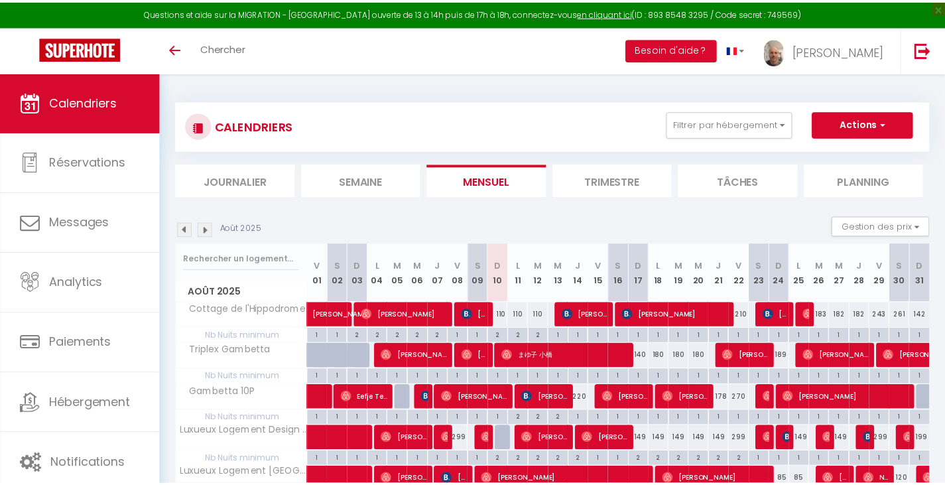
scroll to position [72, 0]
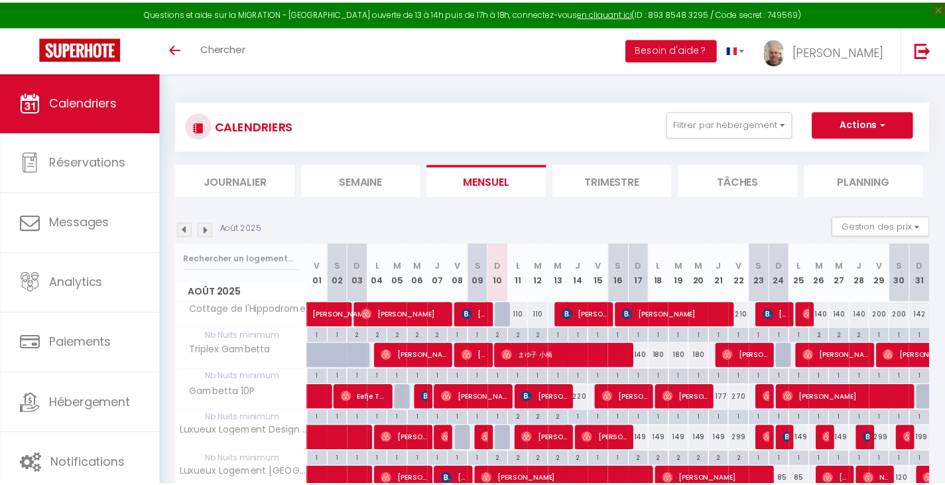
scroll to position [72, 0]
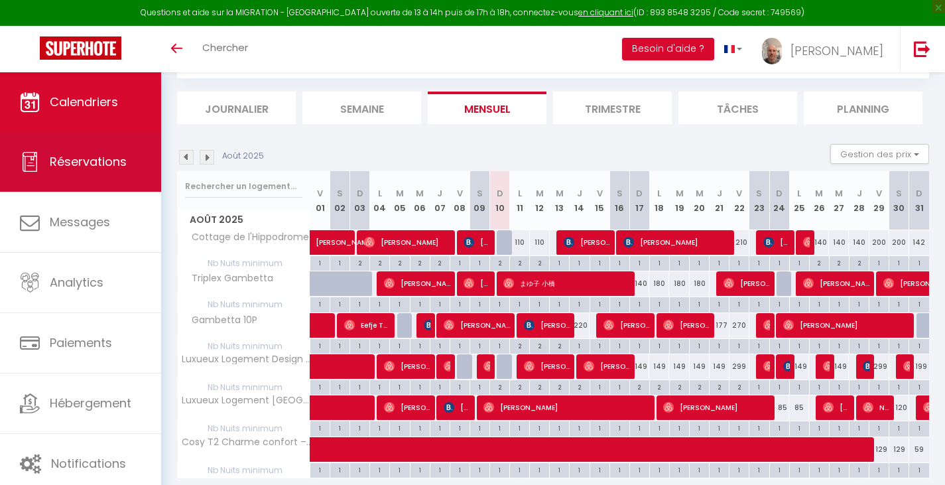
click at [112, 159] on span "Réservations" at bounding box center [88, 161] width 77 height 17
select select "not_cancelled"
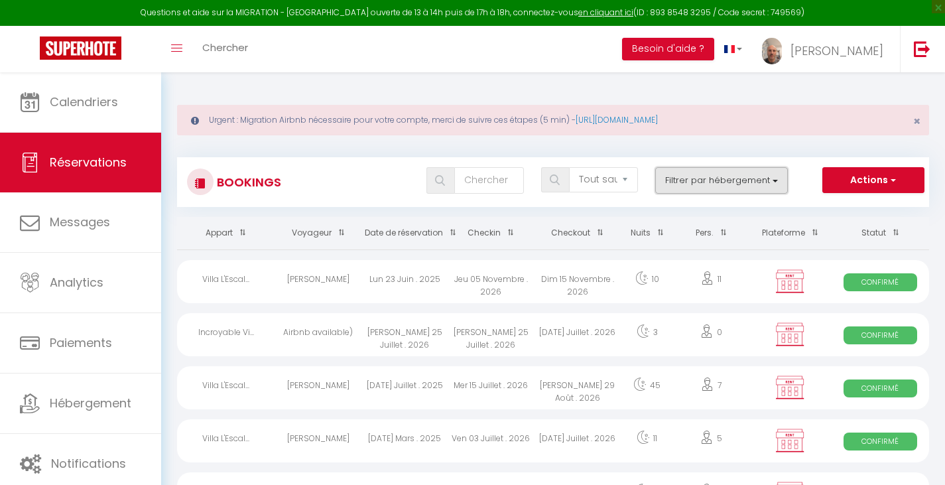
click at [703, 182] on button "Filtrer par hébergement" at bounding box center [721, 180] width 133 height 27
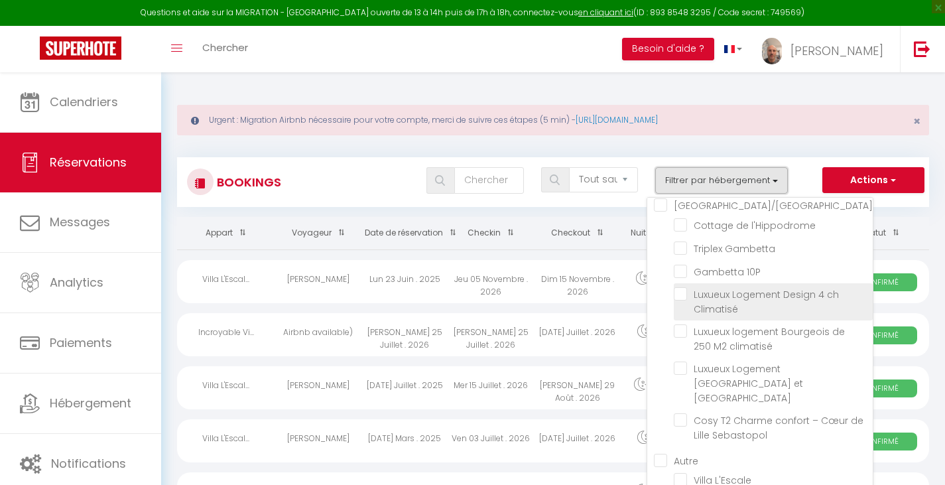
scroll to position [330, 0]
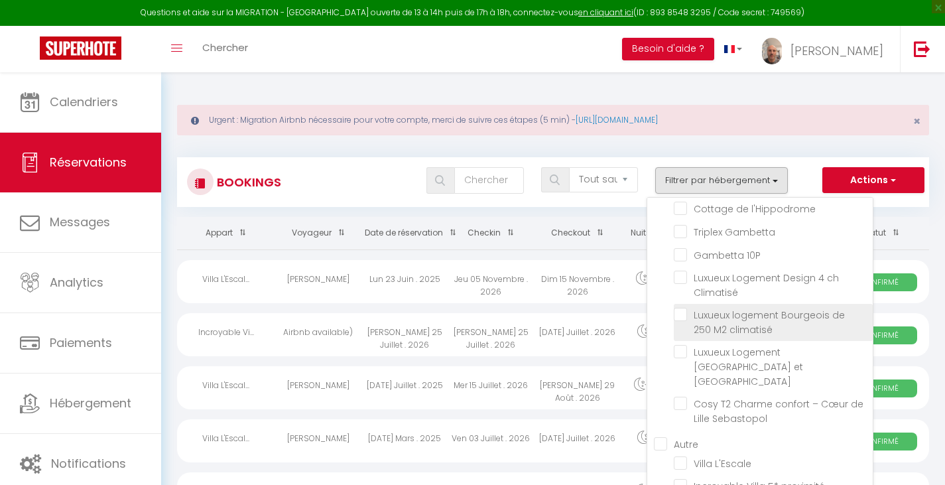
click at [704, 314] on input "Luxueux logement Bourgeois de 250 M2 climatisé" at bounding box center [773, 314] width 199 height 13
checkbox input "true"
checkbox input "false"
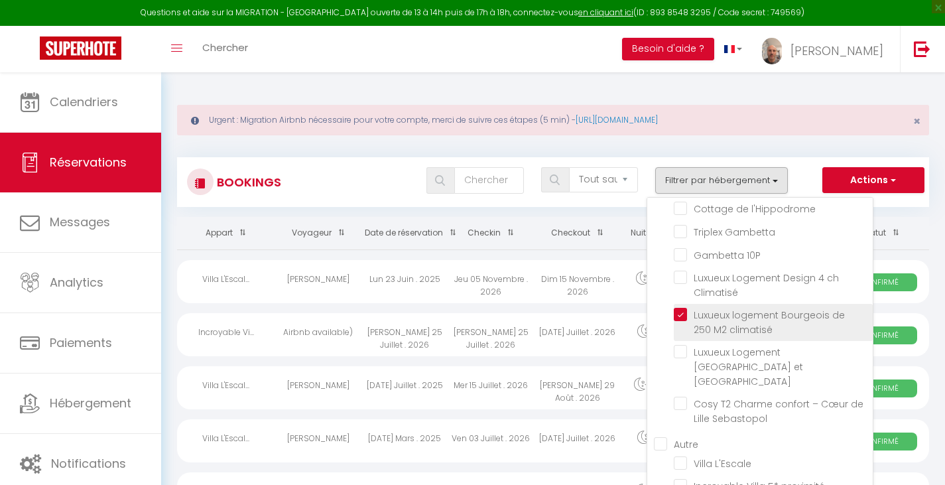
checkbox input "false"
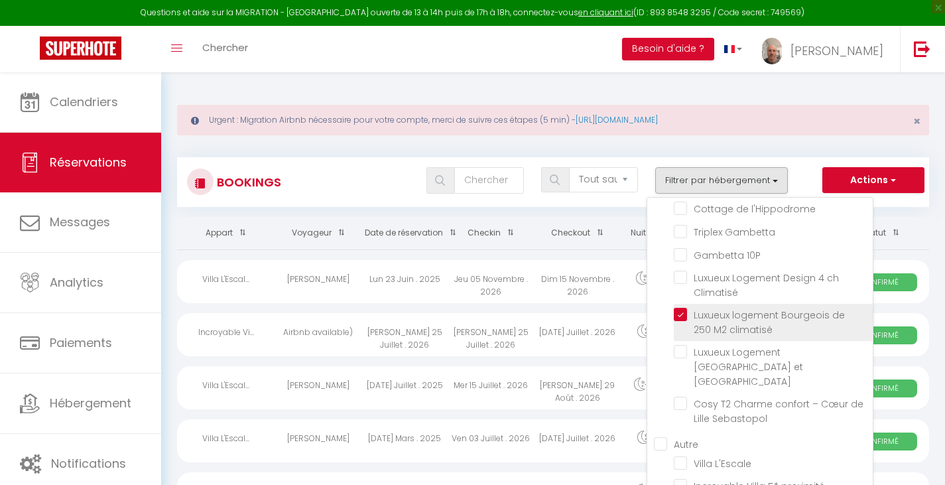
checkbox input "false"
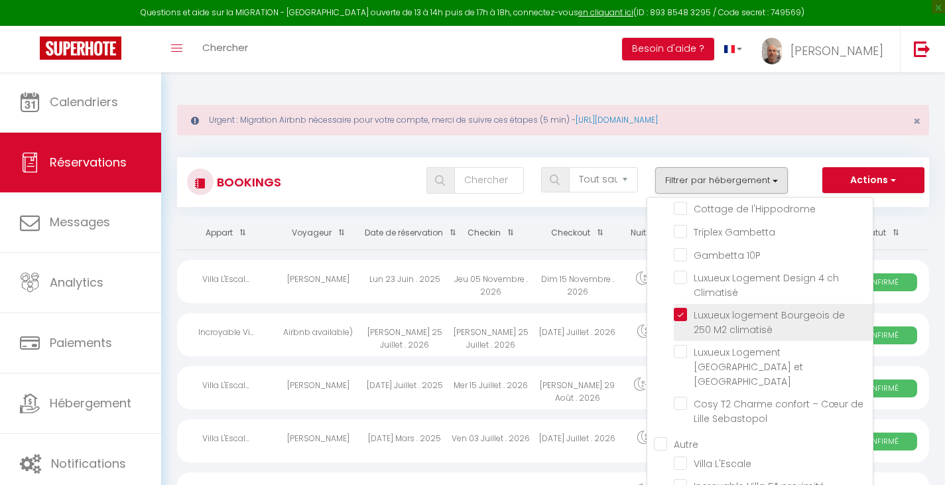
checkbox input "false"
click at [532, 147] on div "Bookings Tous les statuts Annulé Confirmé Non Confirmé Tout sauf annulé No Show…" at bounding box center [553, 176] width 752 height 62
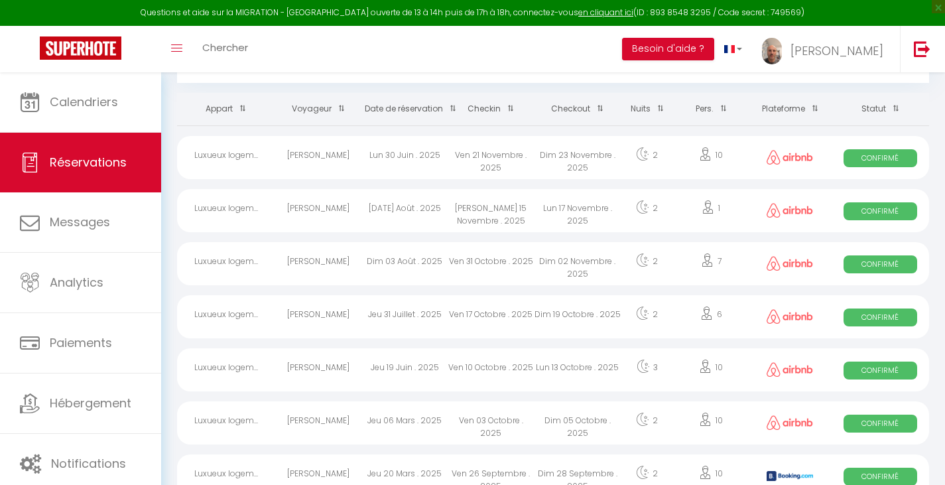
scroll to position [133, 0]
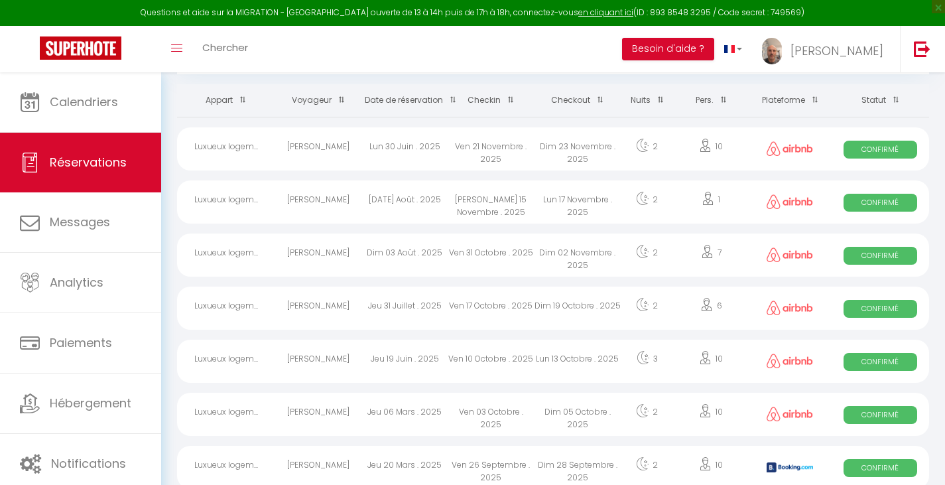
click at [418, 99] on th "Date de réservation" at bounding box center [404, 100] width 86 height 32
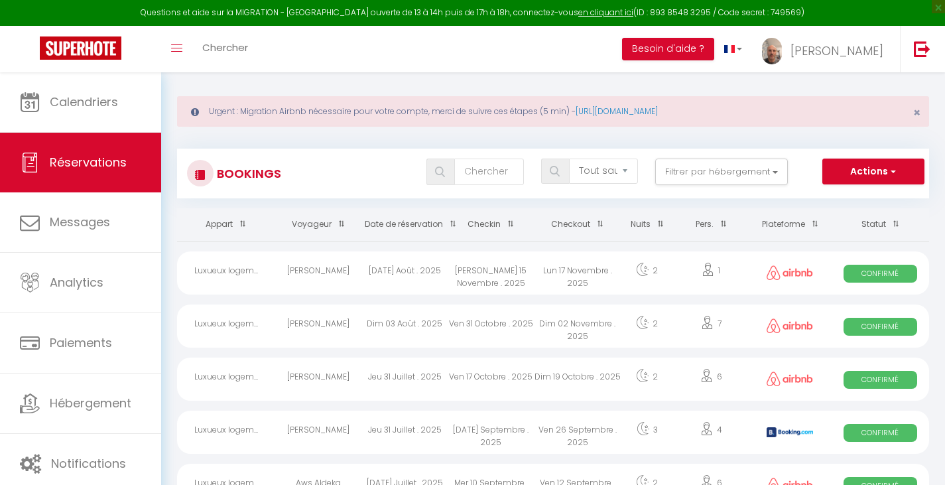
scroll to position [0, 0]
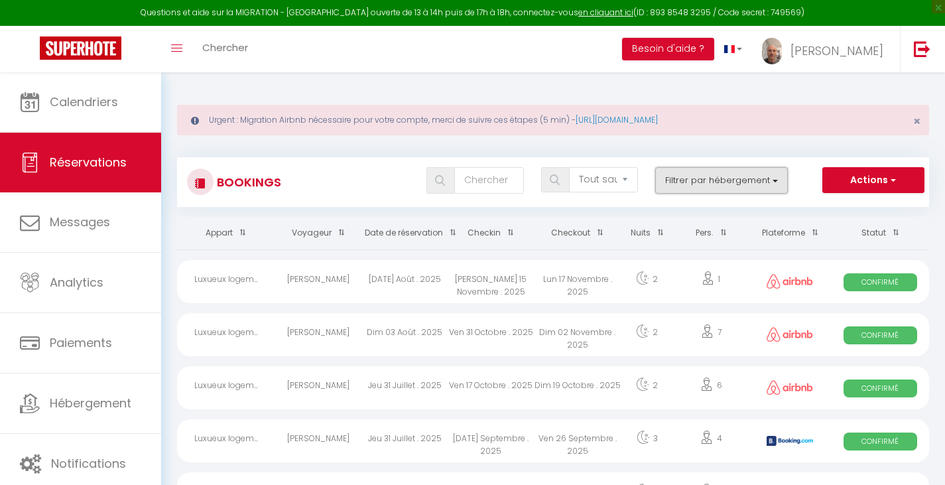
click at [706, 184] on button "Filtrer par hébergement" at bounding box center [721, 180] width 133 height 27
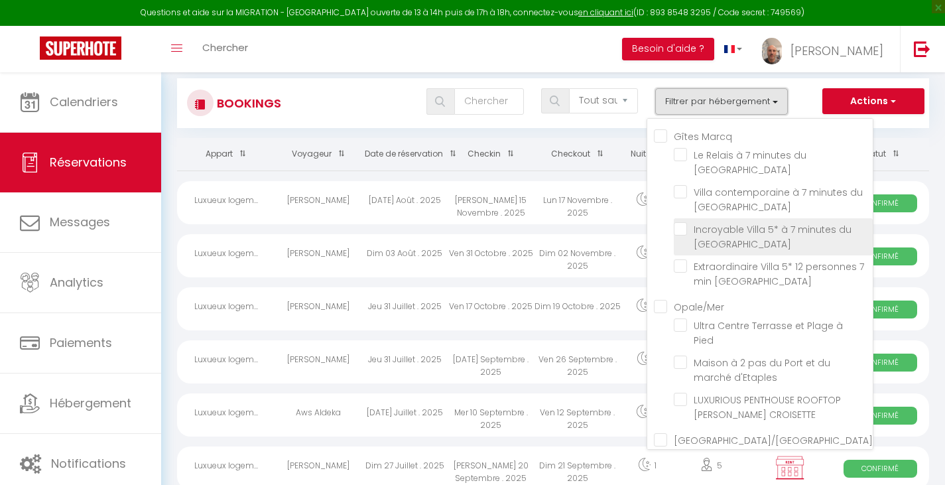
scroll to position [66, 0]
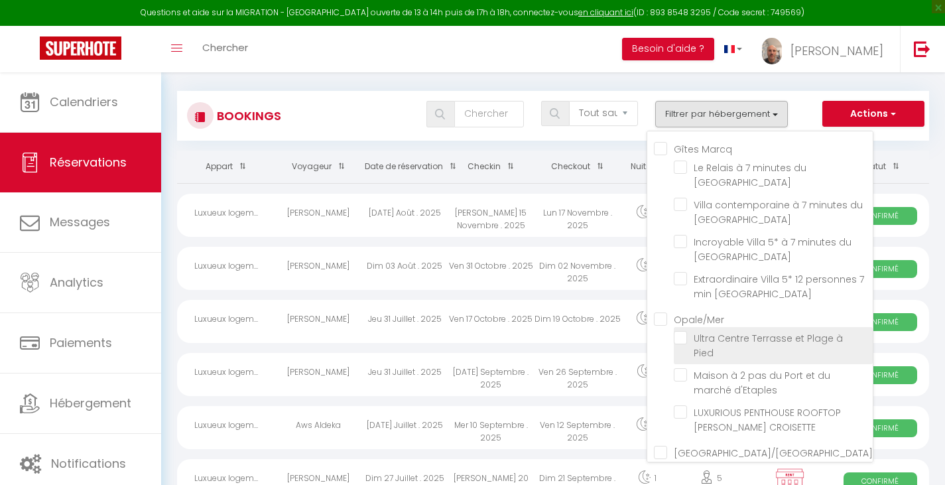
click at [677, 338] on input "Ultra Centre Terrasse et Plage à Pied" at bounding box center [773, 337] width 199 height 13
checkbox input "true"
checkbox input "false"
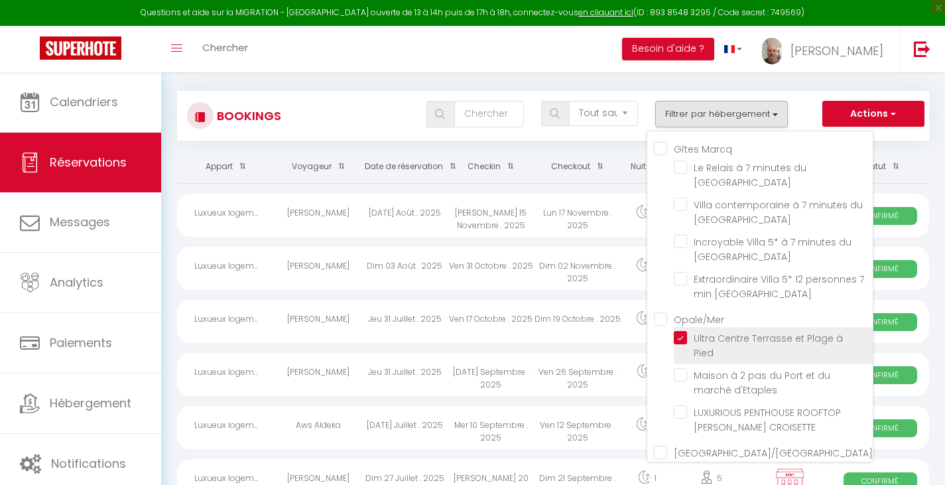
checkbox input "false"
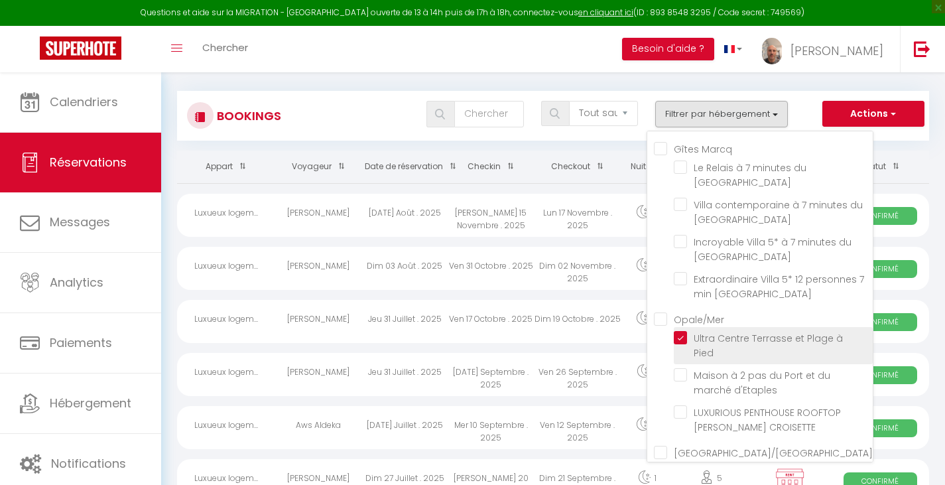
checkbox input "false"
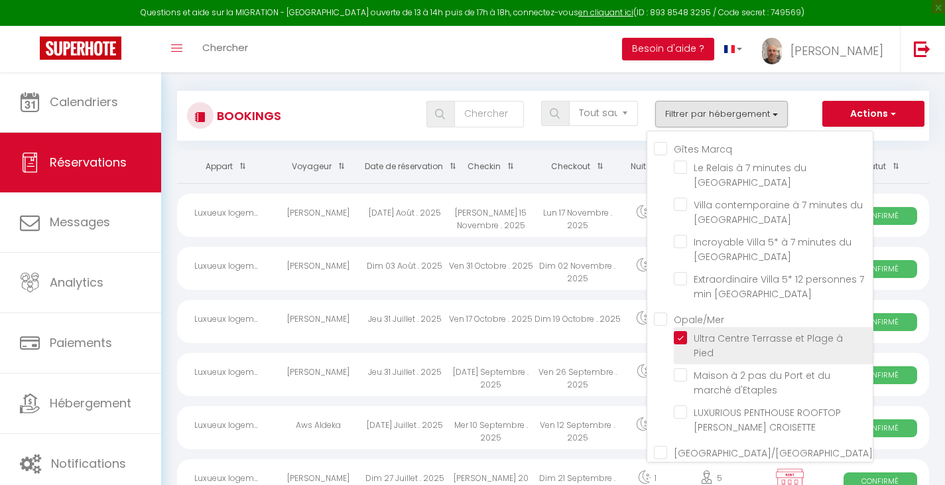
checkbox input "false"
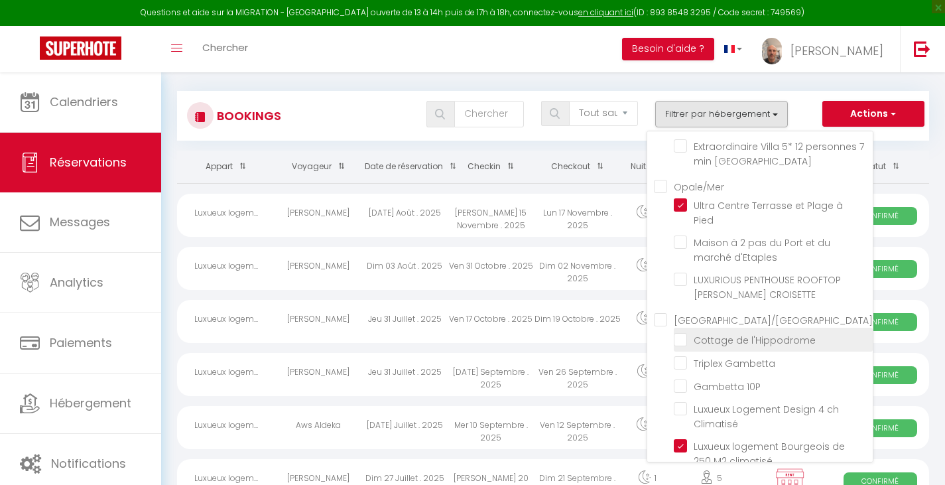
scroll to position [199, 0]
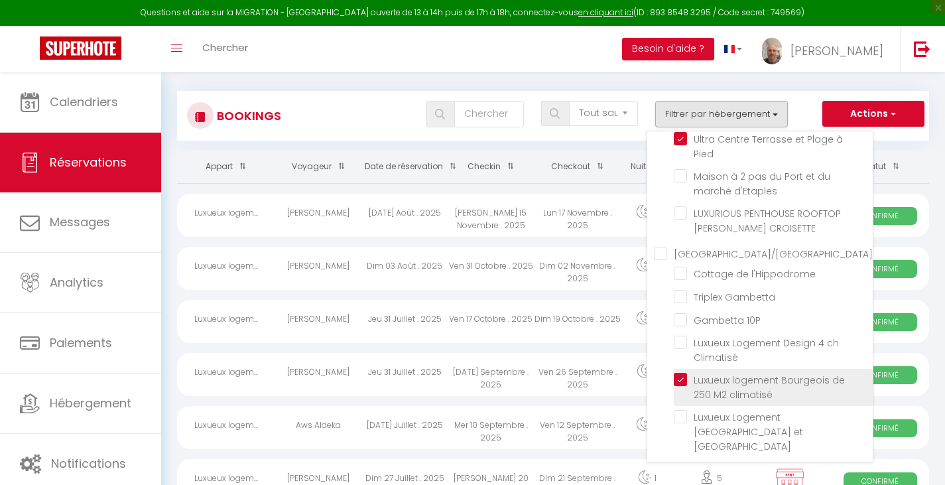
click at [683, 373] on input "Luxueux logement Bourgeois de 250 M2 climatisé" at bounding box center [773, 379] width 199 height 13
checkbox input "false"
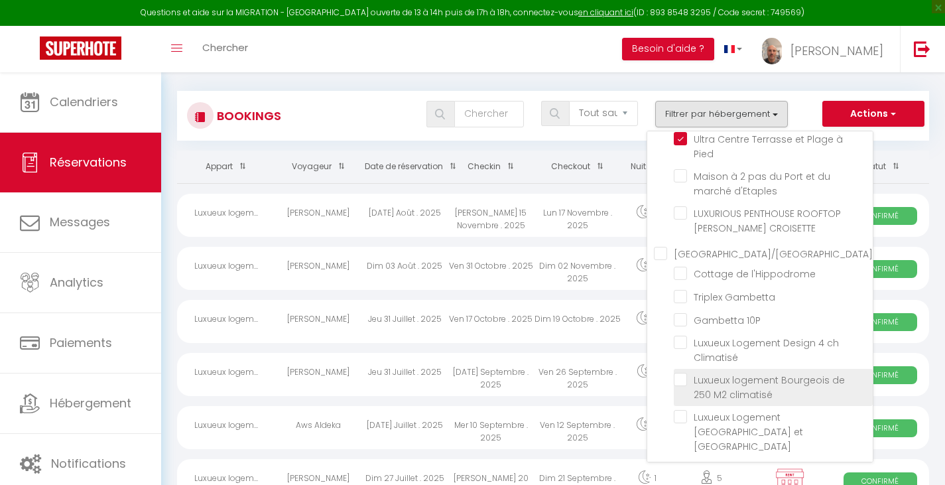
checkbox input "false"
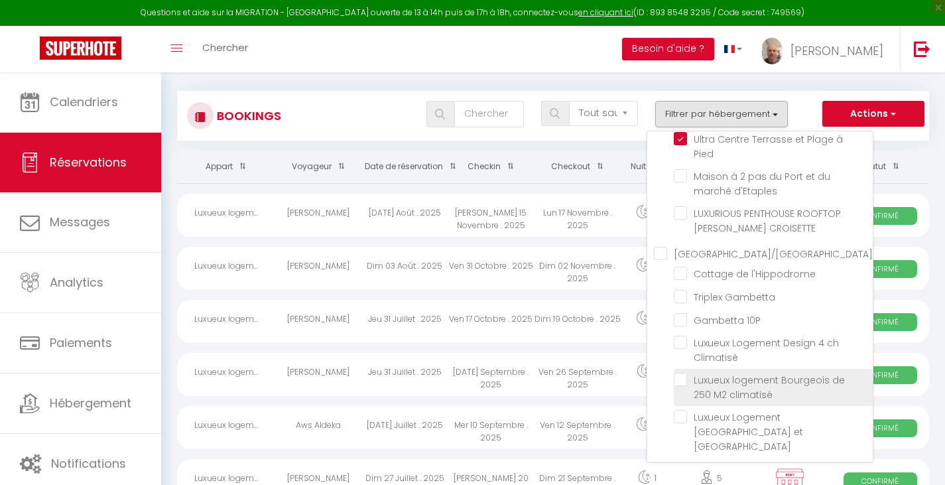
checkbox input "false"
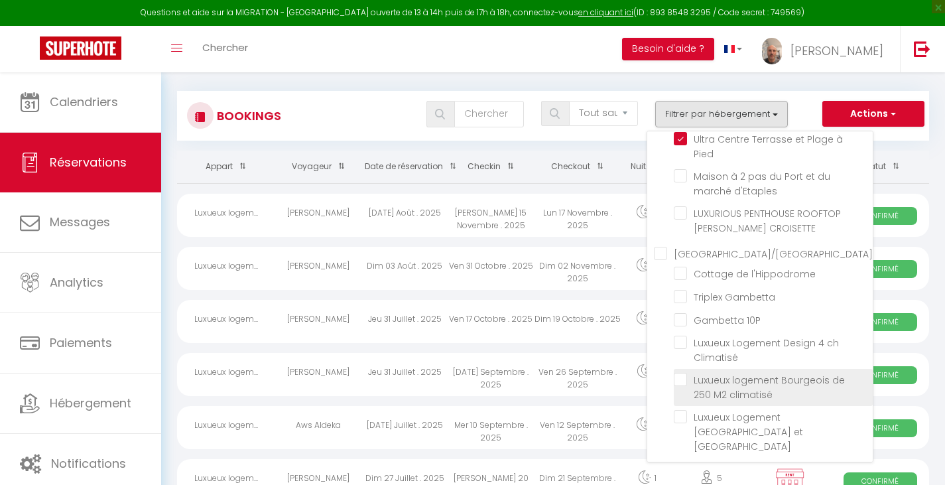
checkbox input "false"
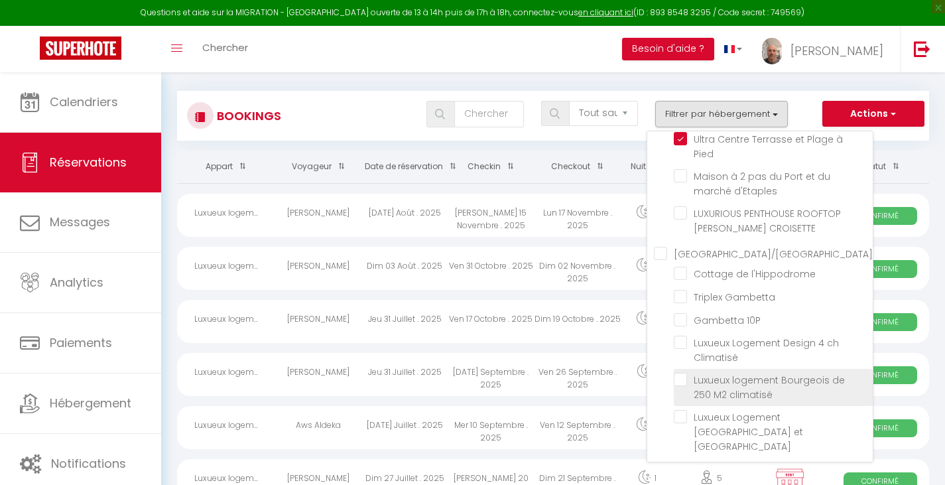
checkbox input "false"
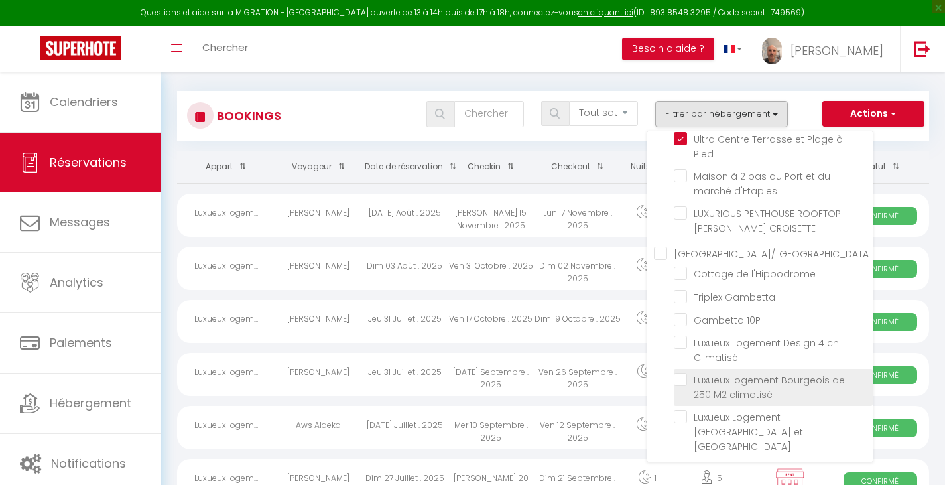
checkbox input "false"
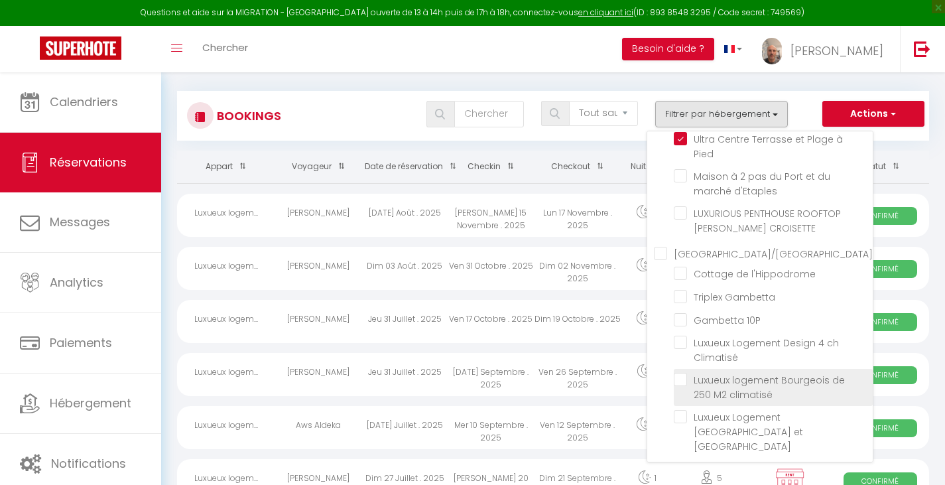
checkbox input "false"
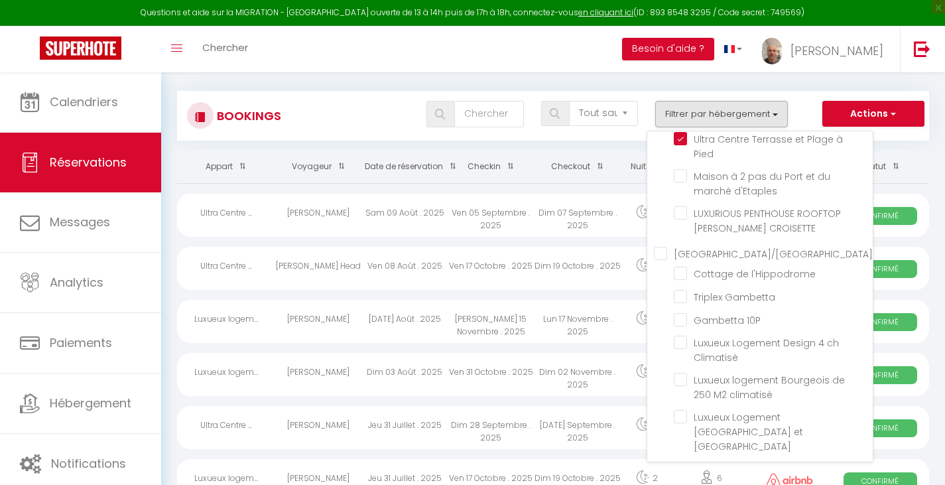
checkbox input "false"
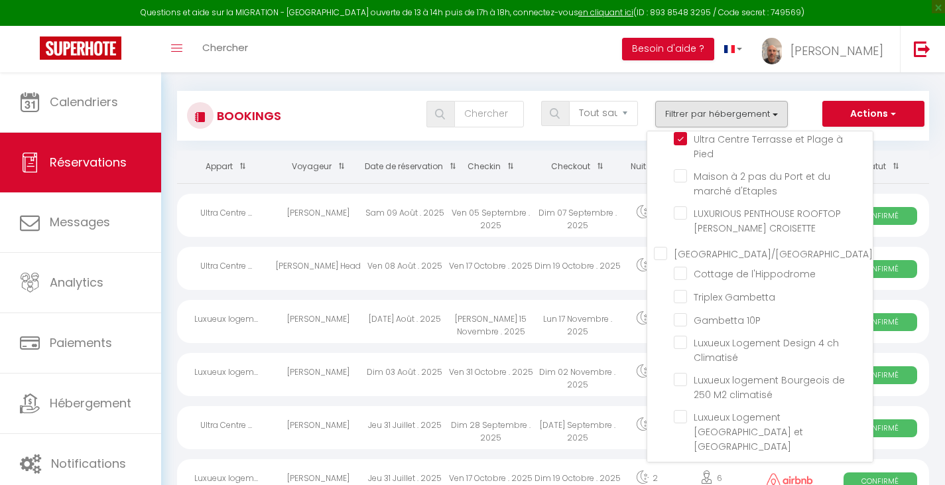
checkbox input "false"
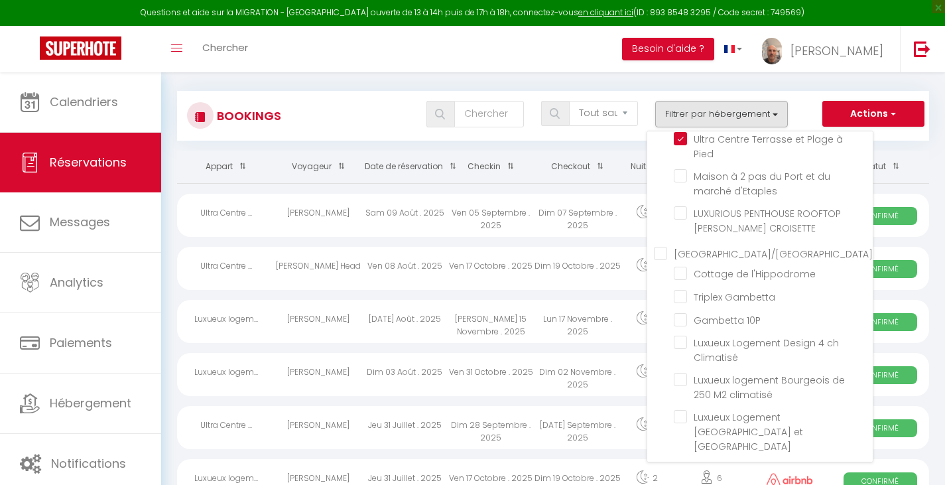
checkbox input "false"
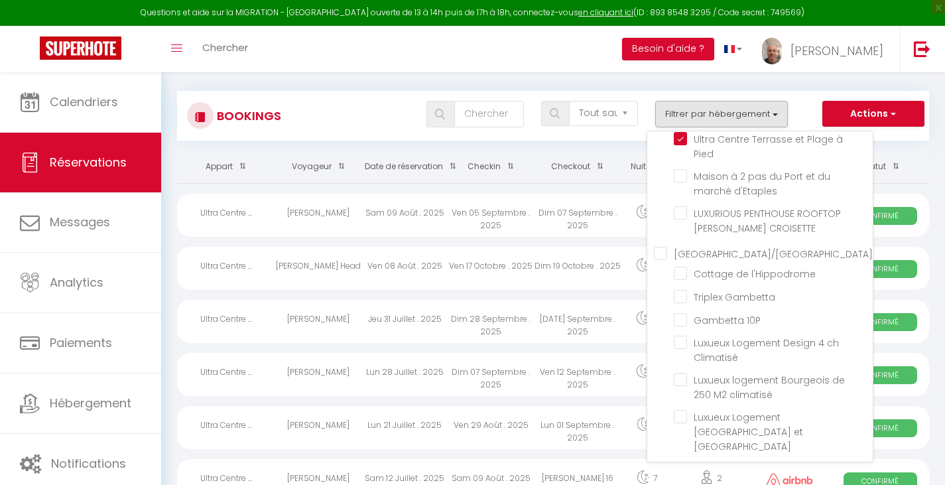
click at [365, 125] on div "Tous les statuts Annulé Confirmé Non Confirmé Tout sauf annulé No Show Request …" at bounding box center [584, 114] width 687 height 27
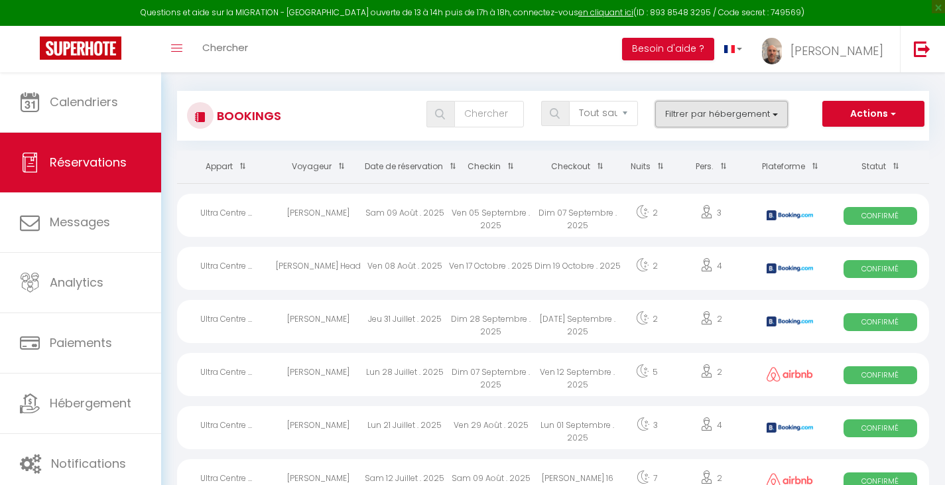
click at [689, 113] on button "Filtrer par hébergement" at bounding box center [721, 114] width 133 height 27
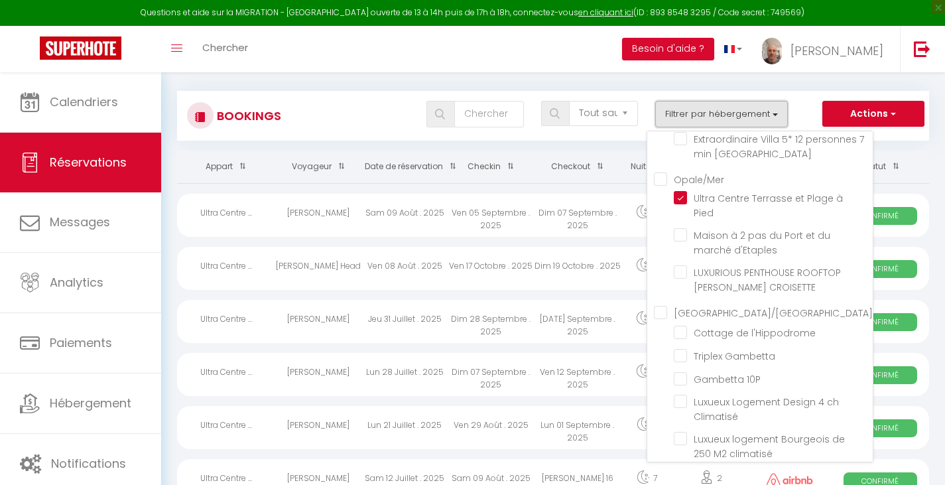
scroll to position [66, 0]
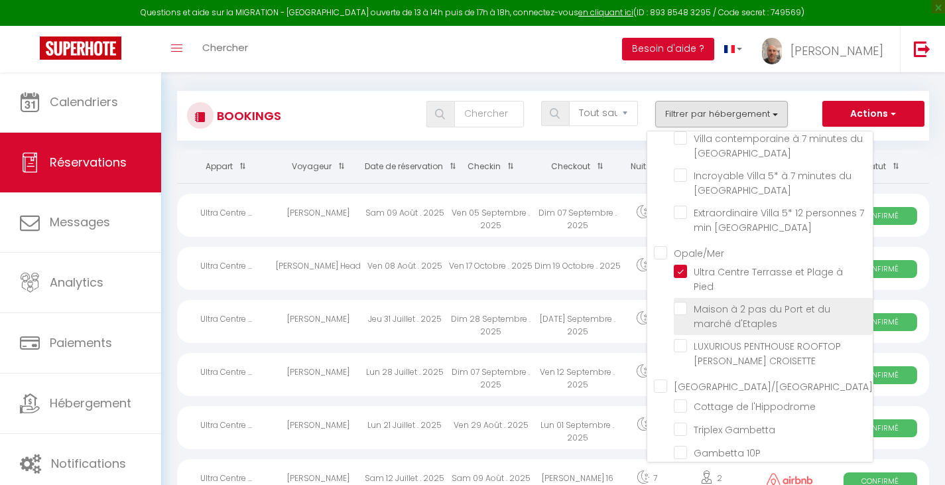
click at [686, 308] on input "Maison à 2 pas du Port et du marché d'Etaples" at bounding box center [773, 308] width 199 height 13
checkbox input "true"
checkbox input "false"
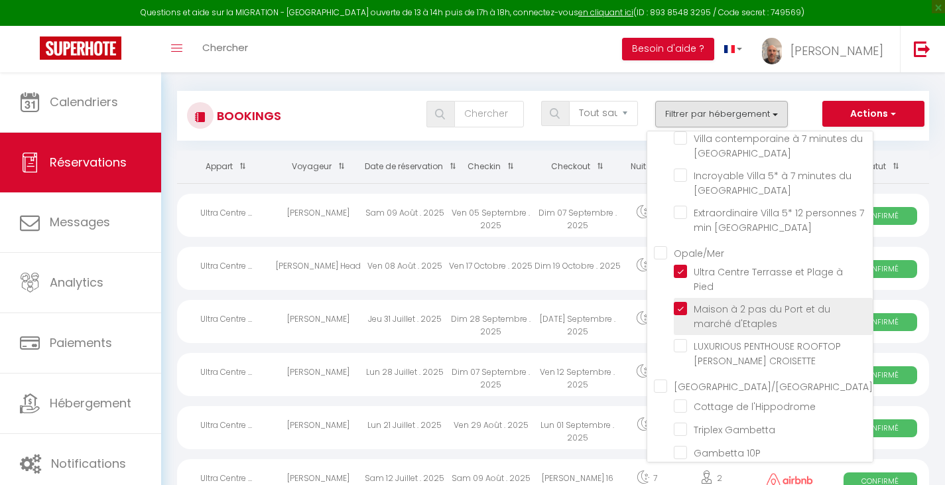
checkbox input "false"
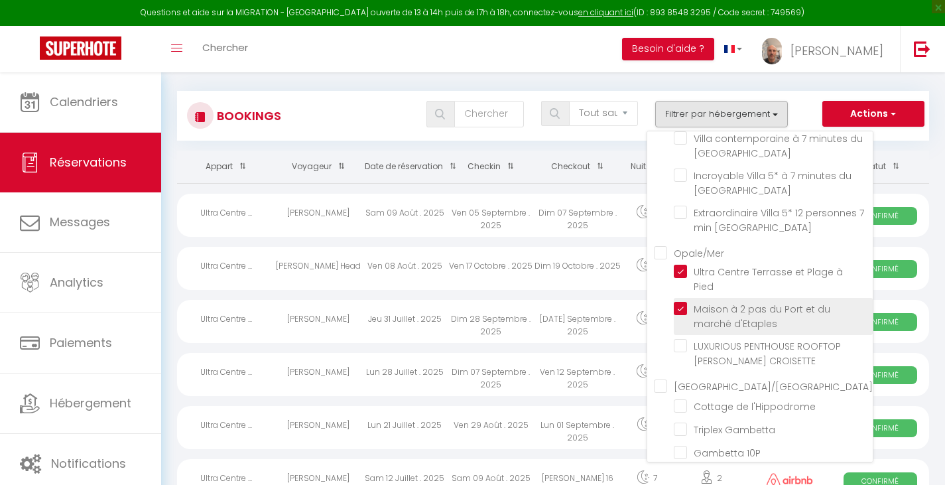
checkbox input "false"
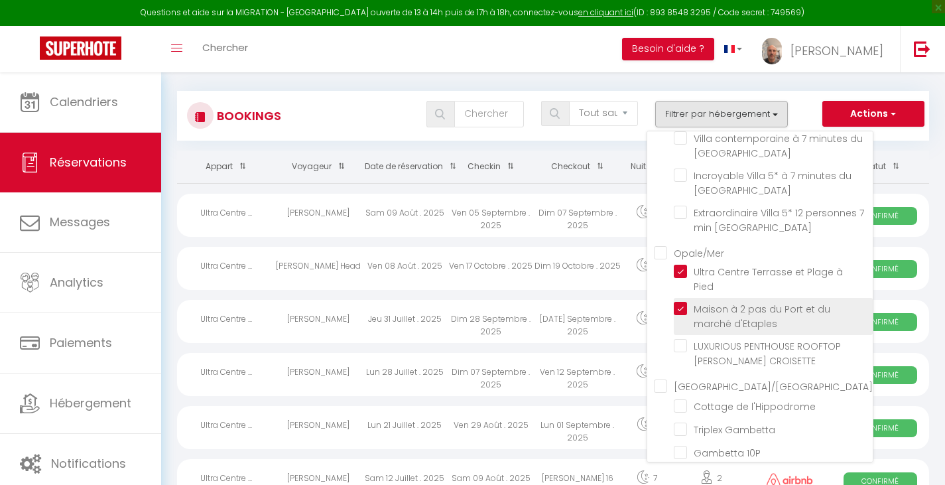
checkbox input "false"
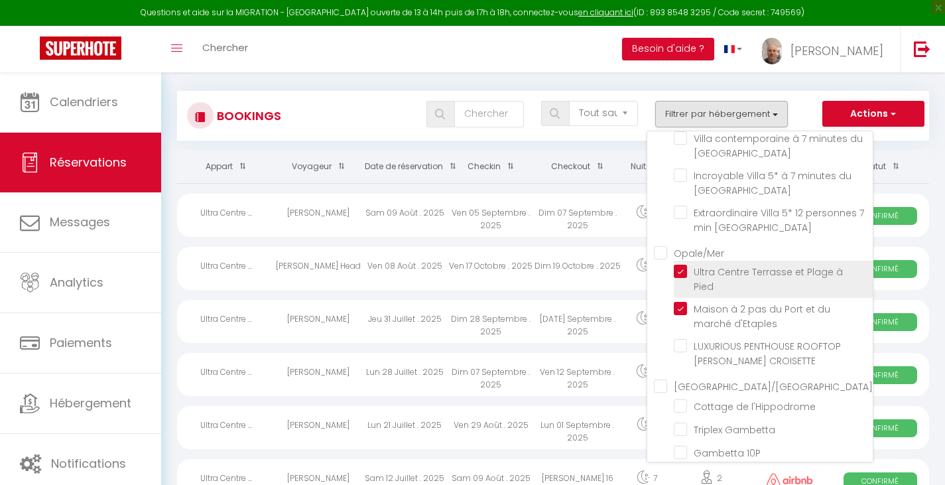
click at [682, 269] on input "Ultra Centre Terrasse et Plage à Pied" at bounding box center [773, 271] width 199 height 13
checkbox input "false"
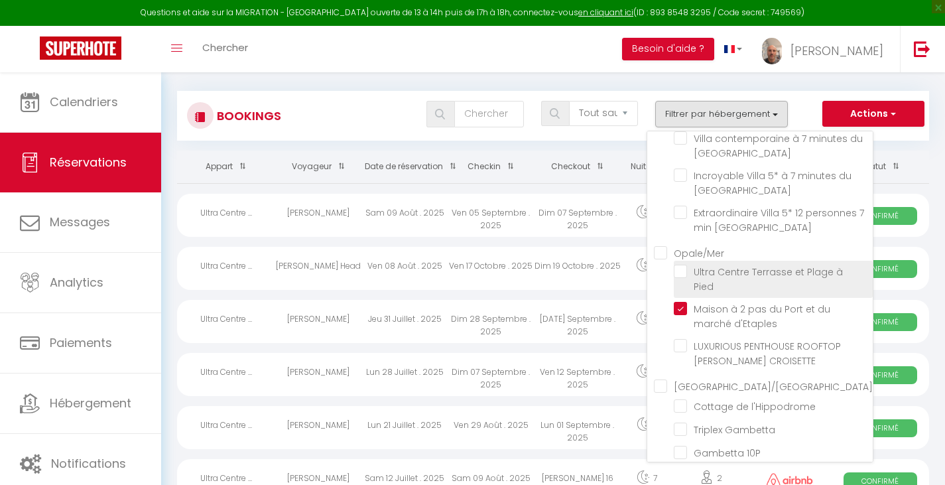
checkbox input "false"
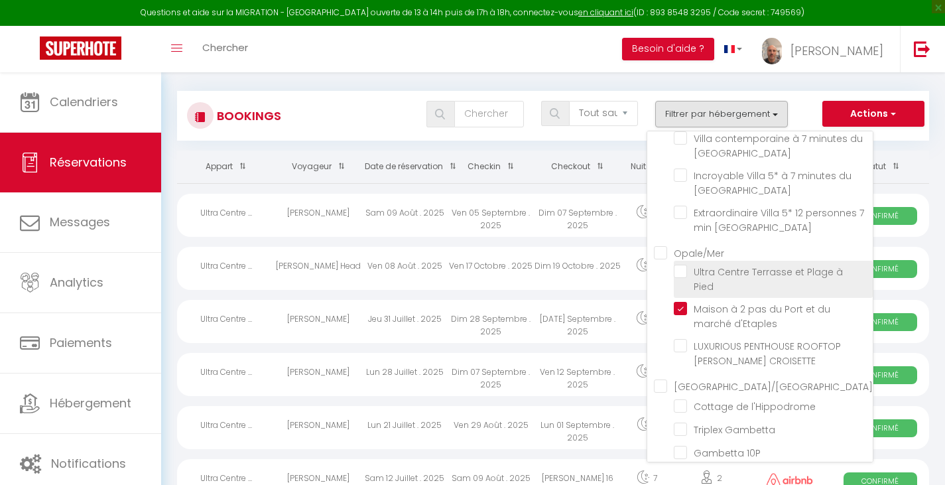
checkbox input "false"
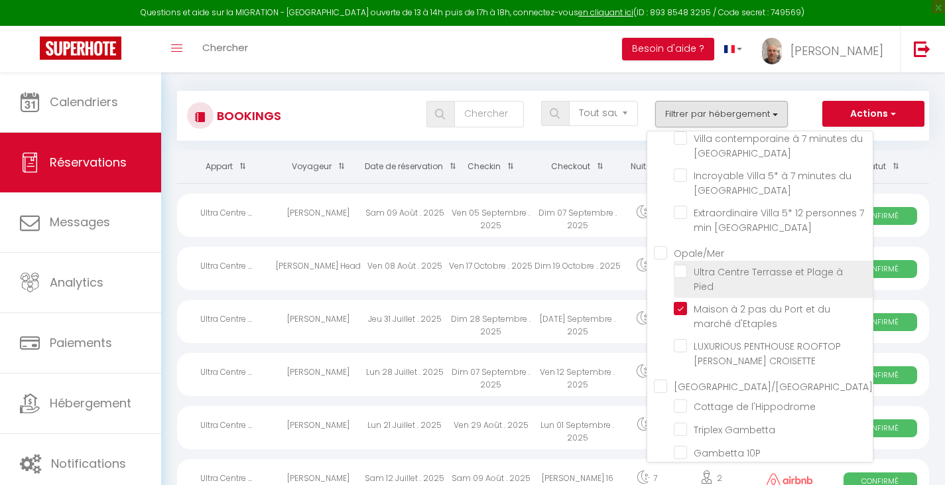
checkbox input "false"
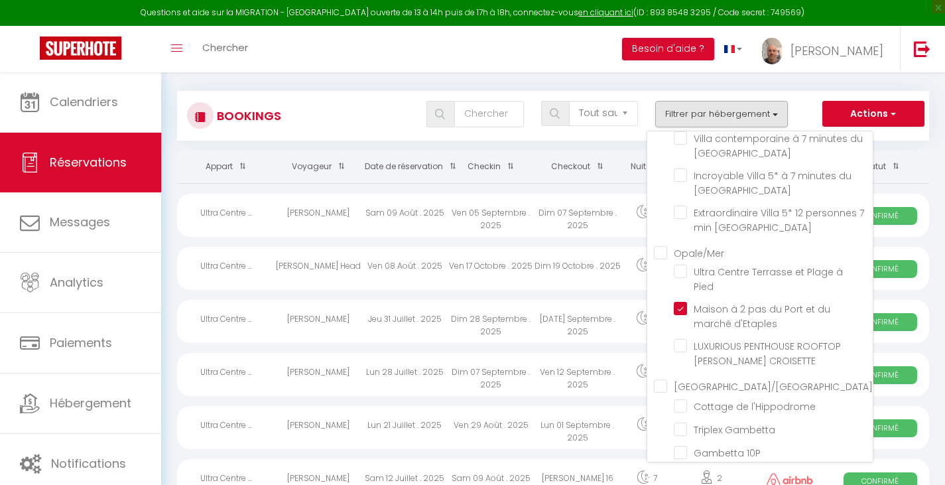
checkbox input "false"
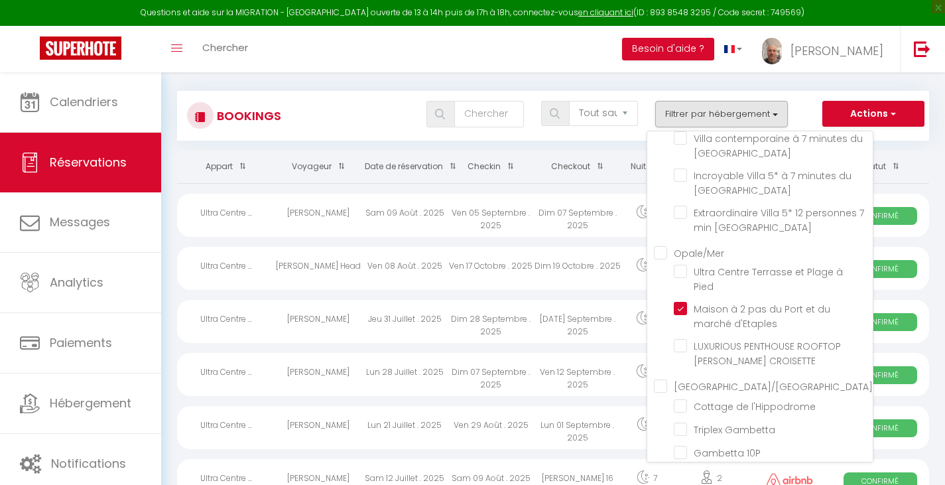
checkbox input "false"
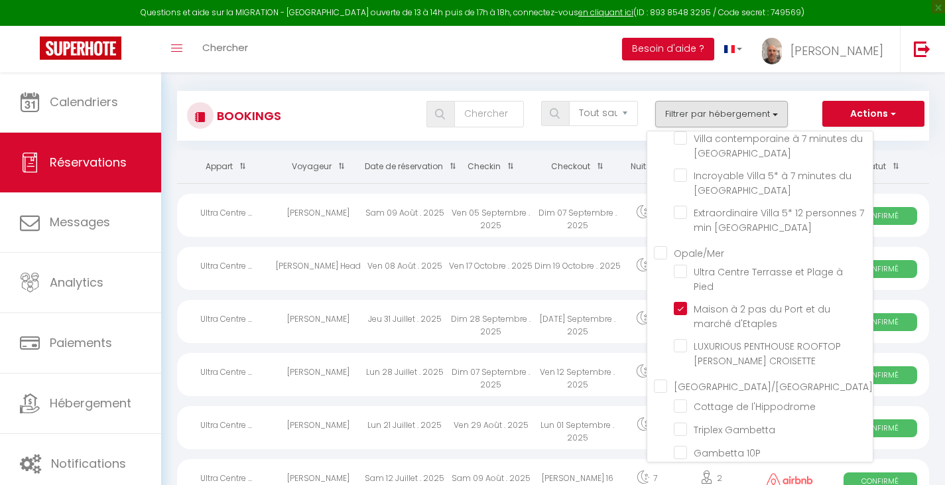
checkbox input "false"
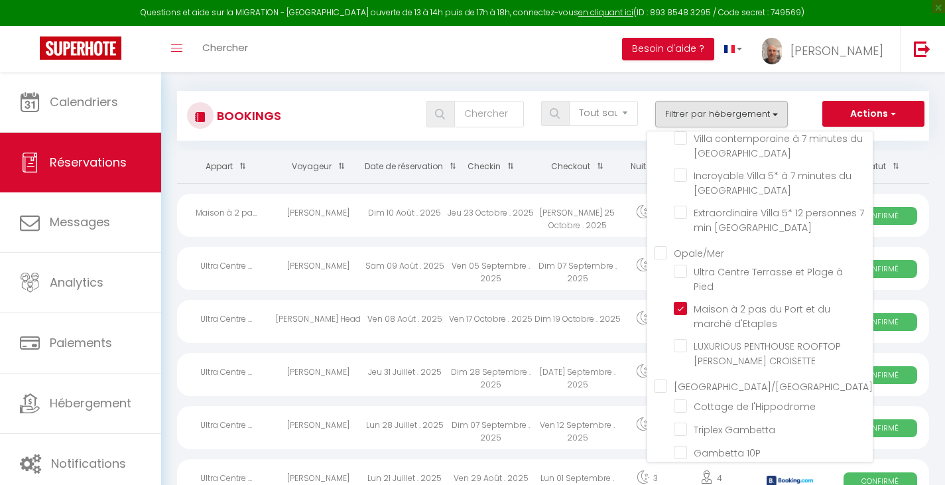
checkbox input "false"
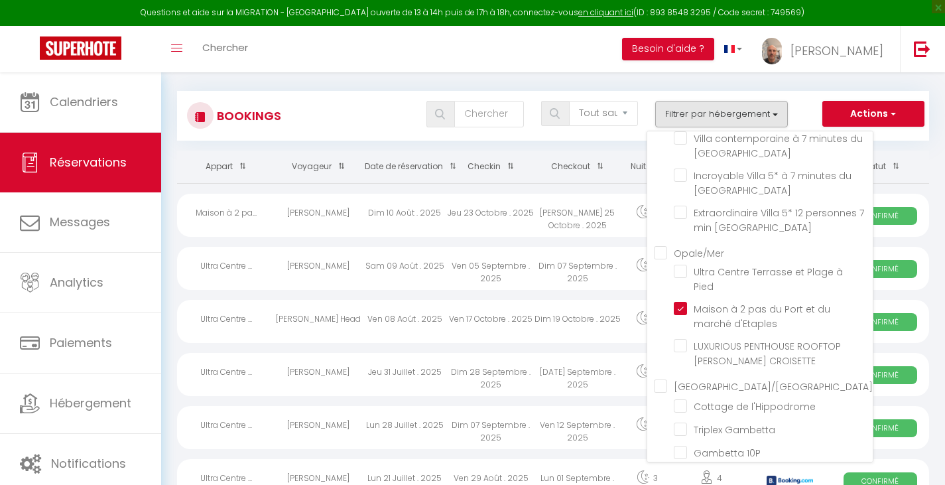
checkbox input "false"
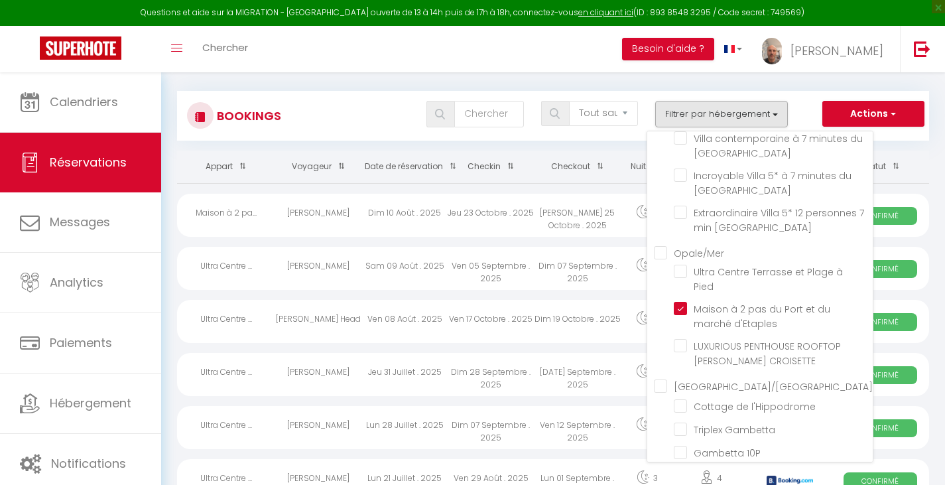
checkbox input "false"
click at [369, 119] on div "Tous les statuts Annulé Confirmé Non Confirmé Tout sauf annulé No Show Request …" at bounding box center [584, 114] width 687 height 27
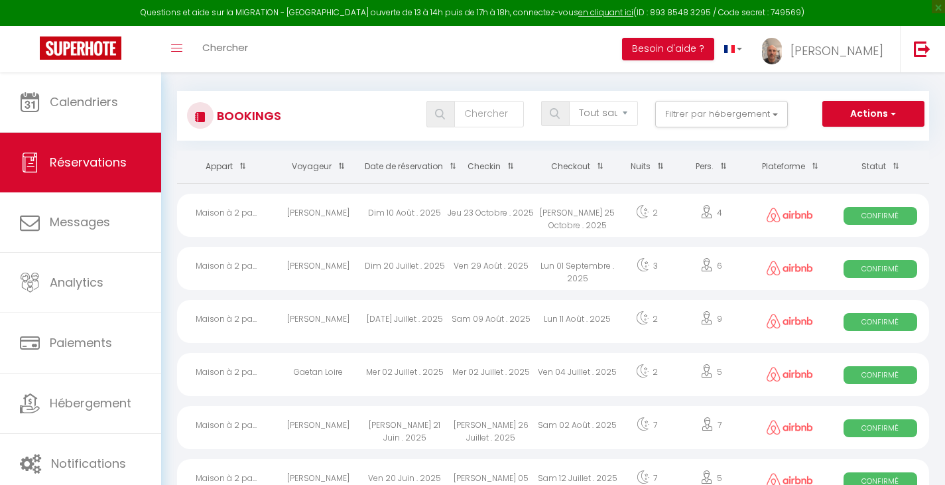
click at [421, 209] on div "Dim 10 Août . 2025" at bounding box center [404, 215] width 86 height 43
select select "OK"
select select "1"
select select "0"
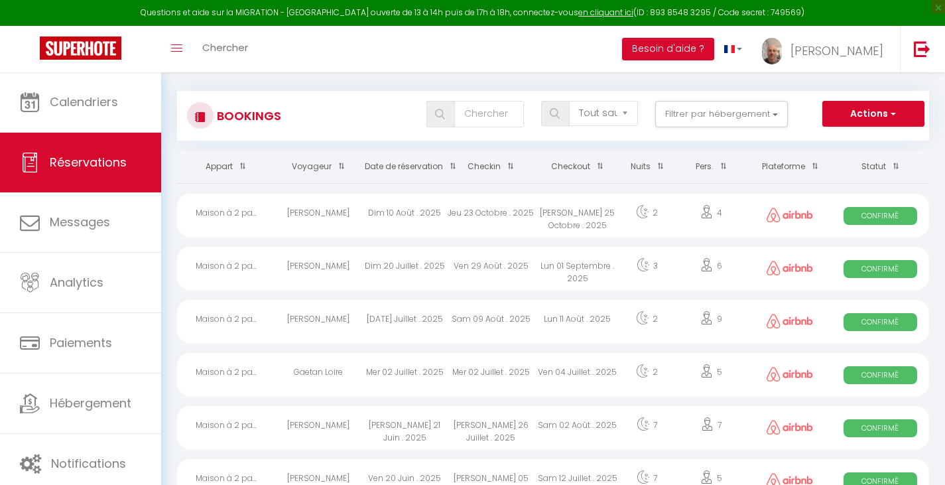
select select "1"
select select
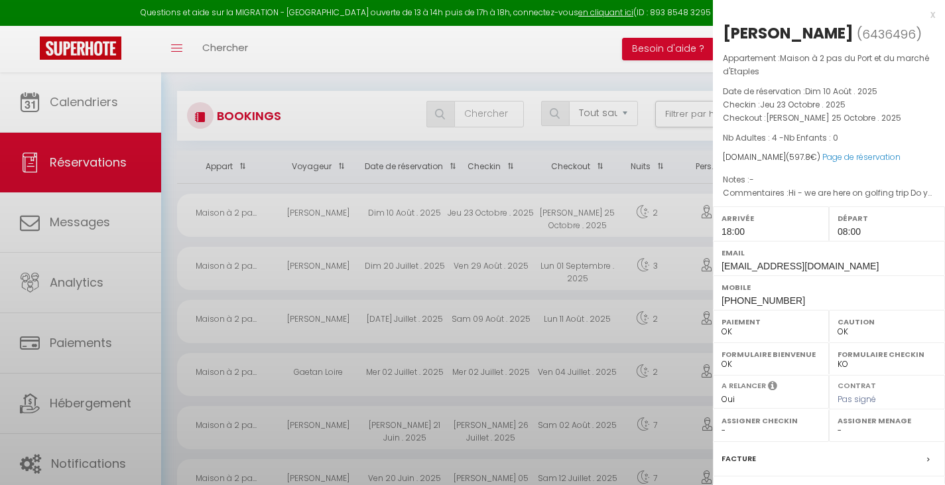
select select "15449"
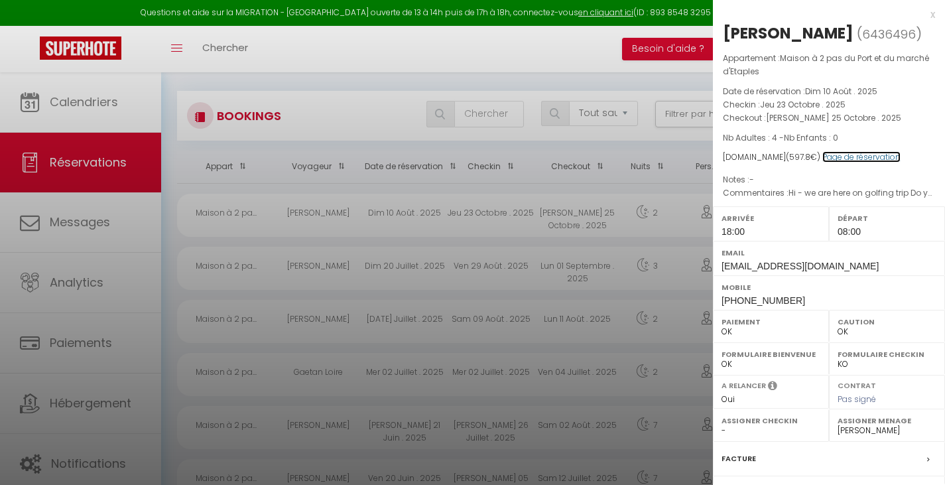
click at [850, 156] on link "Page de réservation" at bounding box center [861, 156] width 78 height 11
drag, startPoint x: 371, startPoint y: 81, endPoint x: 568, endPoint y: 131, distance: 203.1
click at [371, 81] on div at bounding box center [472, 242] width 945 height 485
checkbox input "false"
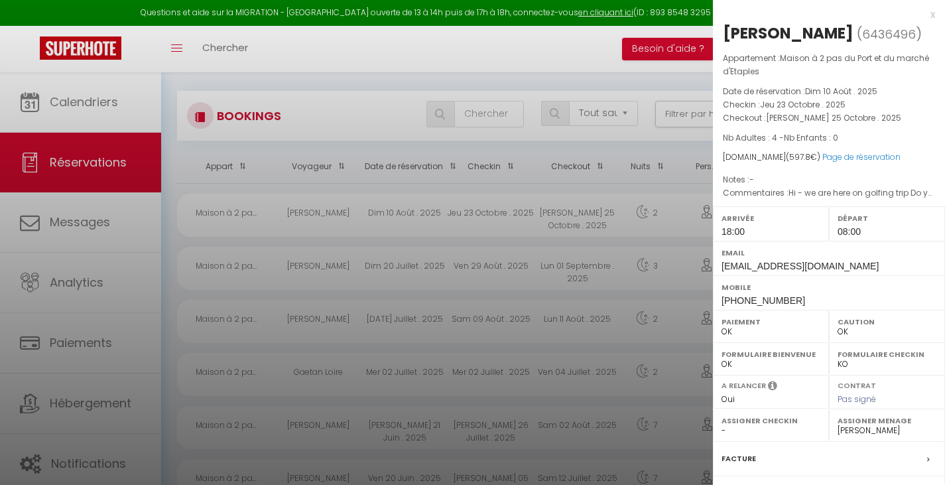
checkbox input "false"
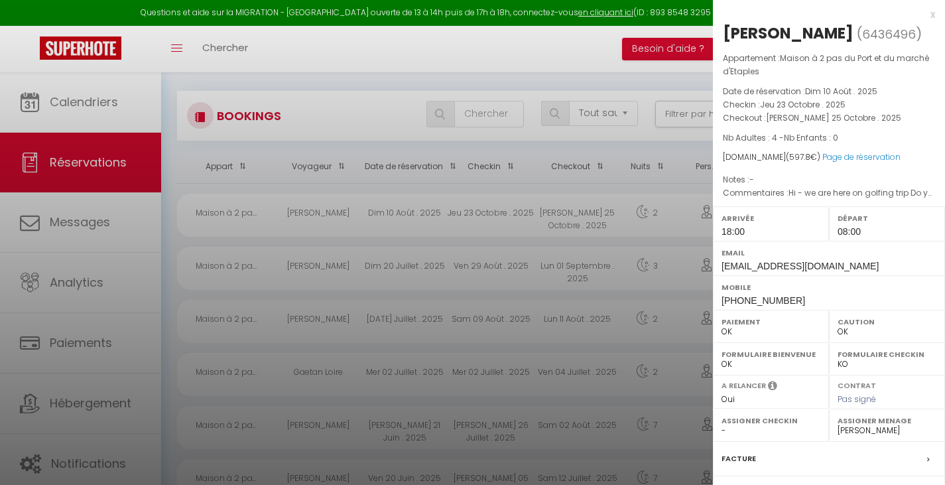
checkbox input "false"
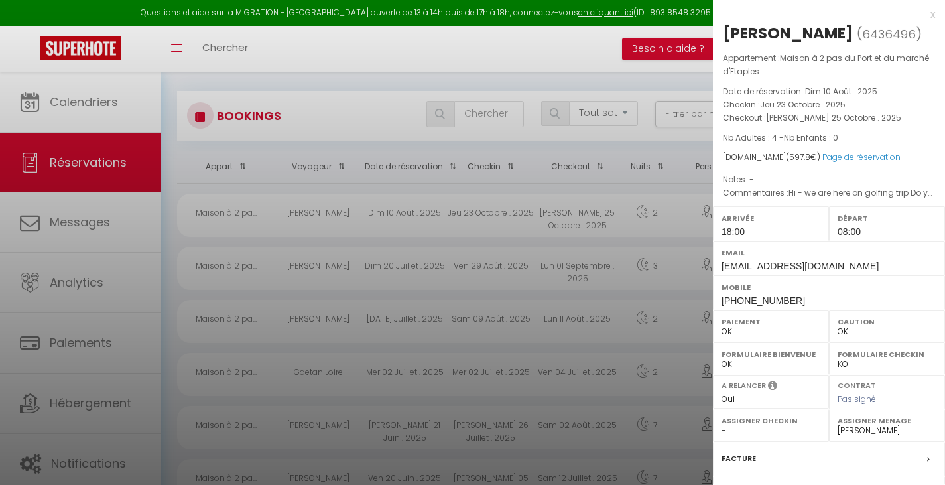
checkbox input "false"
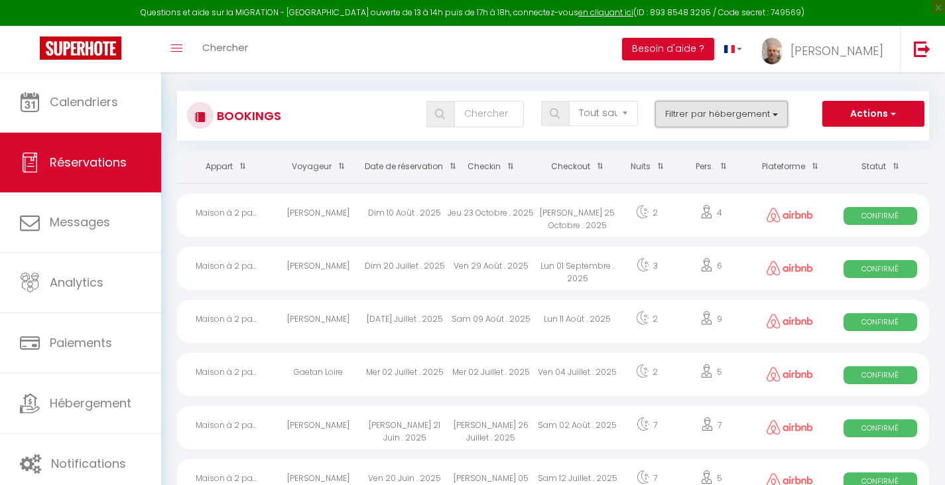
click at [741, 125] on button "Filtrer par hébergement" at bounding box center [721, 114] width 133 height 27
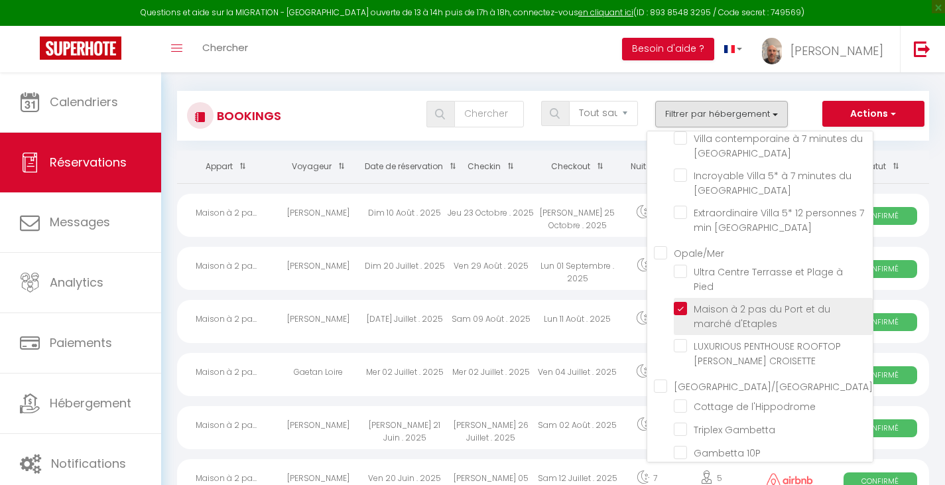
click at [682, 310] on input "Maison à 2 pas du Port et du marché d'Etaples" at bounding box center [773, 308] width 199 height 13
checkbox input "false"
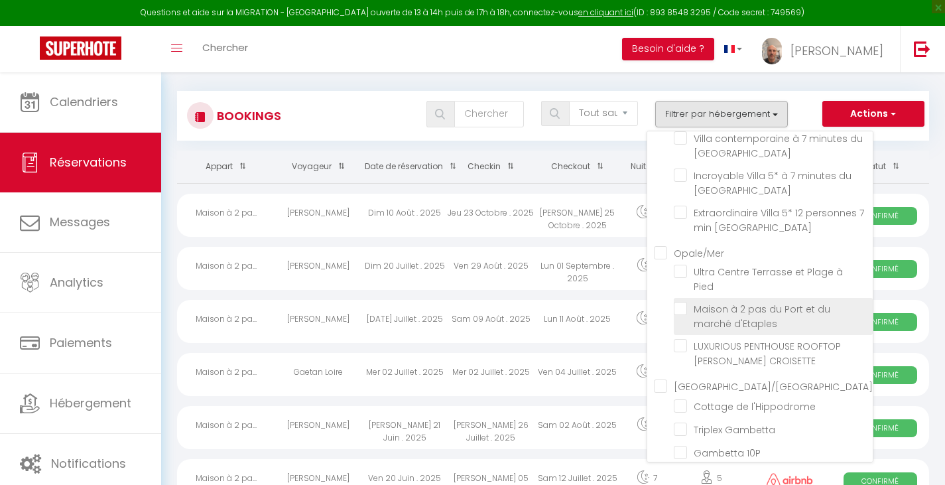
checkbox input "false"
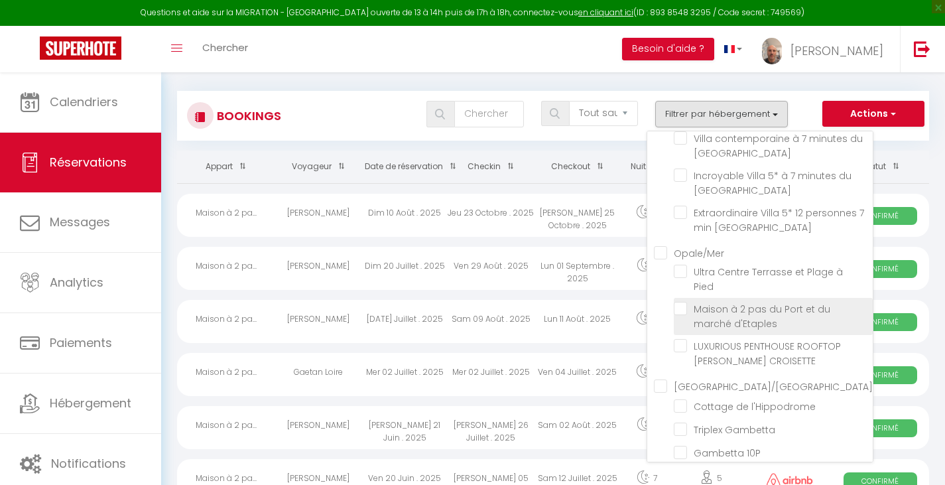
checkbox input "false"
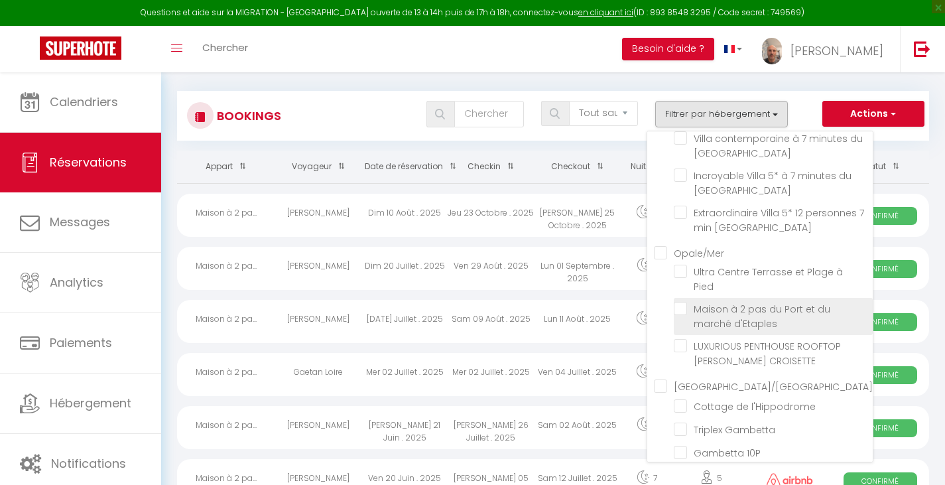
checkbox input "false"
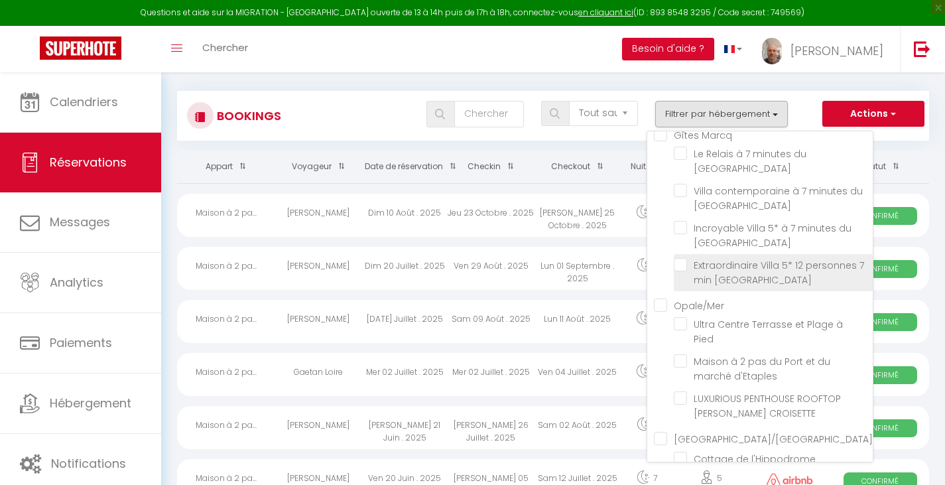
scroll to position [0, 0]
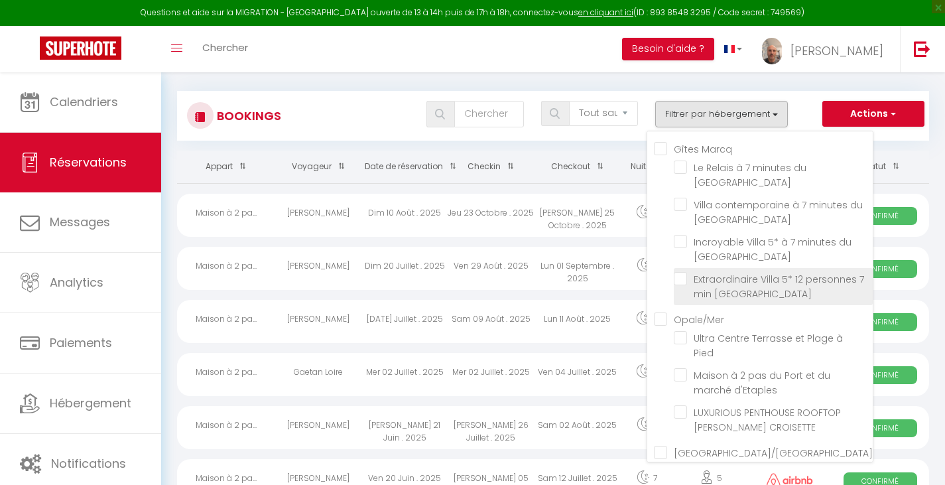
checkbox input "false"
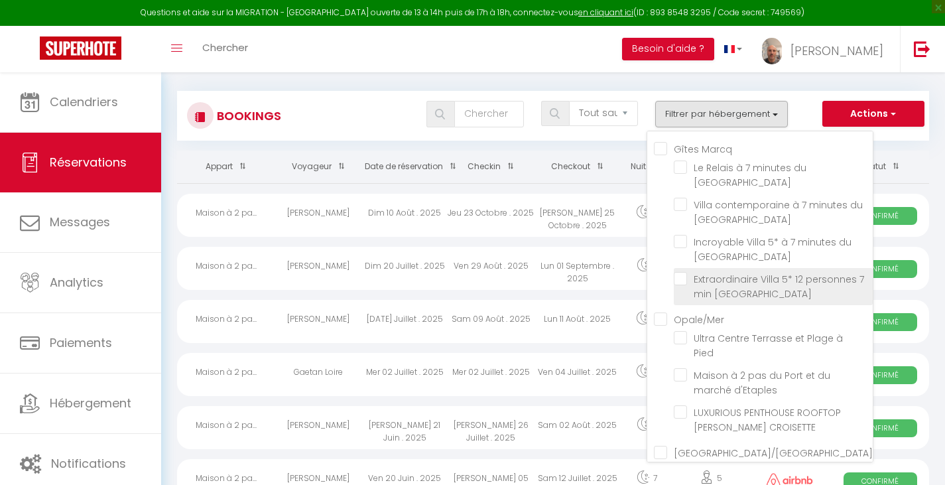
checkbox input "false"
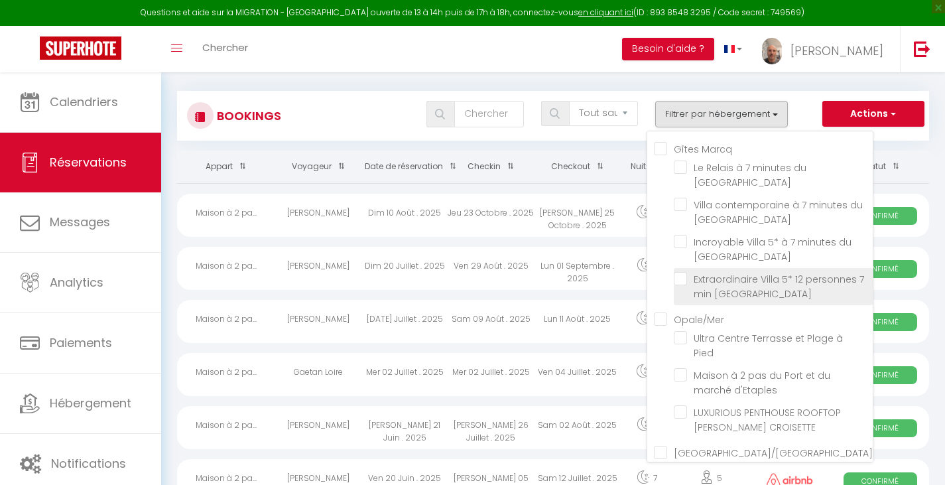
checkbox input "false"
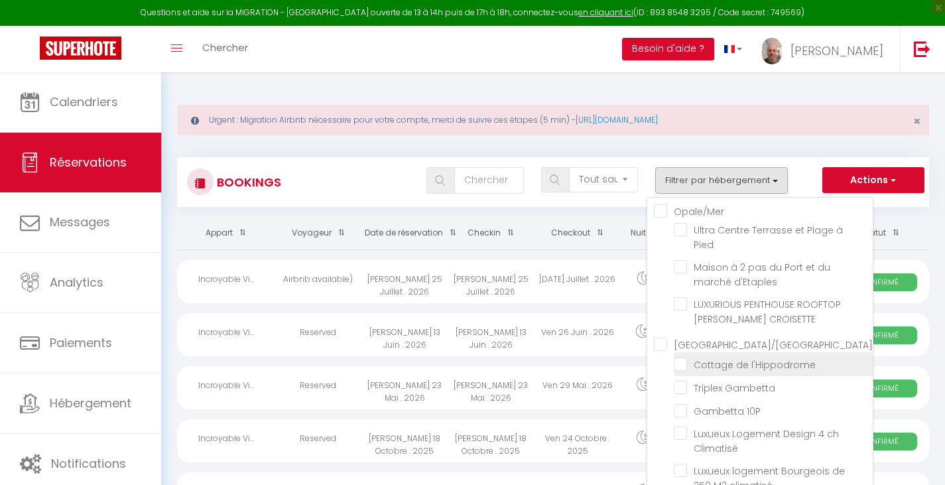
scroll to position [199, 0]
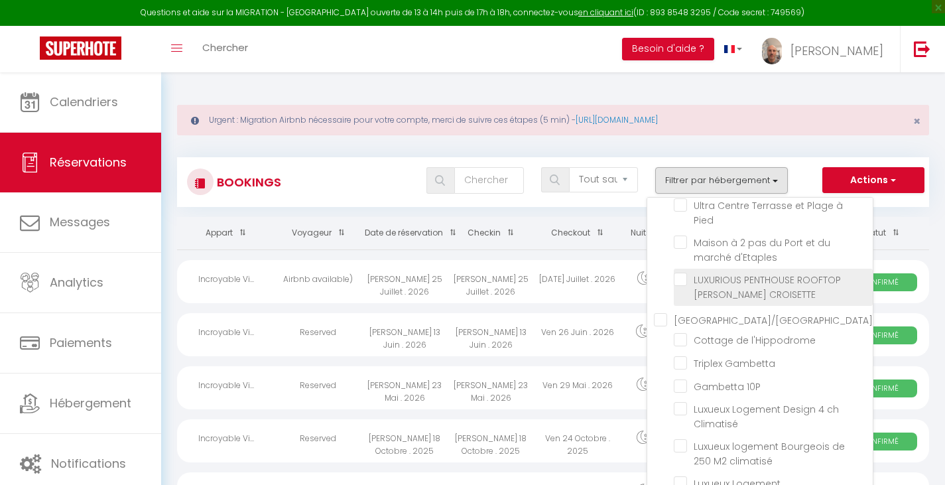
click at [684, 278] on input "LUXURIOUS PENTHOUSE ROOFTOP MARTINEZ CROISETTE" at bounding box center [773, 279] width 199 height 13
checkbox input "true"
checkbox input "false"
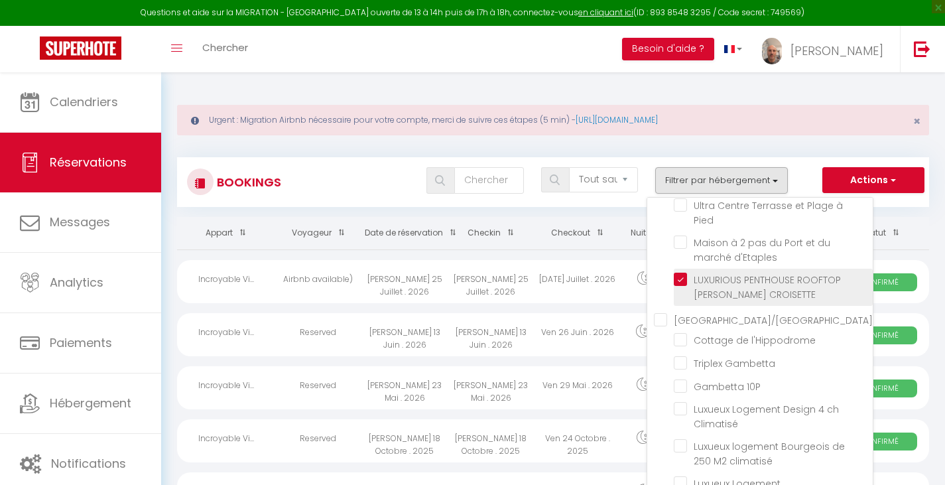
checkbox input "false"
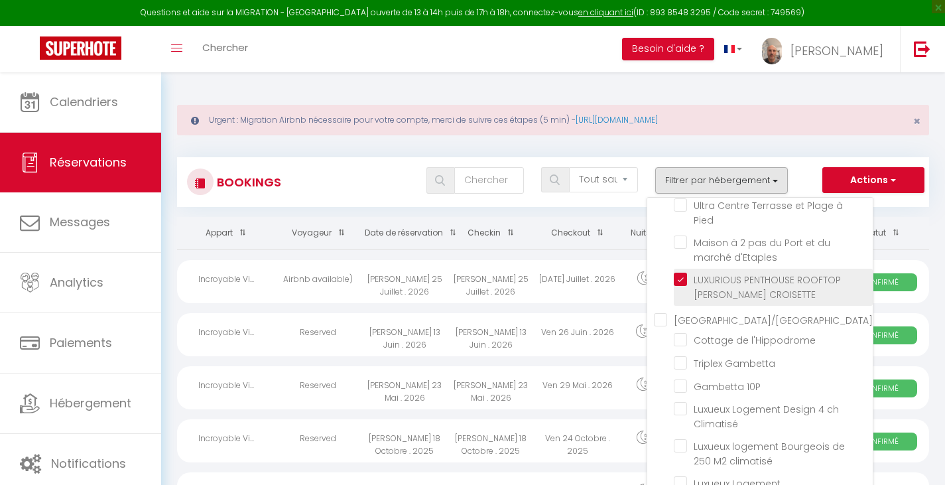
checkbox input "false"
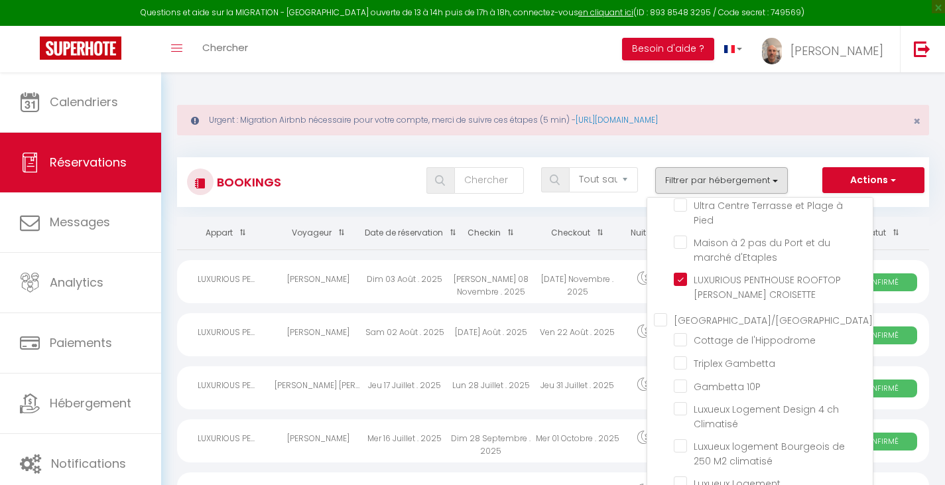
click at [369, 194] on div "Tous les statuts Annulé Confirmé Non Confirmé Tout sauf annulé No Show Request …" at bounding box center [584, 182] width 687 height 30
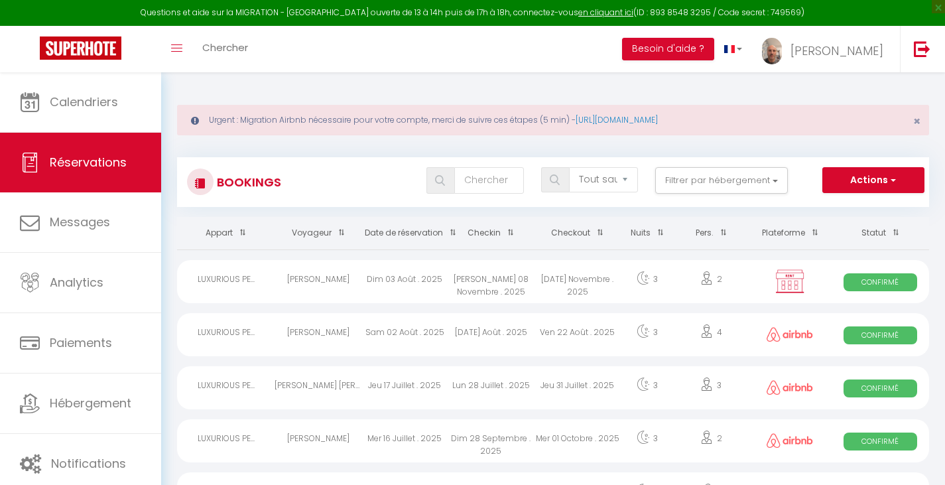
click at [387, 184] on div "Tous les statuts Annulé Confirmé Non Confirmé Tout sauf annulé No Show Request …" at bounding box center [584, 180] width 687 height 27
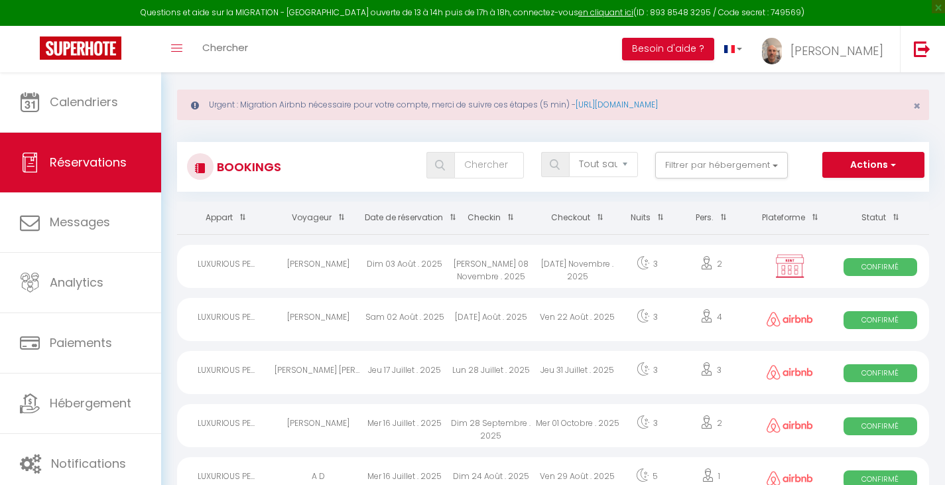
scroll to position [0, 0]
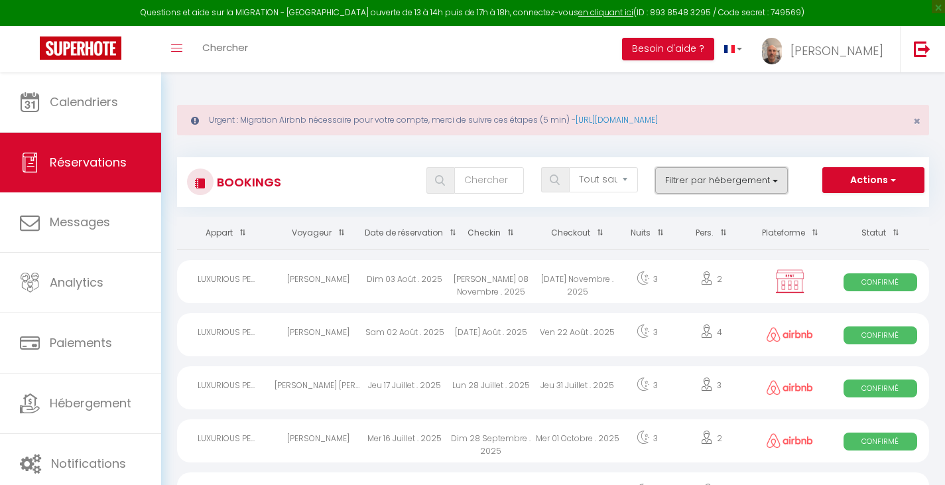
click at [696, 189] on button "Filtrer par hébergement" at bounding box center [721, 180] width 133 height 27
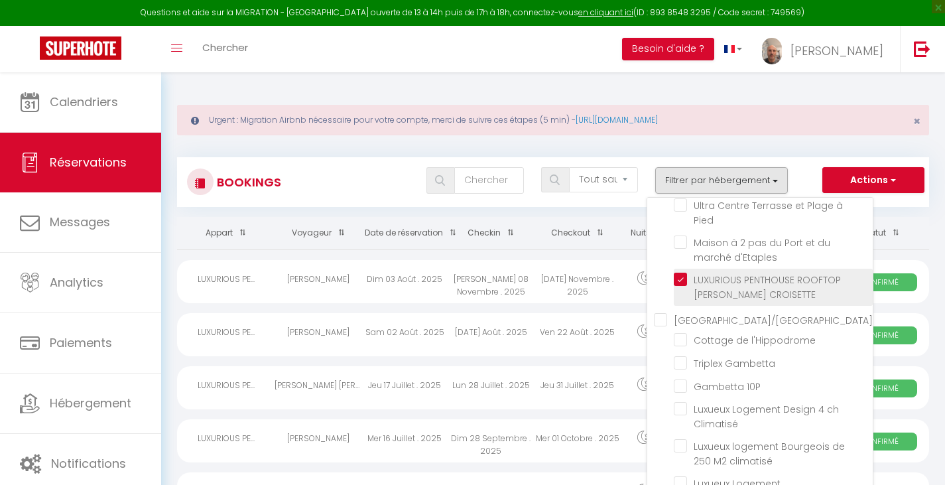
click at [684, 281] on input "LUXURIOUS PENTHOUSE ROOFTOP MARTINEZ CROISETTE" at bounding box center [773, 279] width 199 height 13
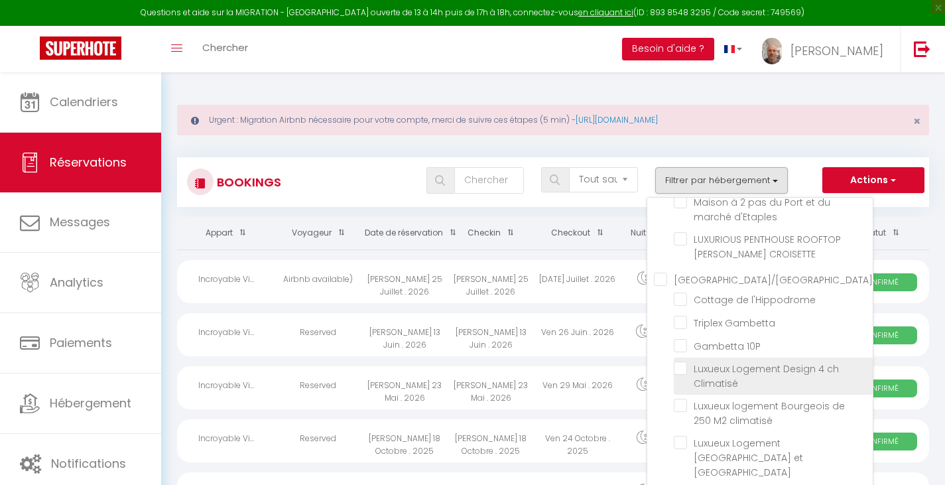
scroll to position [265, 0]
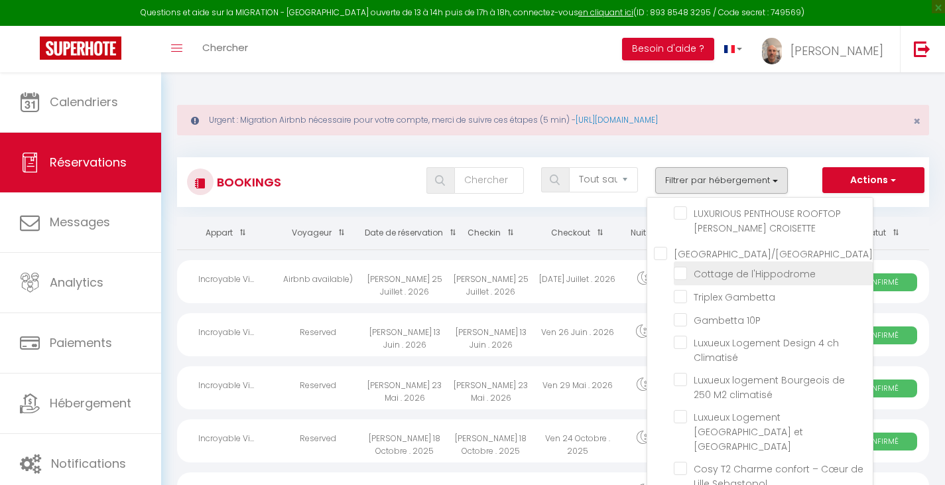
click at [685, 270] on input "Cottage de l'Hippodrome" at bounding box center [773, 271] width 199 height 13
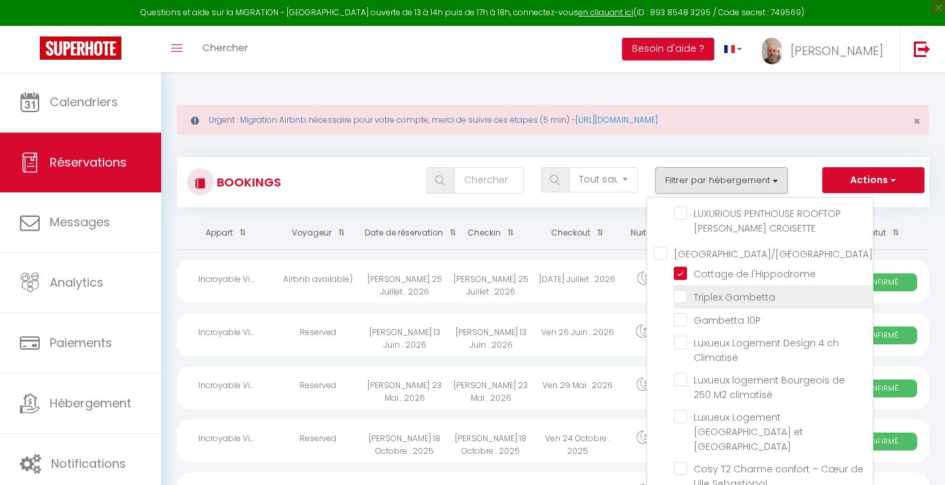
click at [685, 297] on input "Triplex Gambetta" at bounding box center [773, 295] width 199 height 13
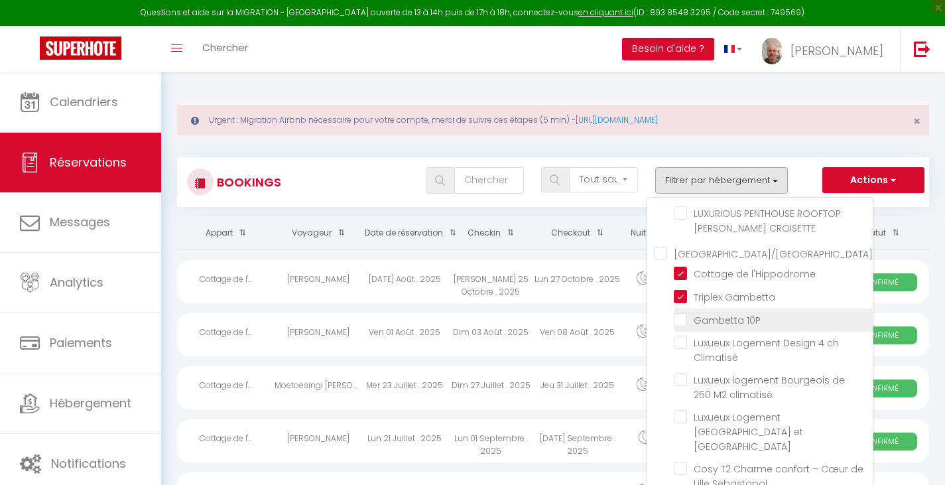
click at [678, 315] on input "Gambetta 10P" at bounding box center [773, 318] width 199 height 13
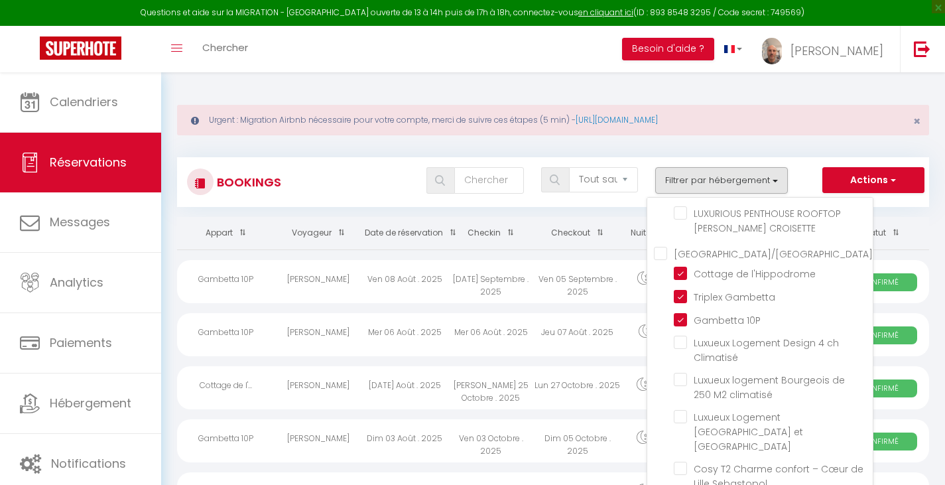
click at [371, 178] on div "Tous les statuts Annulé Confirmé Non Confirmé Tout sauf annulé No Show Request …" at bounding box center [584, 180] width 687 height 27
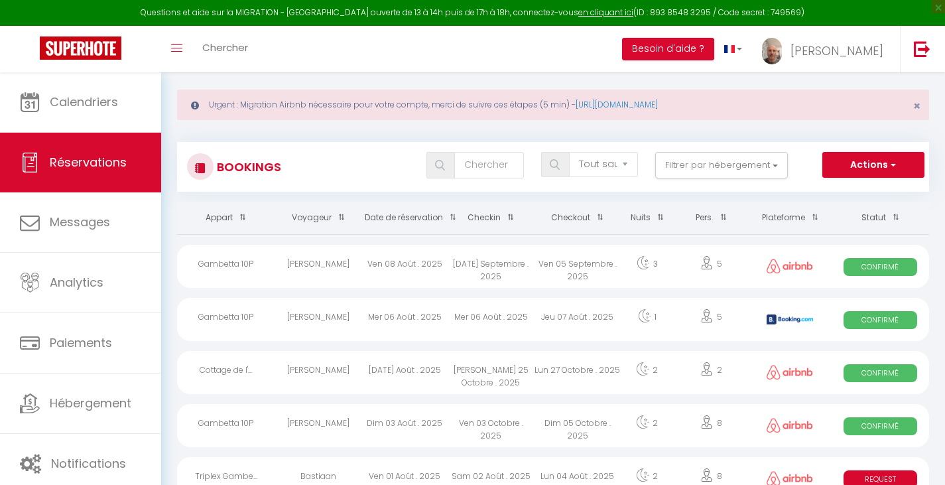
scroll to position [0, 0]
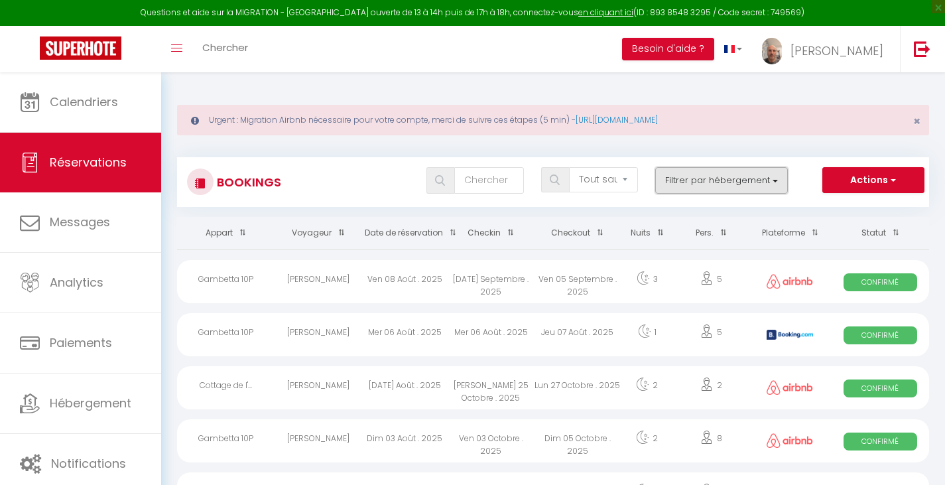
click at [703, 188] on button "Filtrer par hébergement" at bounding box center [721, 180] width 133 height 27
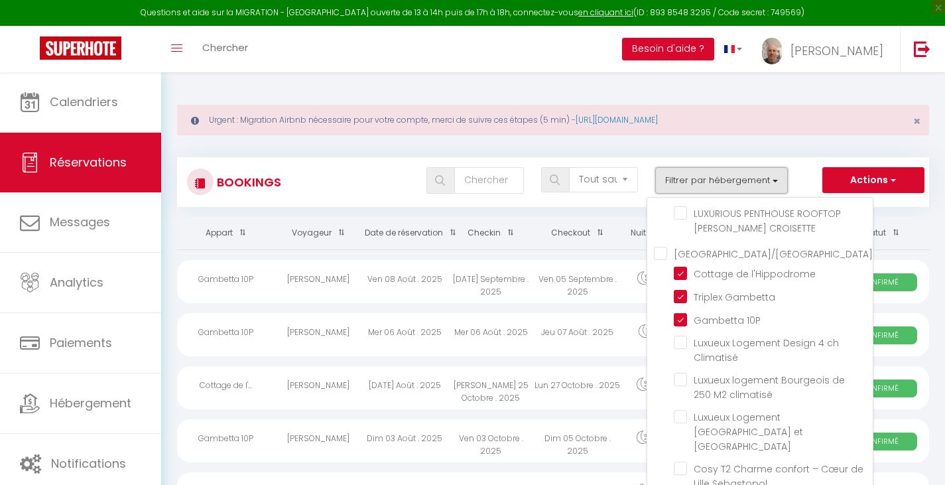
click at [703, 188] on button "Filtrer par hébergement" at bounding box center [721, 180] width 133 height 27
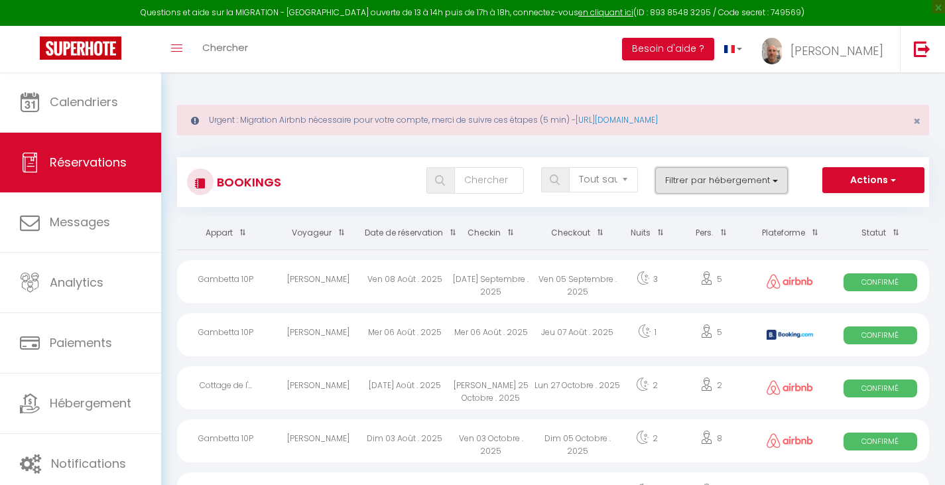
click at [699, 180] on button "Filtrer par hébergement" at bounding box center [721, 180] width 133 height 27
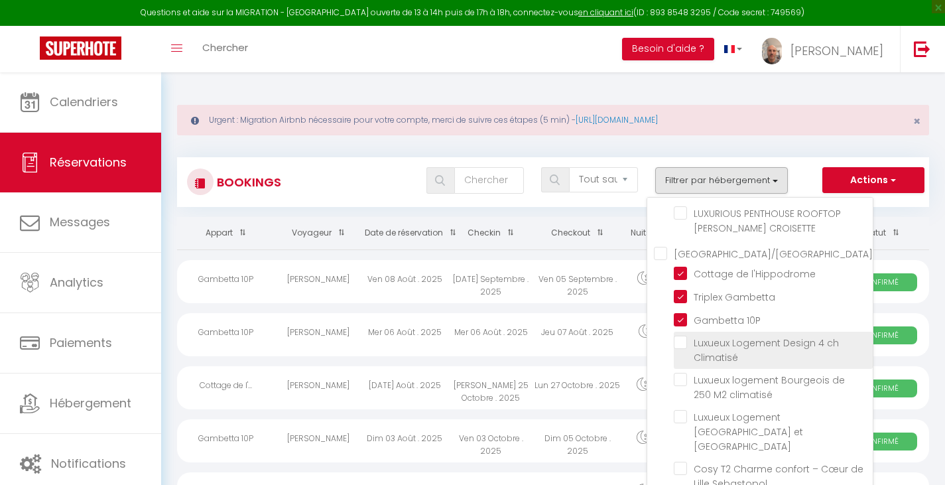
click at [680, 341] on input "Luxueux Logement Design 4 ch Climatisé" at bounding box center [773, 342] width 199 height 13
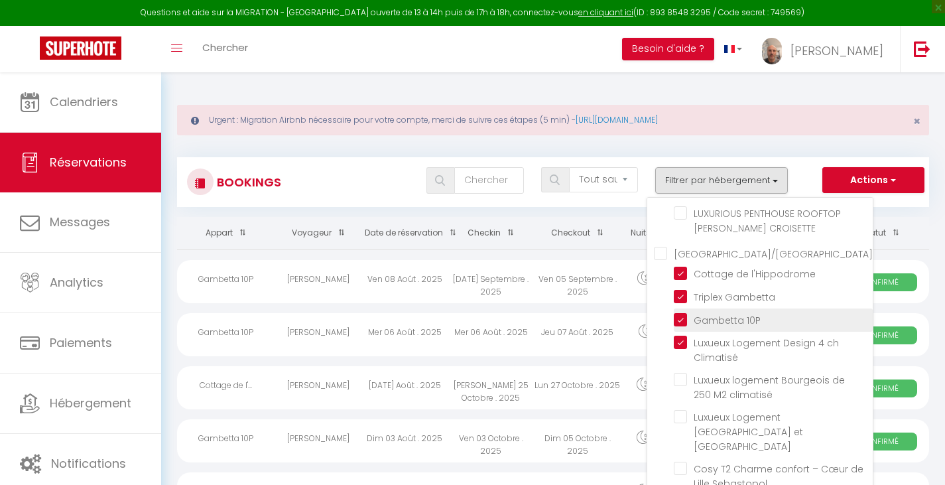
drag, startPoint x: 678, startPoint y: 320, endPoint x: 682, endPoint y: 302, distance: 17.7
click at [678, 319] on input "Gambetta 10P" at bounding box center [773, 318] width 199 height 13
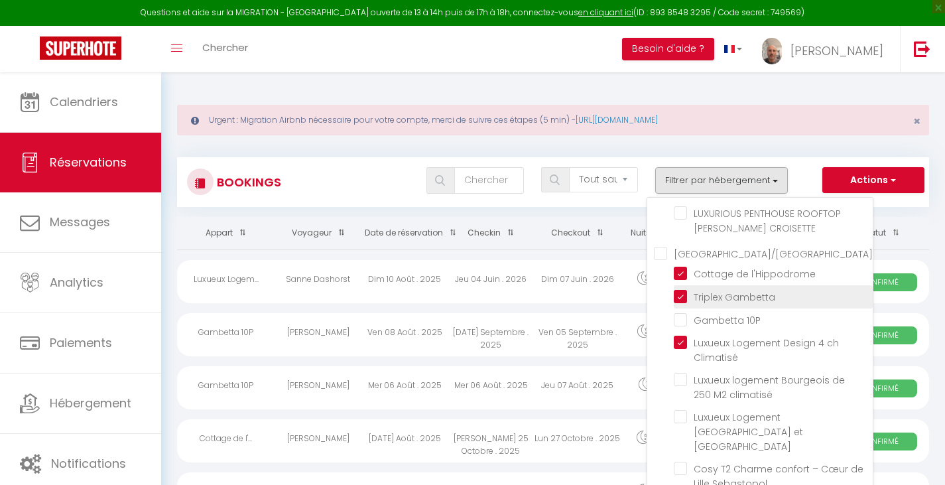
click at [682, 298] on input "Triplex Gambetta" at bounding box center [773, 295] width 199 height 13
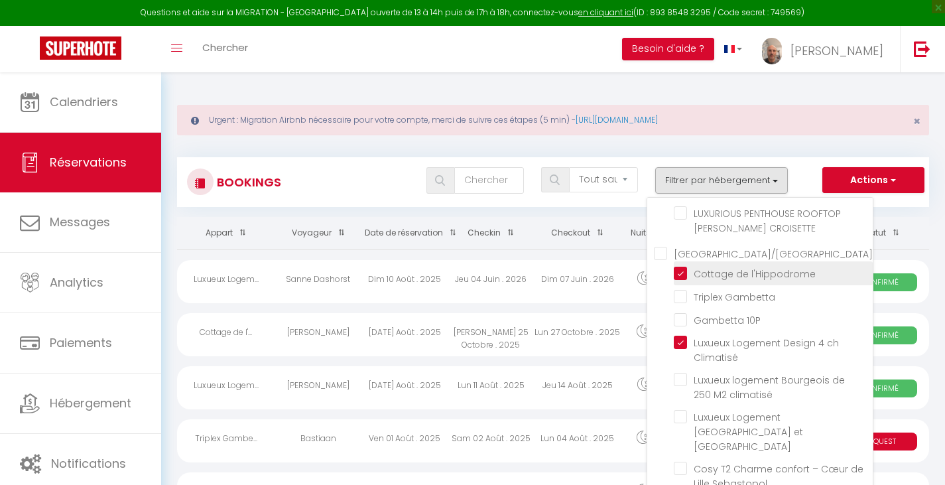
click at [679, 273] on input "Cottage de l'Hippodrome" at bounding box center [773, 271] width 199 height 13
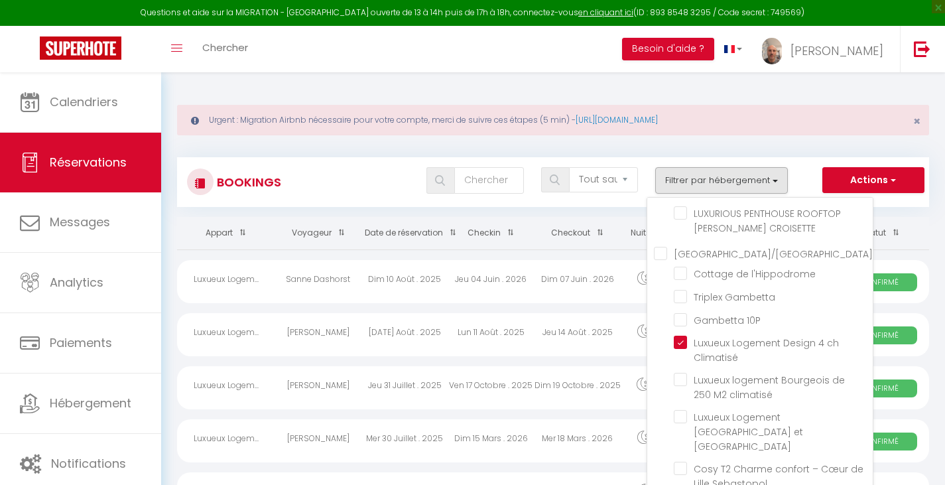
click at [374, 189] on div "Tous les statuts Annulé Confirmé Non Confirmé Tout sauf annulé No Show Request …" at bounding box center [584, 180] width 687 height 27
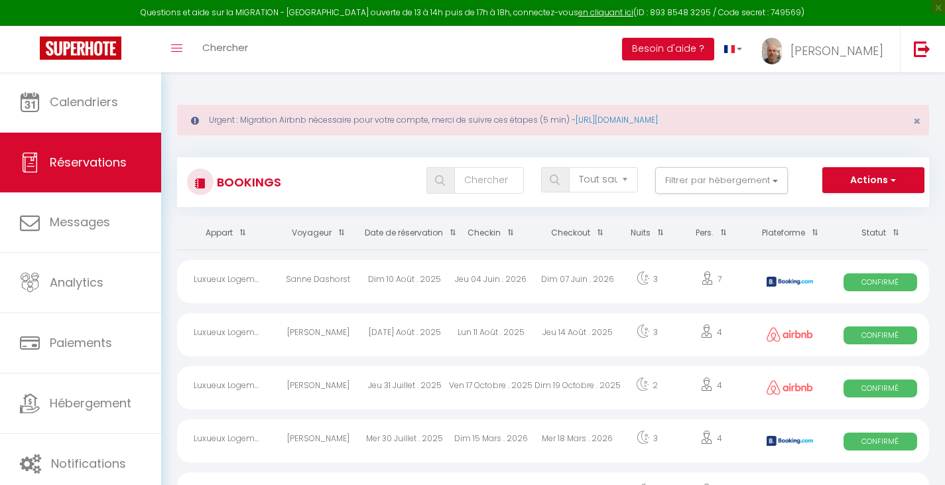
scroll to position [66, 0]
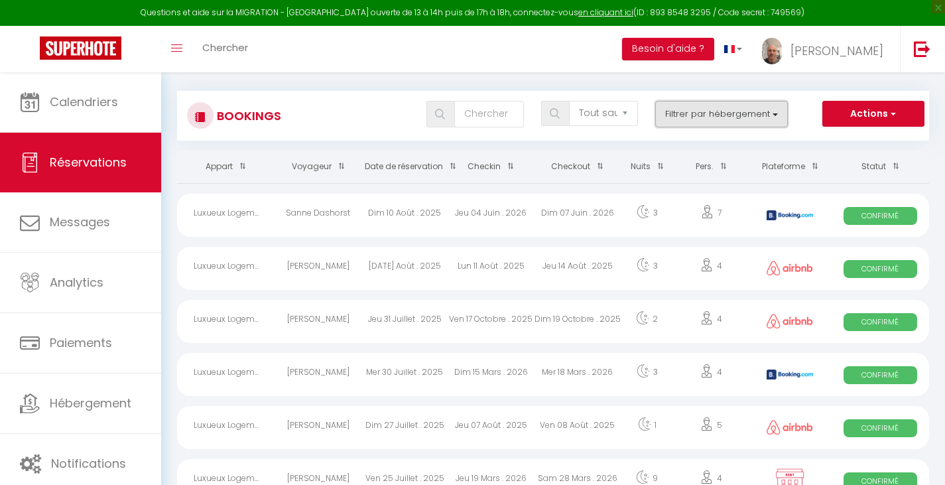
click at [708, 115] on button "Filtrer par hébergement" at bounding box center [721, 114] width 133 height 27
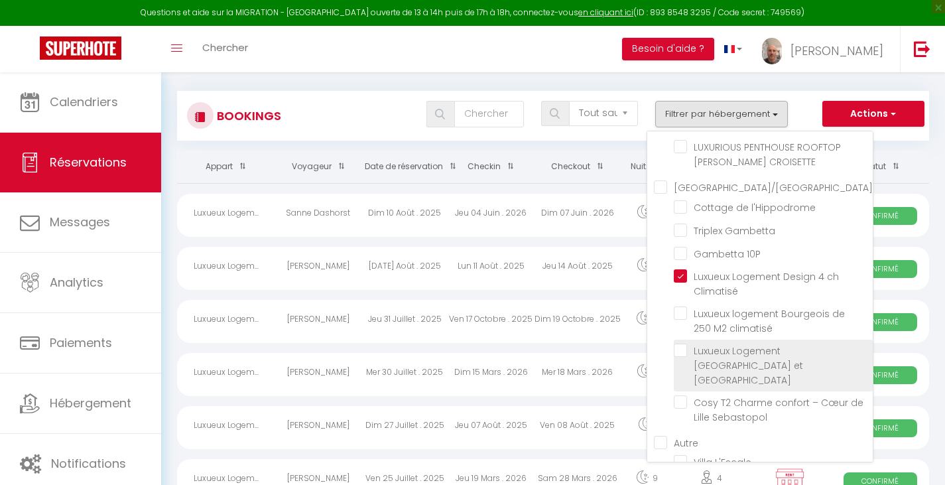
click at [681, 348] on input "Luxueux Logement [GEOGRAPHIC_DATA] et [GEOGRAPHIC_DATA]" at bounding box center [773, 349] width 199 height 13
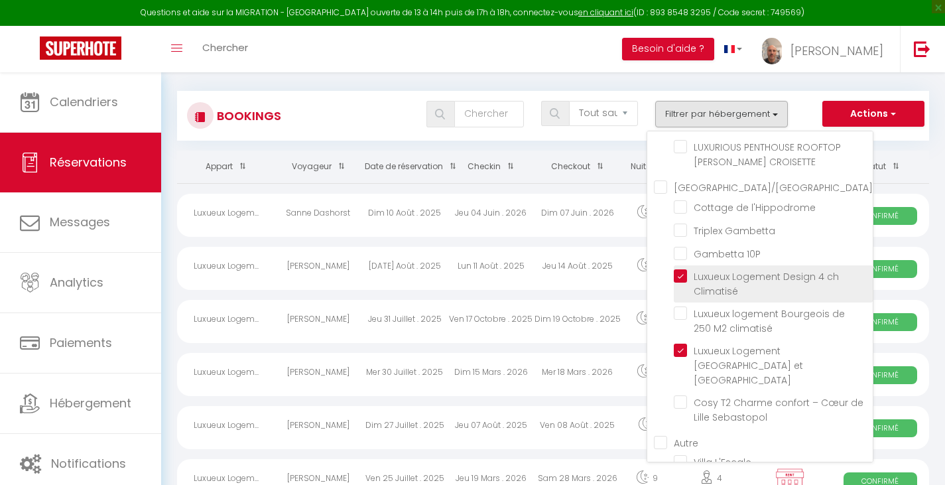
click at [682, 271] on input "Luxueux Logement Design 4 ch Climatisé" at bounding box center [773, 275] width 199 height 13
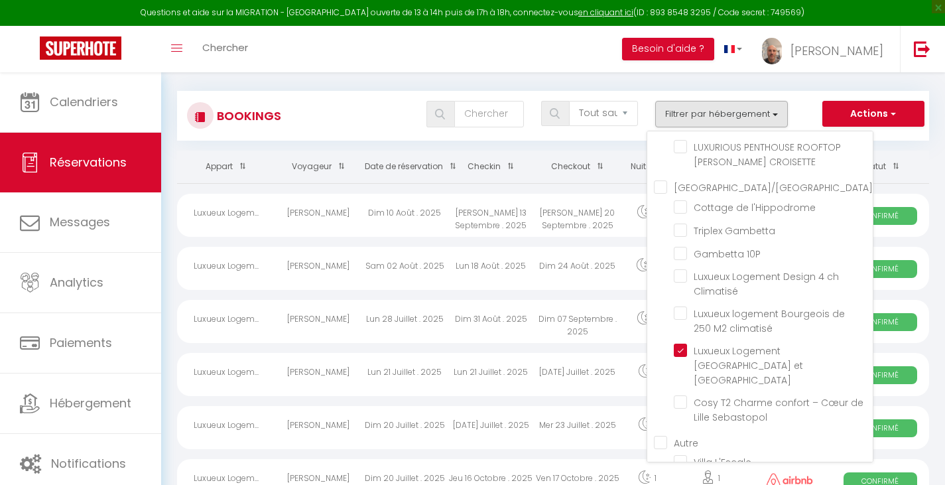
click at [351, 97] on div "Bookings Tous les statuts Annulé Confirmé Non Confirmé Tout sauf annulé No Show…" at bounding box center [553, 116] width 752 height 50
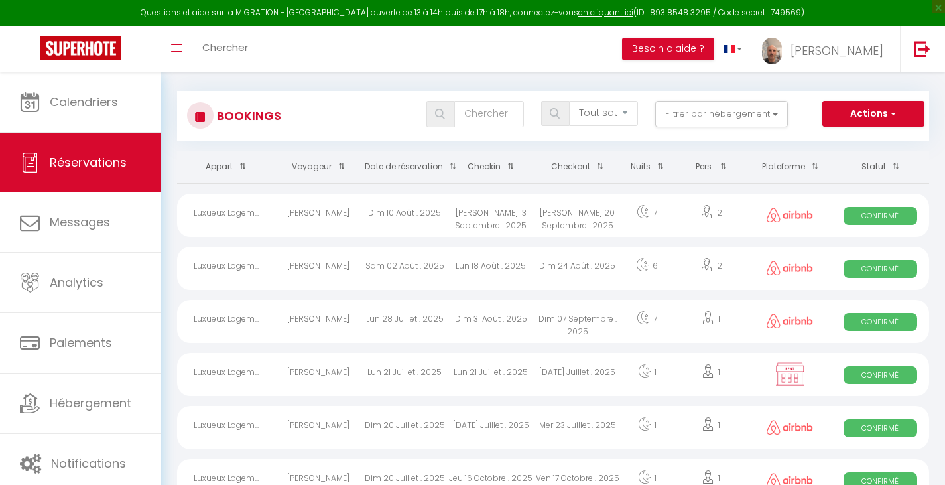
click at [880, 215] on span "Confirmé" at bounding box center [880, 216] width 74 height 18
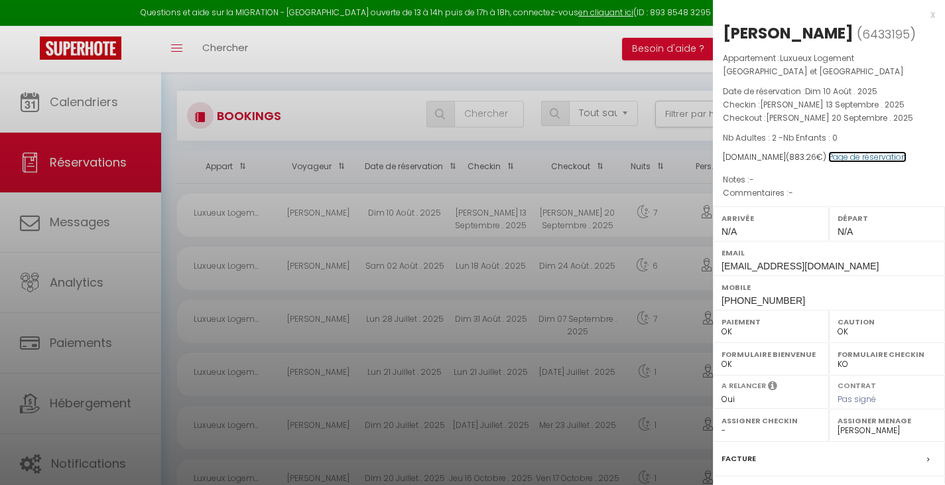
click at [851, 160] on link "Page de réservation" at bounding box center [867, 156] width 78 height 11
click at [597, 63] on div at bounding box center [472, 242] width 945 height 485
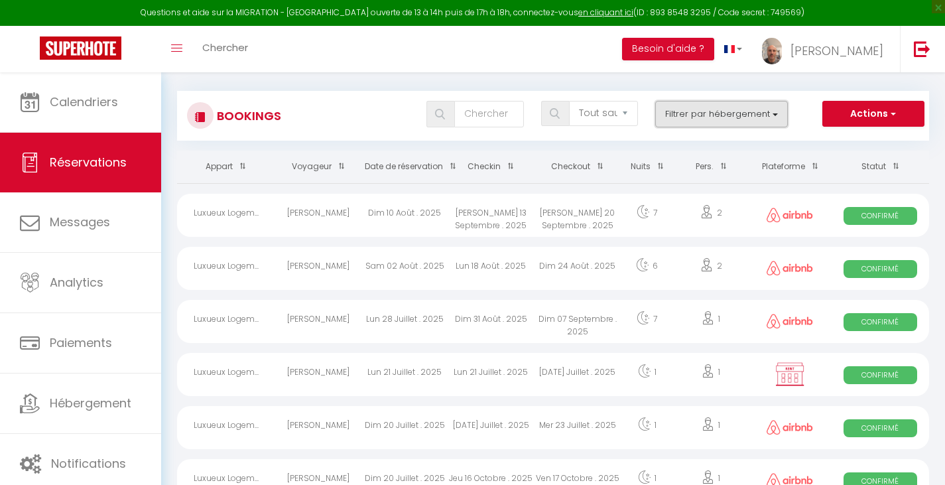
click at [686, 106] on button "Filtrer par hébergement" at bounding box center [721, 114] width 133 height 27
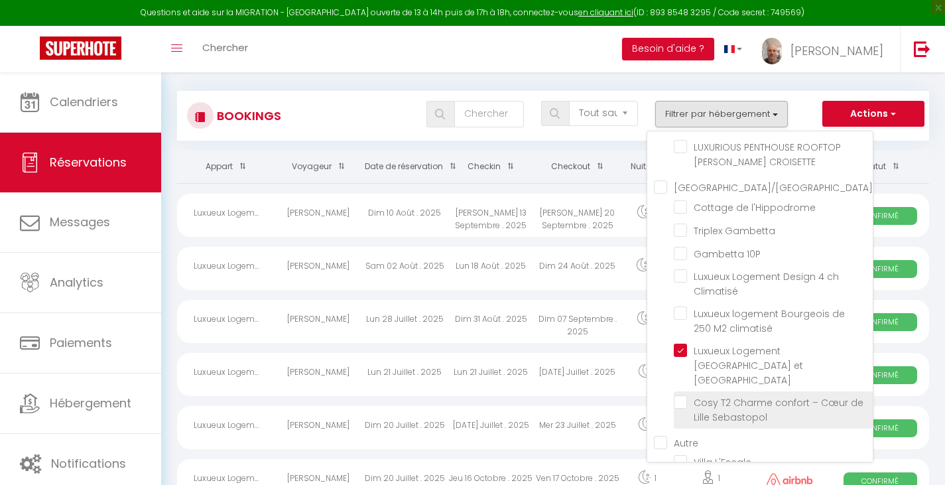
click at [682, 395] on input "Cosy T2 Charme confort – Cœur de Lille Sebastopol" at bounding box center [773, 401] width 199 height 13
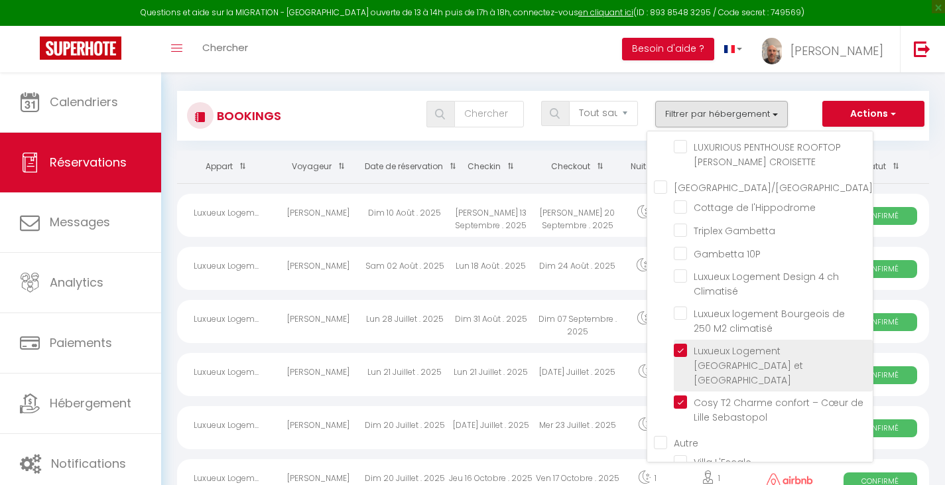
click at [684, 354] on input "Luxueux Logement [GEOGRAPHIC_DATA] et [GEOGRAPHIC_DATA]" at bounding box center [773, 349] width 199 height 13
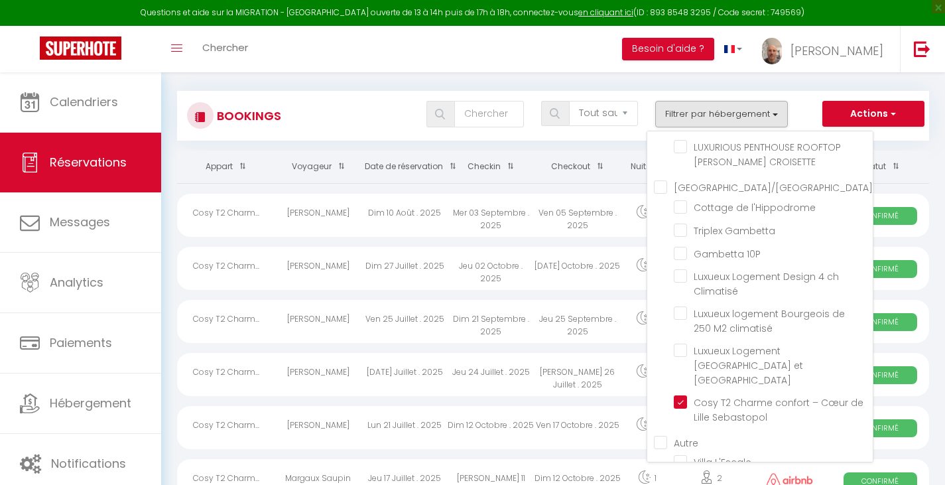
click at [387, 97] on div "Bookings Tous les statuts Annulé Confirmé Non Confirmé Tout sauf annulé No Show…" at bounding box center [553, 116] width 752 height 50
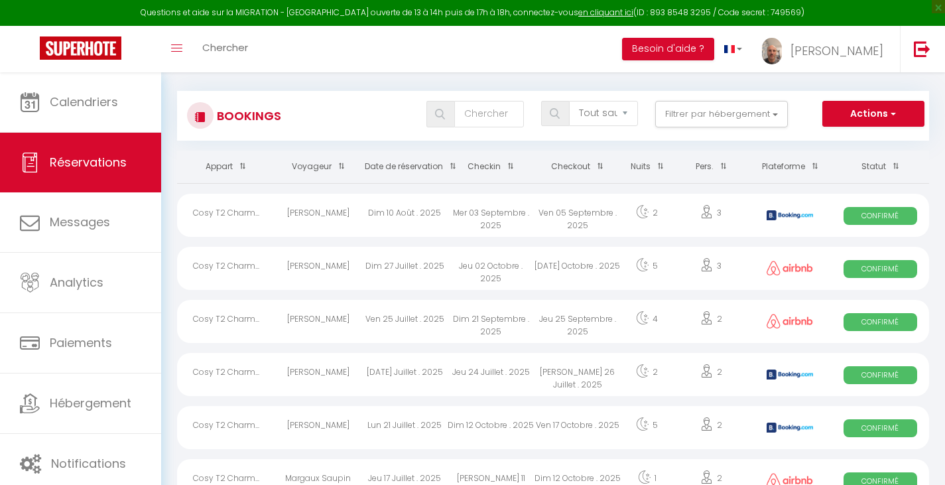
click at [896, 227] on div "Confirmé" at bounding box center [879, 215] width 97 height 43
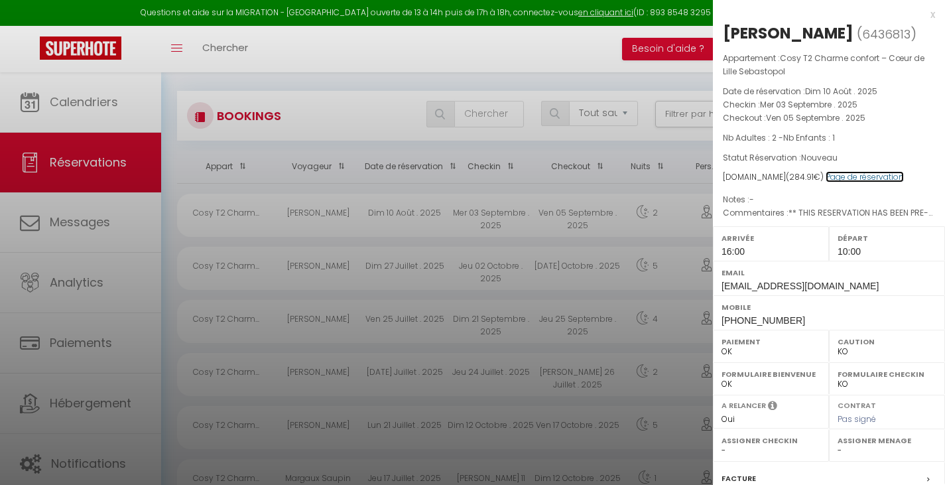
click at [838, 182] on link "Page de réservation" at bounding box center [865, 176] width 78 height 11
click at [347, 75] on div at bounding box center [472, 242] width 945 height 485
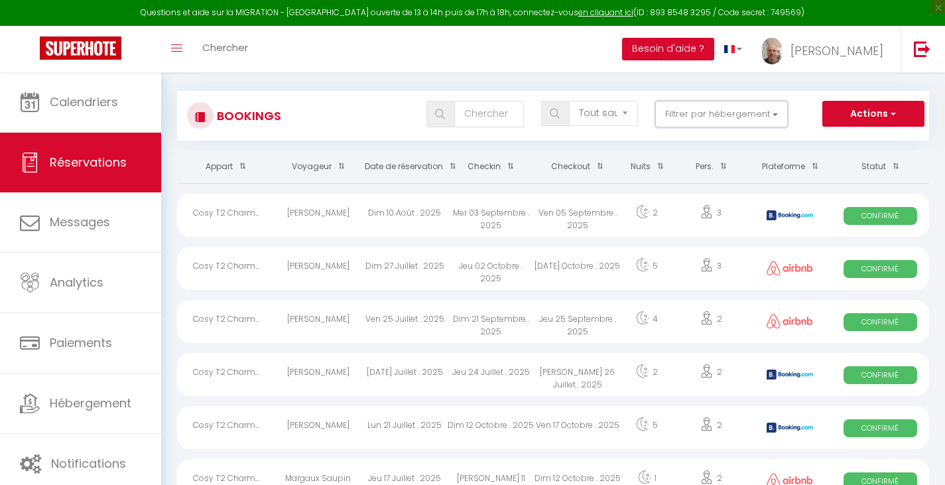
click at [712, 119] on button "Filtrer par hébergement" at bounding box center [721, 114] width 133 height 27
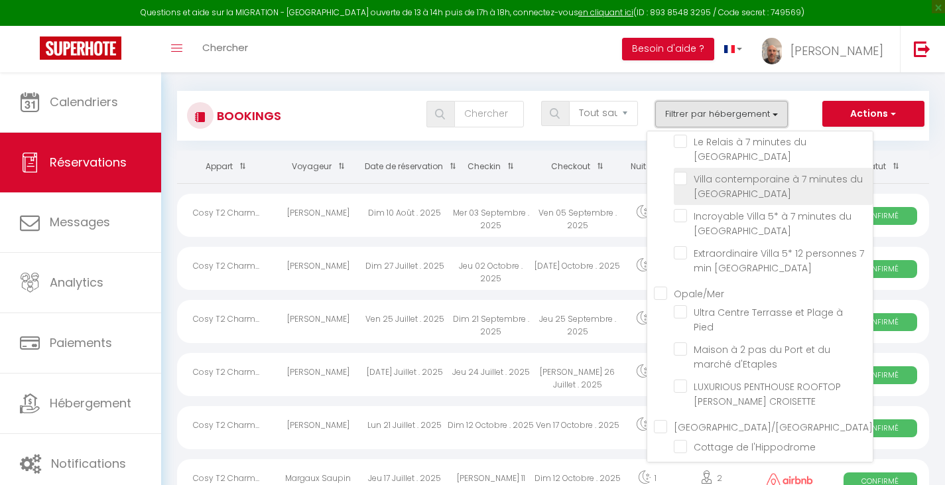
scroll to position [0, 0]
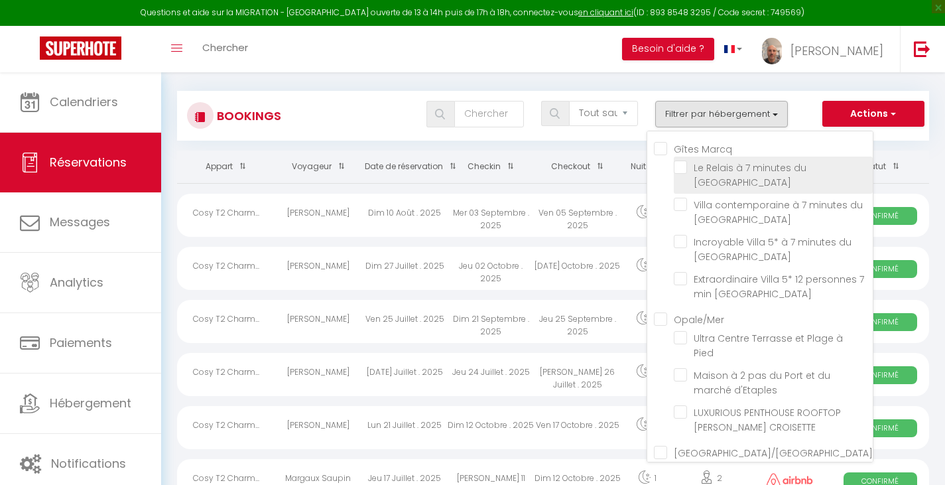
click at [683, 170] on input "Le Relais à 7 minutes du [GEOGRAPHIC_DATA]" at bounding box center [773, 166] width 199 height 13
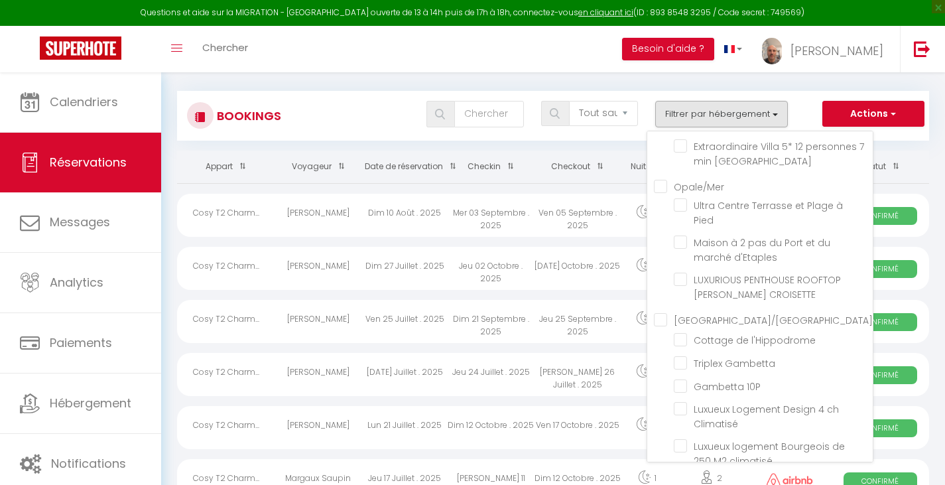
scroll to position [265, 0]
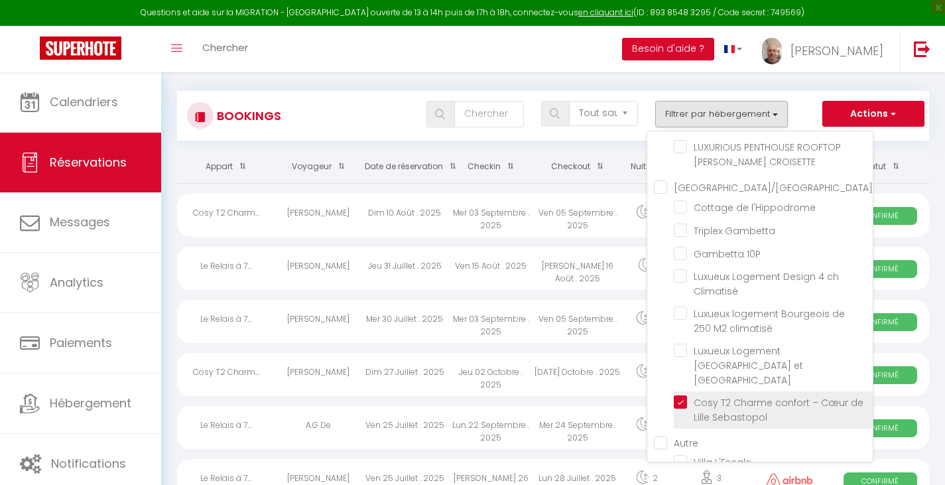
click at [680, 395] on input "Cosy T2 Charme confort – Cœur de Lille Sebastopol" at bounding box center [773, 401] width 199 height 13
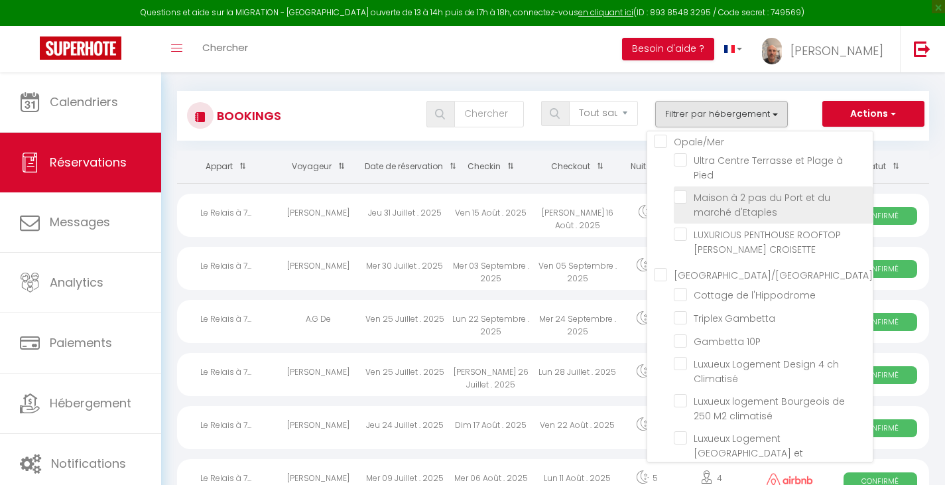
scroll to position [133, 0]
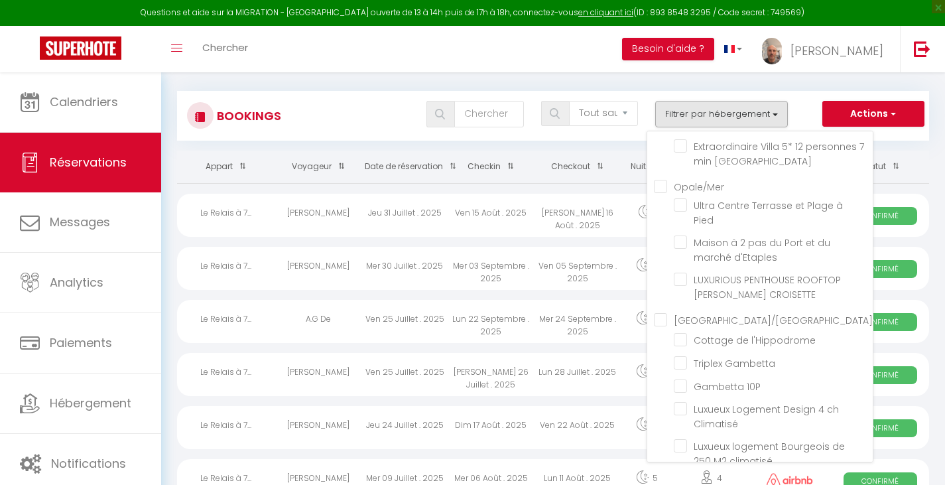
click at [353, 112] on div "Tous les statuts Annulé Confirmé Non Confirmé Tout sauf annulé No Show Request …" at bounding box center [584, 114] width 687 height 27
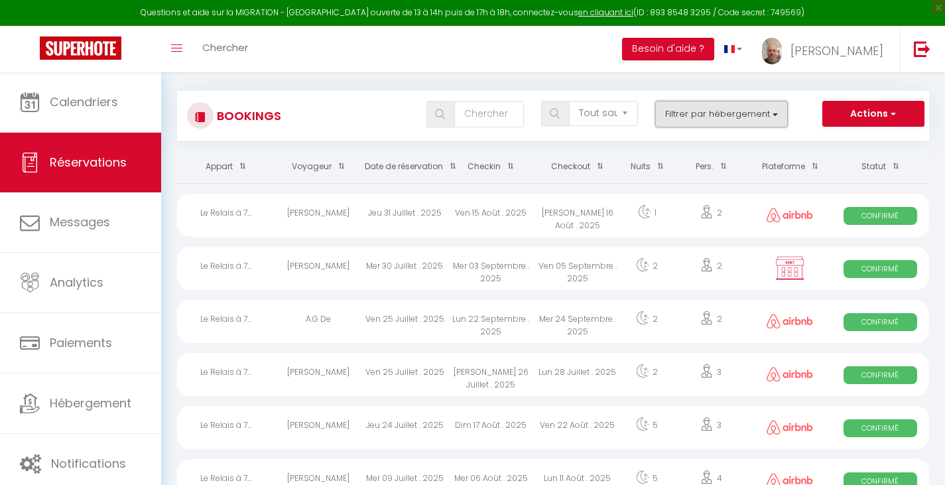
click at [707, 118] on button "Filtrer par hébergement" at bounding box center [721, 114] width 133 height 27
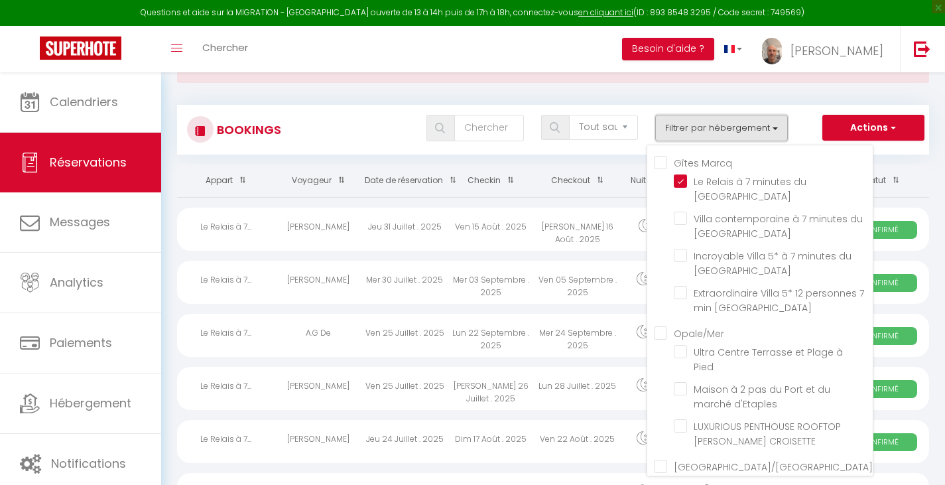
scroll to position [66, 0]
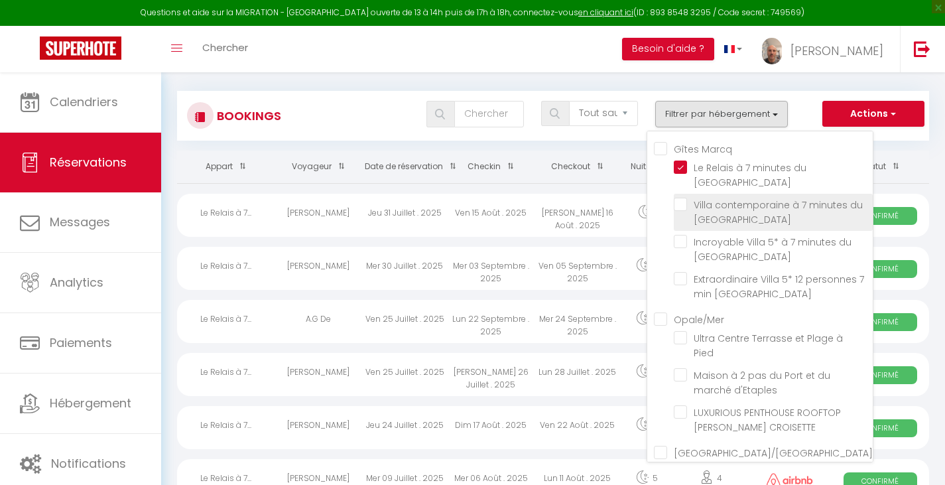
click at [683, 204] on input "Villa contemporaine à 7 minutes du [GEOGRAPHIC_DATA]" at bounding box center [773, 204] width 199 height 13
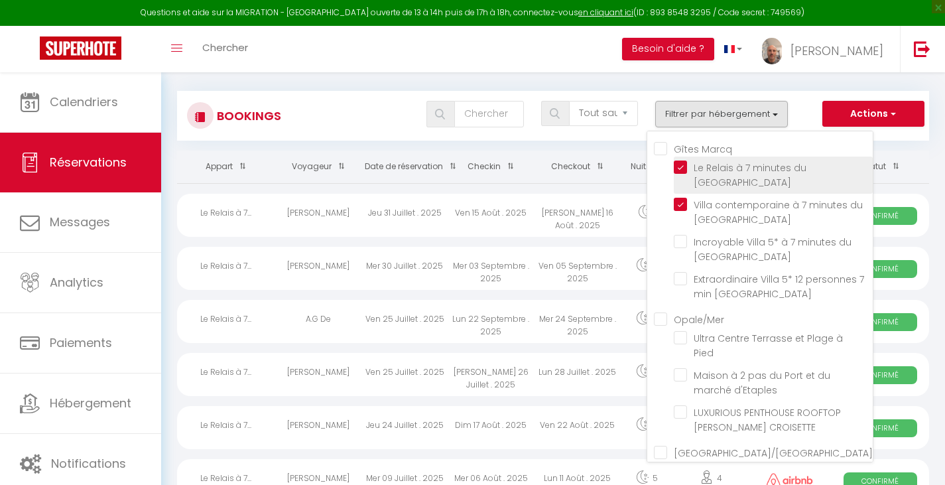
click at [680, 165] on input "Le Relais à 7 minutes du [GEOGRAPHIC_DATA]" at bounding box center [773, 166] width 199 height 13
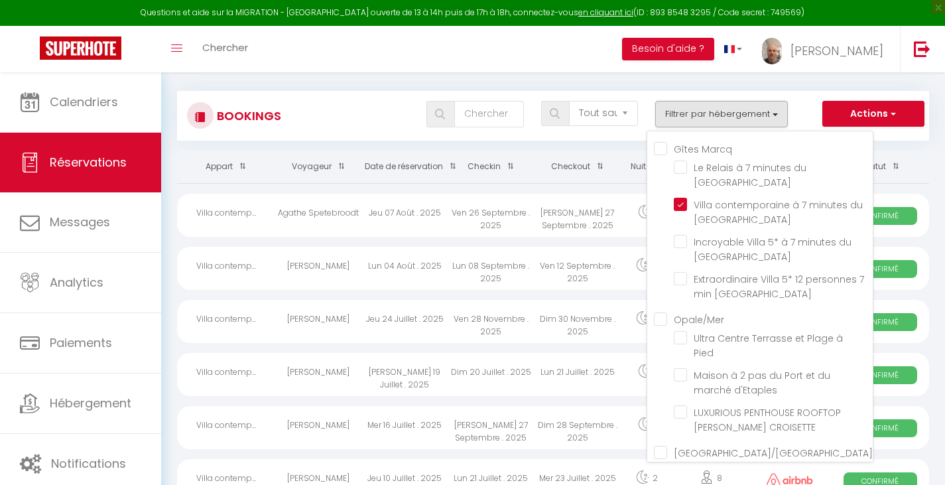
click at [365, 119] on div "Tous les statuts Annulé Confirmé Non Confirmé Tout sauf annulé No Show Request …" at bounding box center [584, 114] width 687 height 27
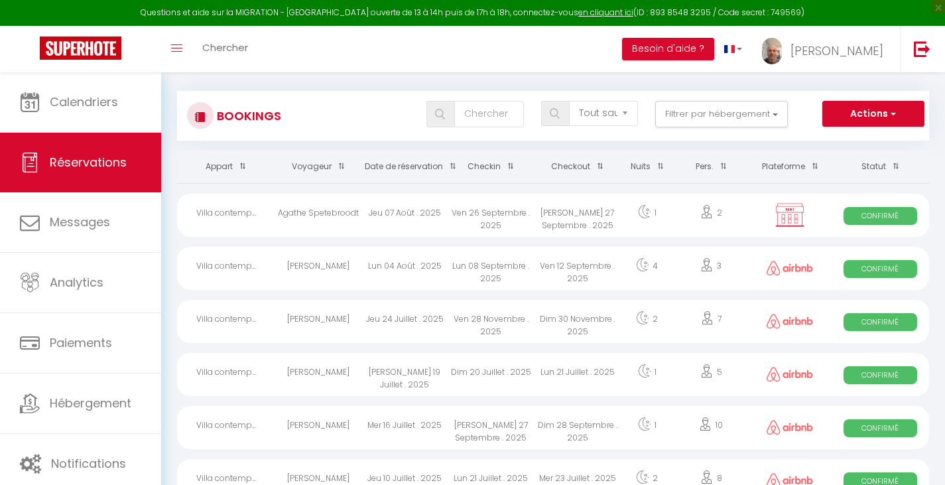
click at [861, 214] on span "Confirmé" at bounding box center [880, 216] width 74 height 18
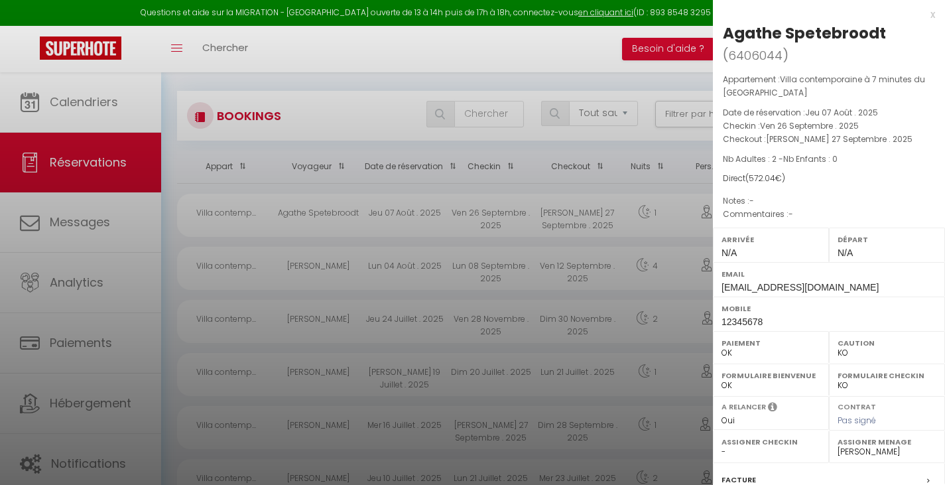
click at [426, 138] on div at bounding box center [472, 242] width 945 height 485
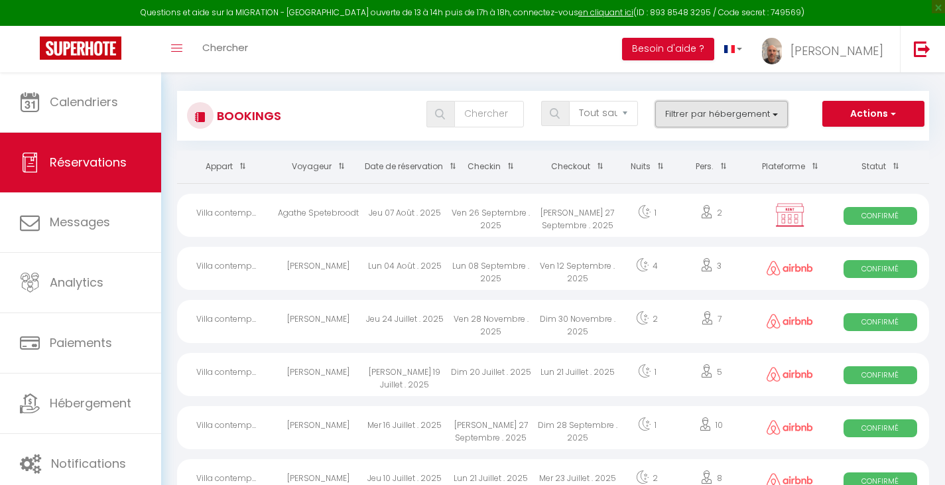
click at [745, 118] on button "Filtrer par hébergement" at bounding box center [721, 114] width 133 height 27
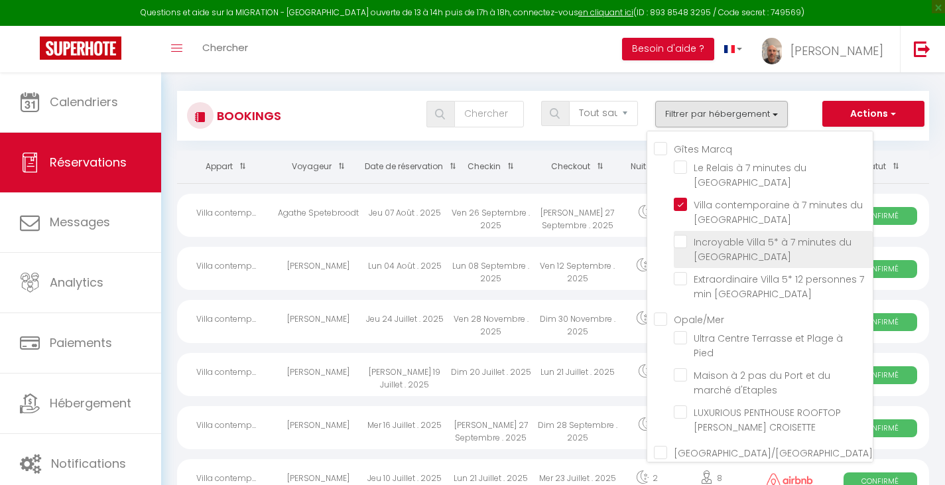
click at [682, 241] on input "Incroyable Villa 5* à 7 minutes du [GEOGRAPHIC_DATA]" at bounding box center [773, 241] width 199 height 13
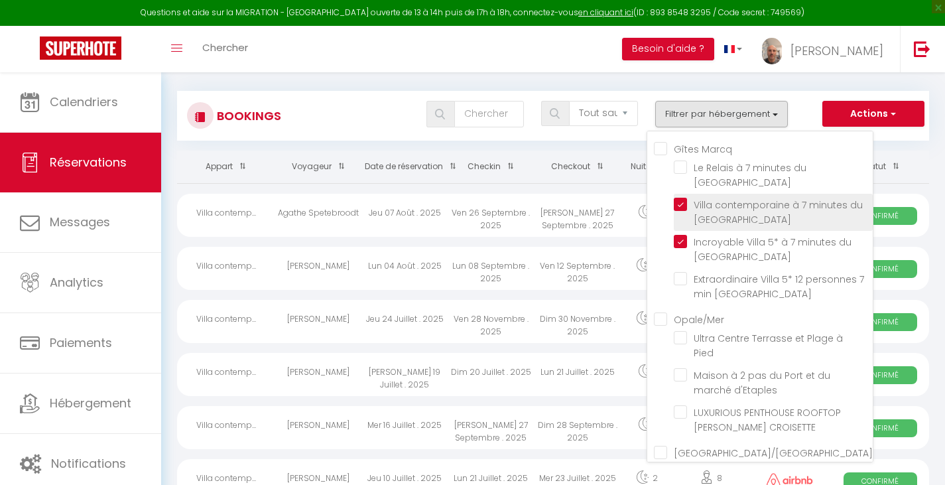
click at [678, 204] on input "Villa contemporaine à 7 minutes du [GEOGRAPHIC_DATA]" at bounding box center [773, 204] width 199 height 13
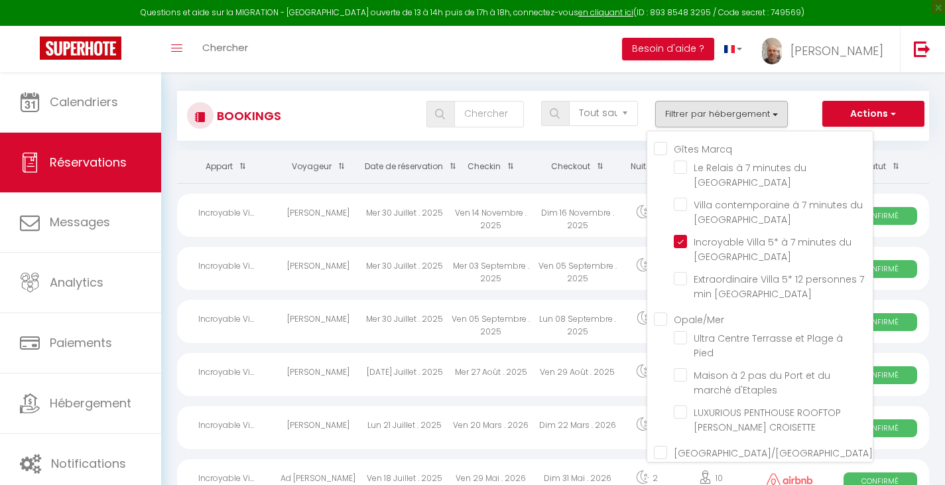
click at [312, 111] on div "Tous les statuts Annulé Confirmé Non Confirmé Tout sauf annulé No Show Request …" at bounding box center [584, 114] width 687 height 27
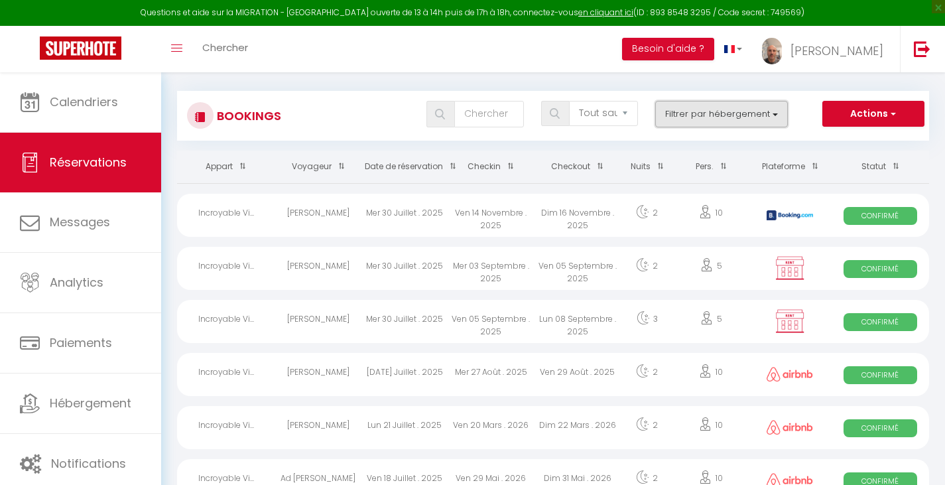
click at [712, 118] on button "Filtrer par hébergement" at bounding box center [721, 114] width 133 height 27
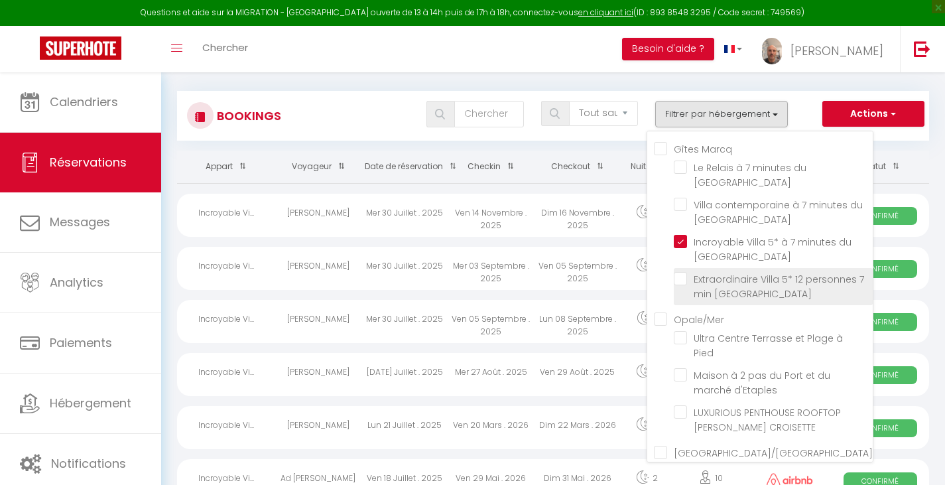
click at [688, 278] on input "Extraordinaire Villa 5* 12 personnes 7 min [GEOGRAPHIC_DATA]" at bounding box center [773, 278] width 199 height 13
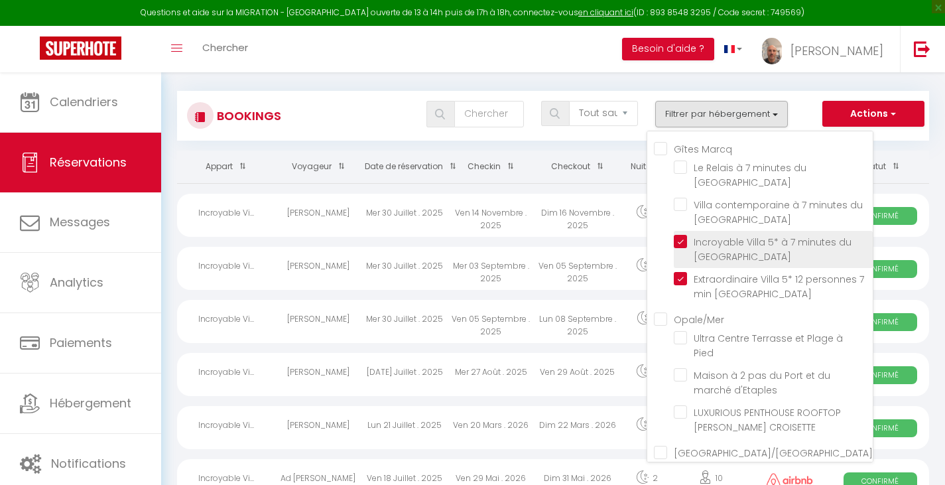
click at [683, 240] on input "Incroyable Villa 5* à 7 minutes du [GEOGRAPHIC_DATA]" at bounding box center [773, 241] width 199 height 13
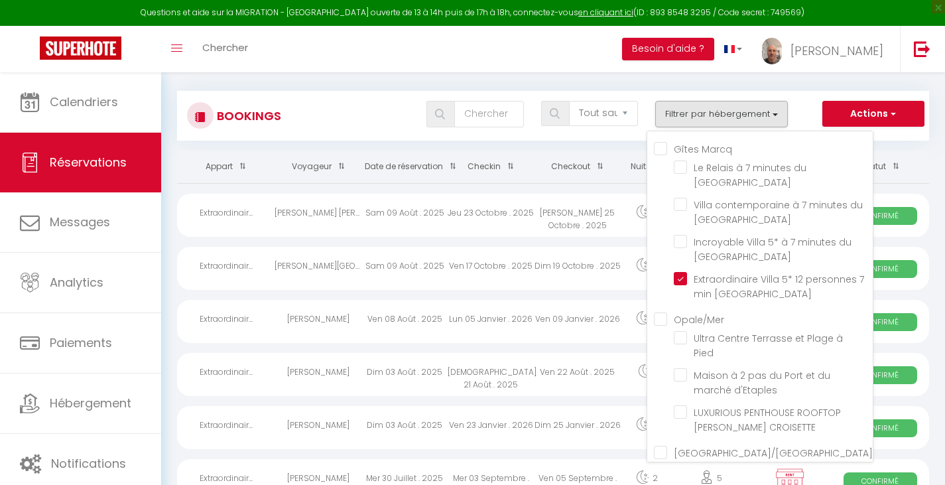
click at [322, 111] on div "Tous les statuts Annulé Confirmé Non Confirmé Tout sauf annulé No Show Request …" at bounding box center [584, 114] width 687 height 27
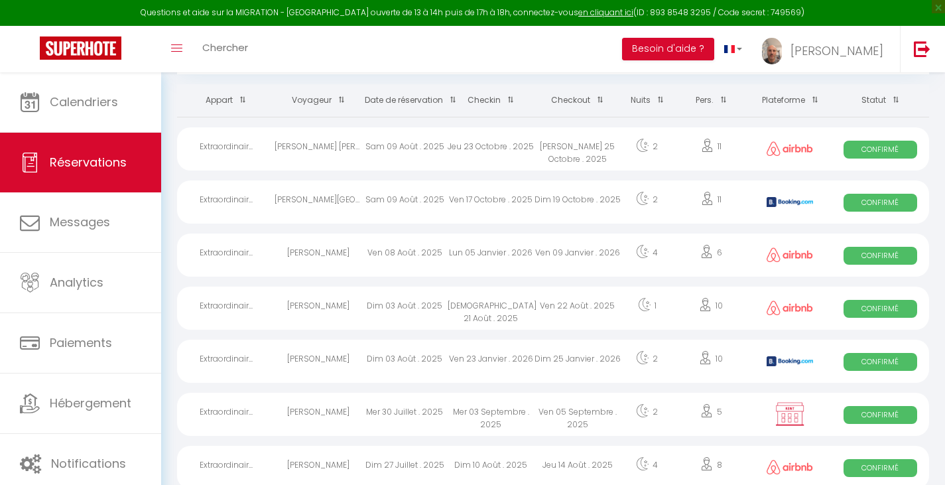
scroll to position [0, 0]
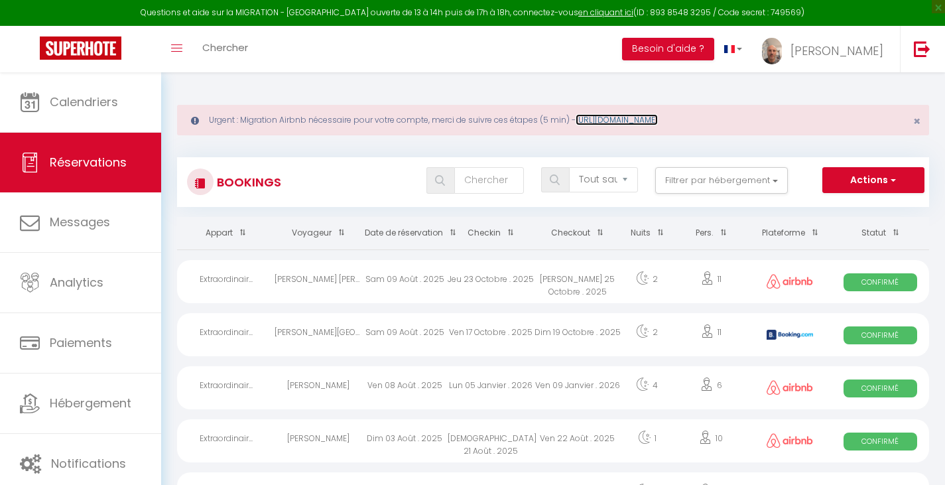
click at [658, 115] on link "https://superhote.com/migration-airbnb" at bounding box center [617, 119] width 82 height 11
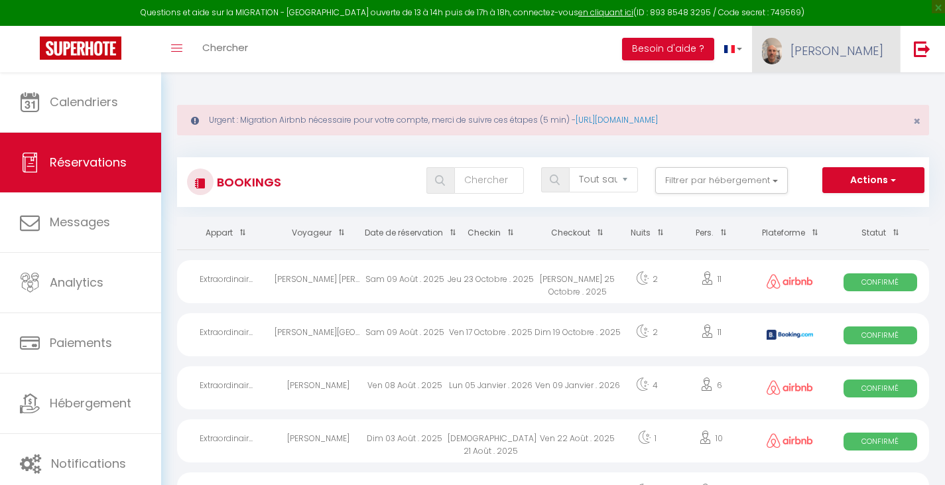
click at [833, 50] on link "[PERSON_NAME]" at bounding box center [826, 49] width 148 height 46
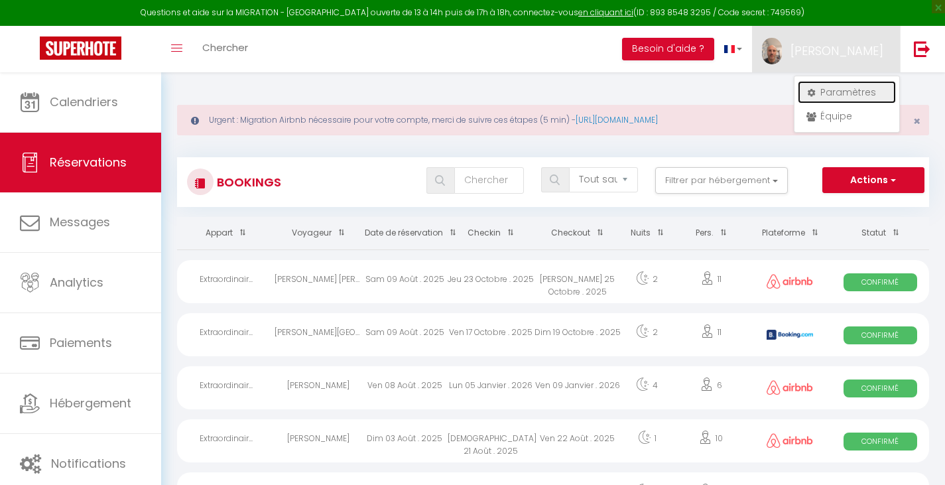
click at [824, 95] on link "Paramètres" at bounding box center [847, 92] width 98 height 23
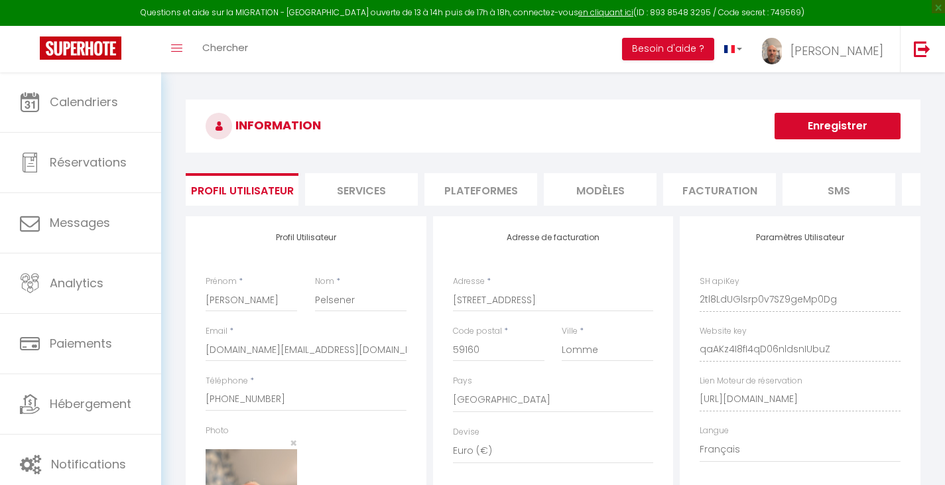
click at [499, 195] on li "Plateformes" at bounding box center [480, 189] width 113 height 32
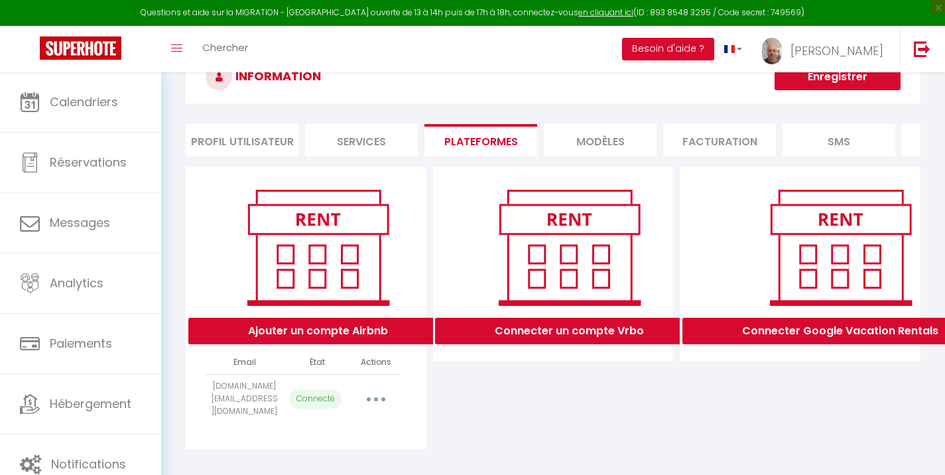
scroll to position [82, 0]
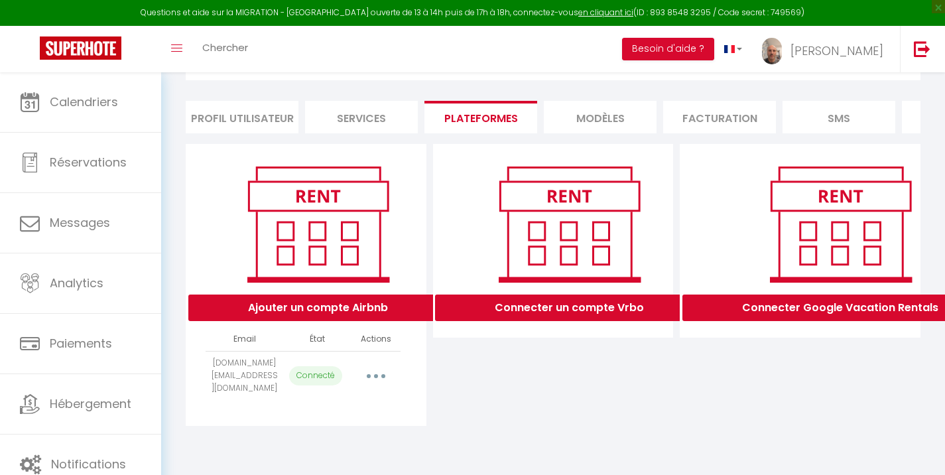
click at [368, 369] on button "button" at bounding box center [375, 375] width 37 height 21
click at [420, 245] on div "Ajouter un compte Airbnb" at bounding box center [318, 240] width 242 height 160
click at [343, 312] on button "Ajouter un compte Airbnb" at bounding box center [317, 307] width 259 height 27
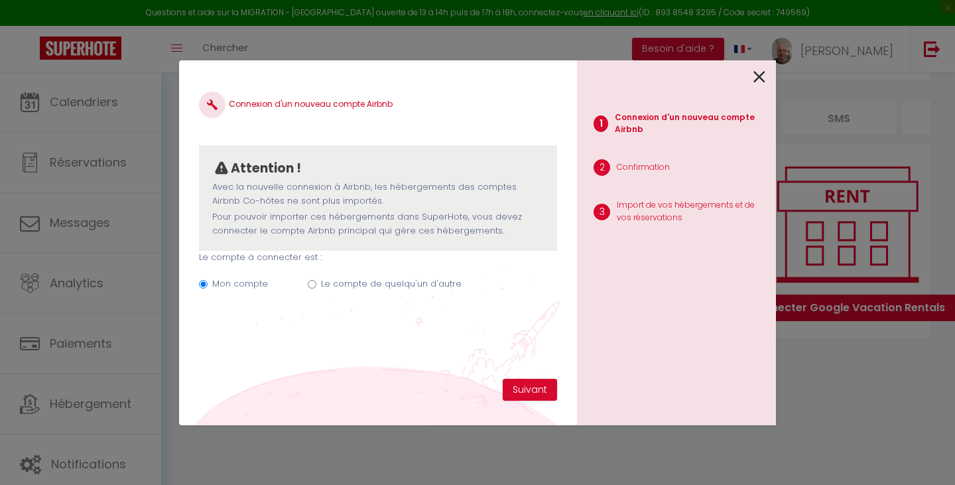
click at [310, 284] on input "Le compte de quelqu'un d'autre" at bounding box center [312, 284] width 9 height 9
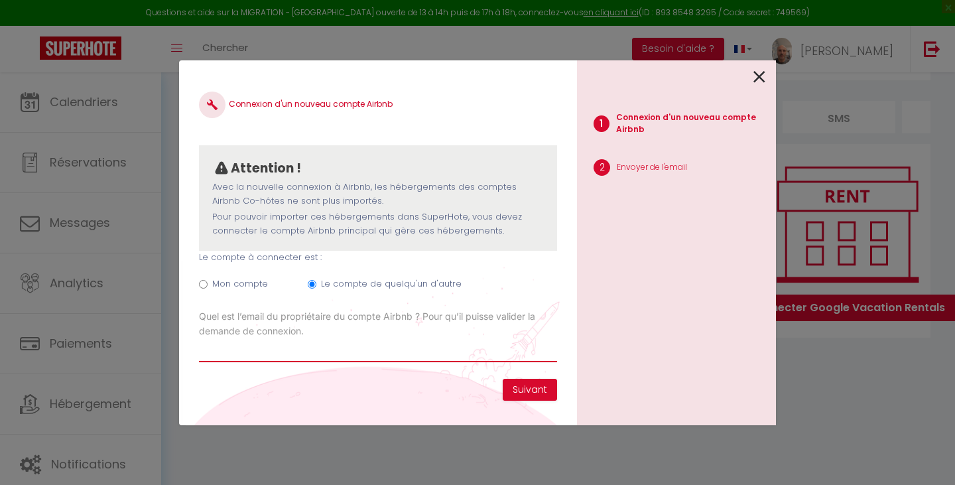
click at [306, 347] on input "Email connexion Airbnb" at bounding box center [378, 350] width 358 height 24
click at [529, 389] on button "Suivant" at bounding box center [530, 390] width 54 height 23
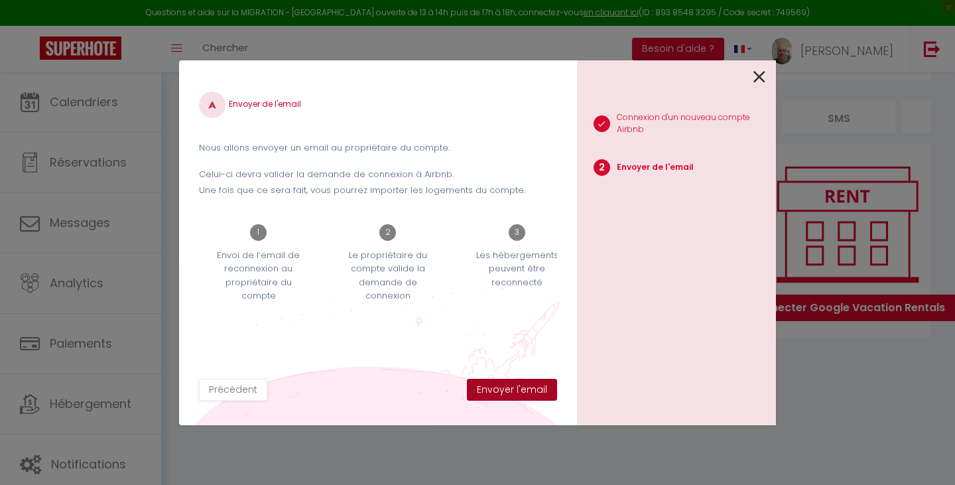
click at [511, 389] on button "Envoyer l'email" at bounding box center [512, 390] width 90 height 23
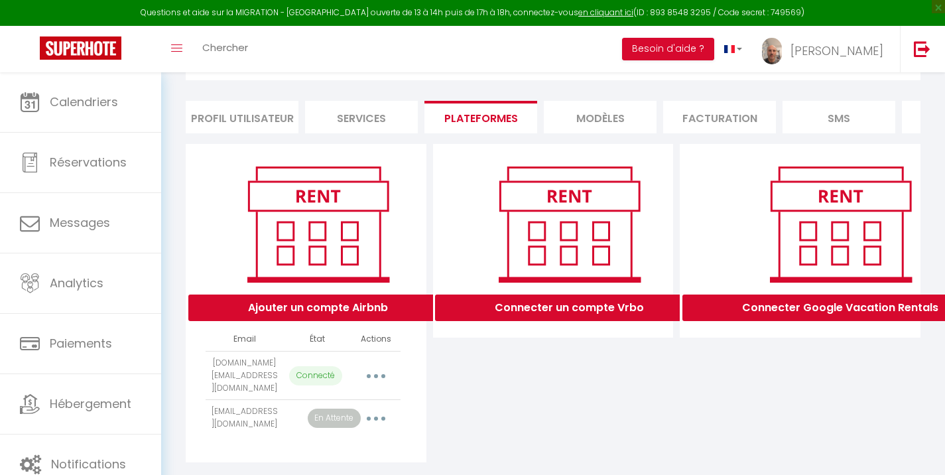
click at [526, 79] on h3 "INFORMATION" at bounding box center [553, 53] width 735 height 53
click at [369, 383] on button "button" at bounding box center [375, 375] width 37 height 21
click at [371, 380] on button "button" at bounding box center [375, 375] width 37 height 21
click at [372, 383] on button "button" at bounding box center [375, 375] width 37 height 21
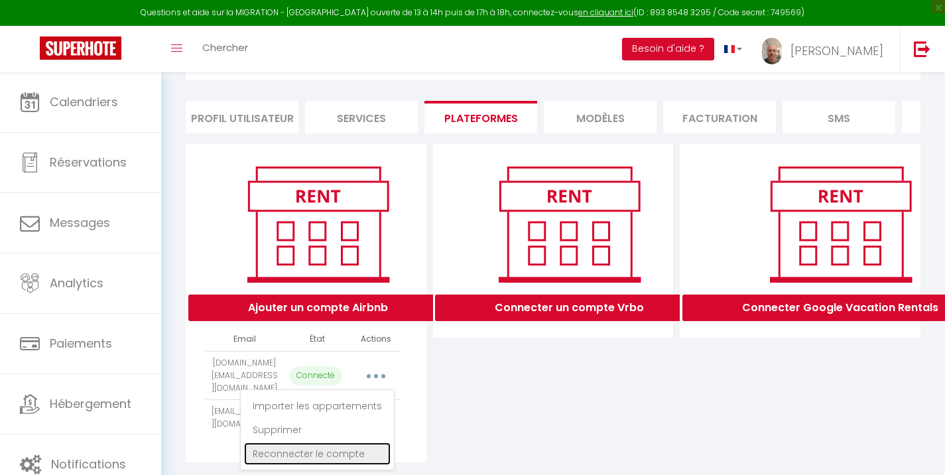
click at [337, 454] on link "Reconnecter le compte" at bounding box center [317, 453] width 147 height 23
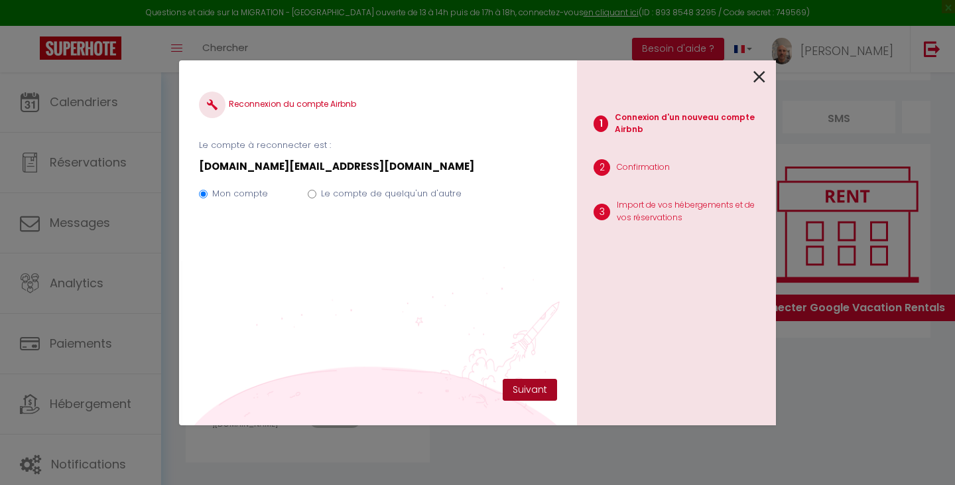
click at [517, 391] on button "Suivant" at bounding box center [530, 390] width 54 height 23
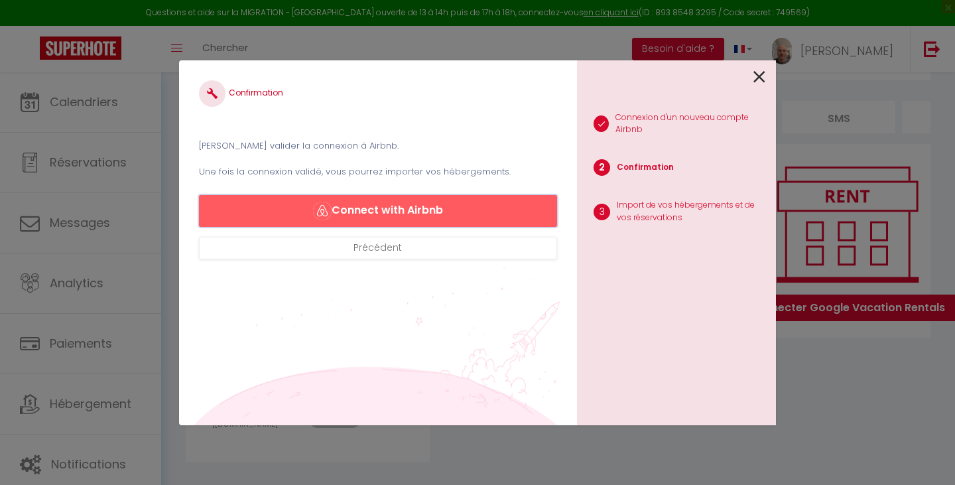
click at [423, 214] on button "Connect with Airbnb" at bounding box center [378, 211] width 358 height 32
click at [756, 76] on icon at bounding box center [759, 77] width 12 height 20
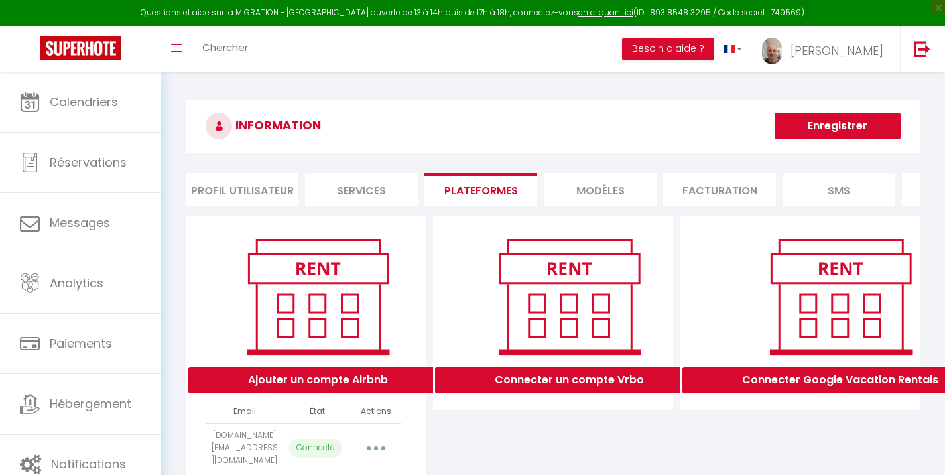
select select "24368"
select select "24367"
select select "24370"
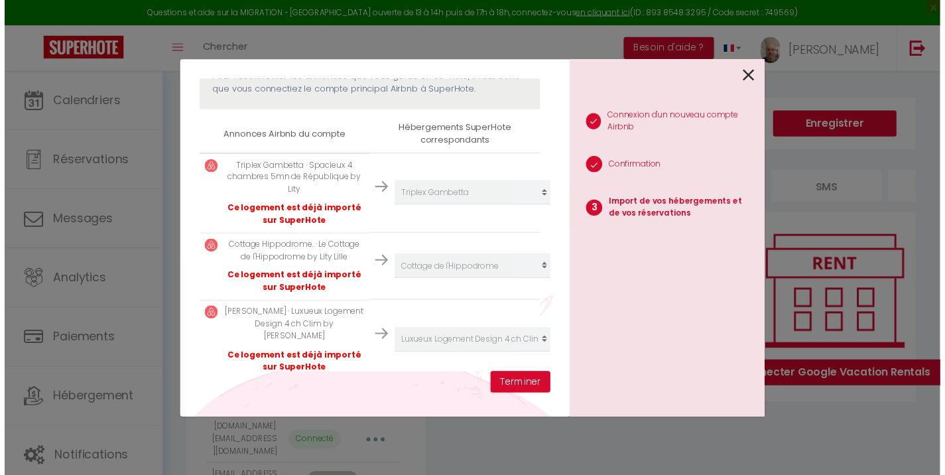
scroll to position [212, 0]
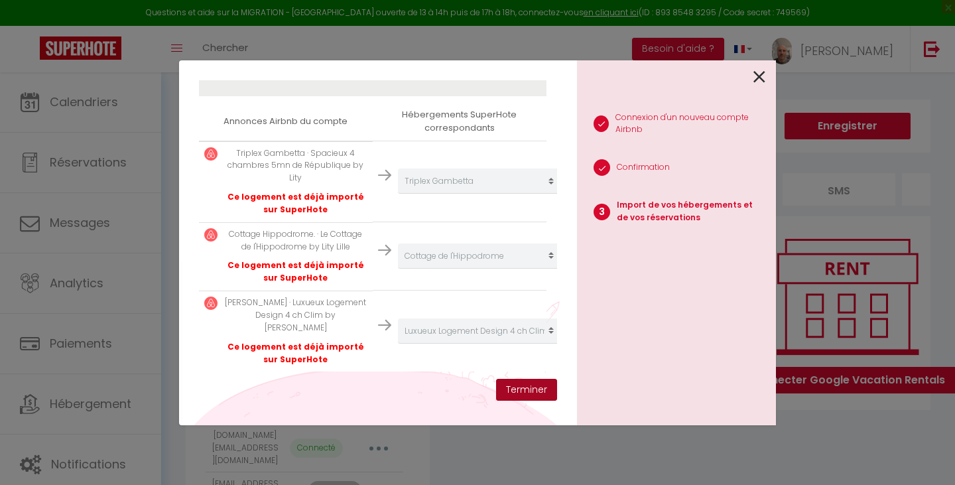
click at [511, 390] on button "Terminer" at bounding box center [526, 390] width 61 height 23
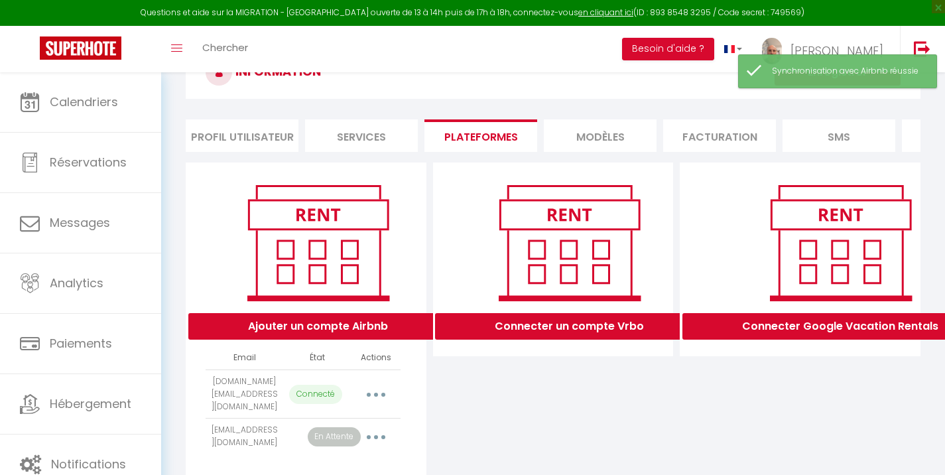
scroll to position [94, 0]
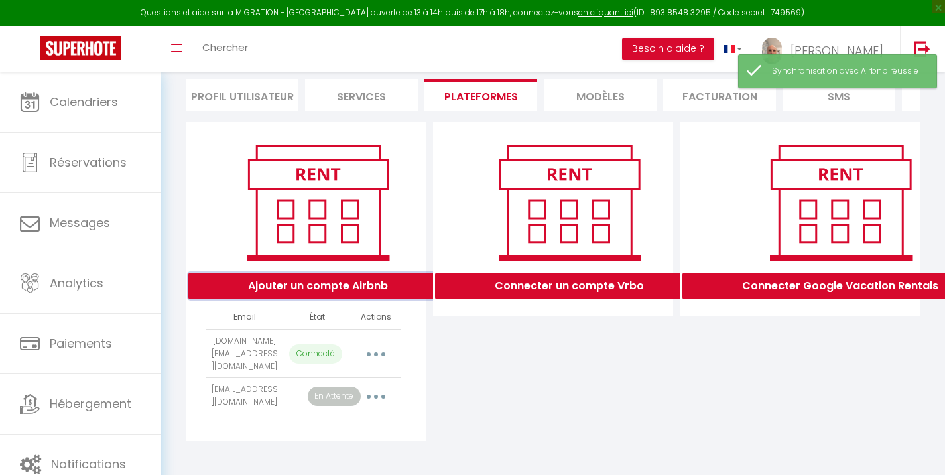
click at [368, 295] on button "Ajouter un compte Airbnb" at bounding box center [317, 286] width 259 height 27
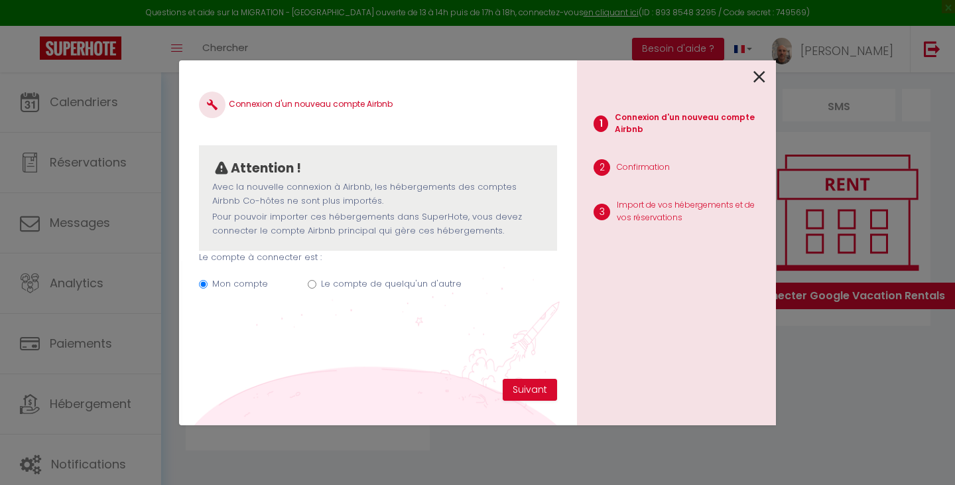
click at [385, 286] on label "Le compte de quelqu'un d'autre" at bounding box center [391, 283] width 141 height 13
click at [316, 286] on input "Le compte de quelqu'un d'autre" at bounding box center [312, 284] width 9 height 9
radio input "true"
radio input "false"
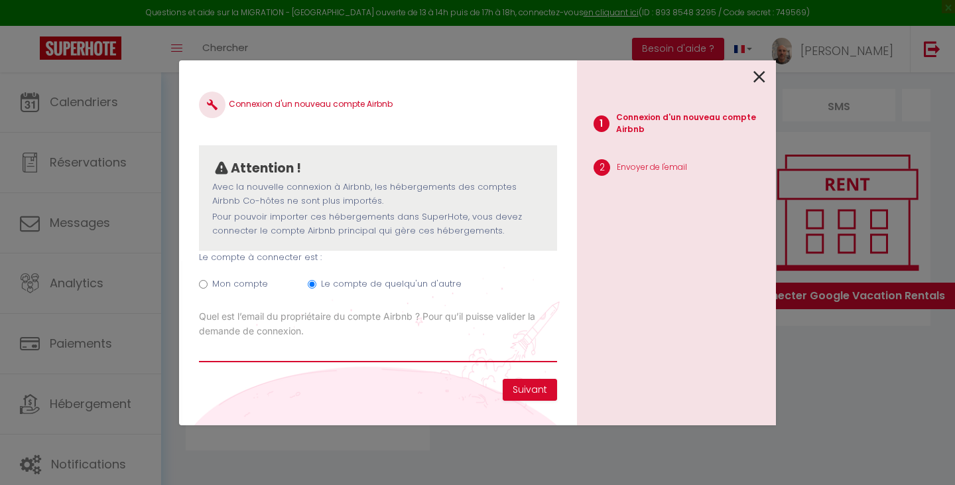
click at [410, 345] on input "Email connexion Airbnb" at bounding box center [378, 350] width 358 height 24
type input "[EMAIL_ADDRESS][DOMAIN_NAME]"
click at [528, 390] on button "Suivant" at bounding box center [530, 390] width 54 height 23
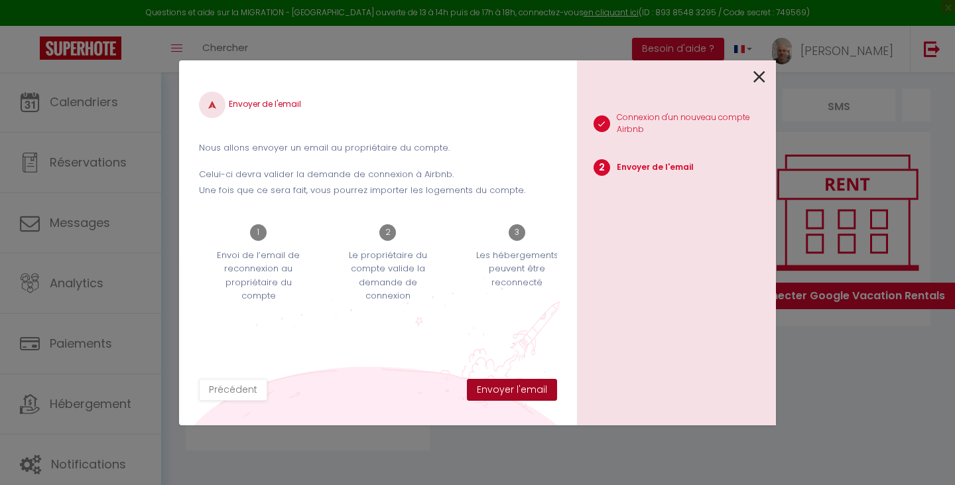
click at [528, 390] on button "Envoyer l'email" at bounding box center [512, 390] width 90 height 23
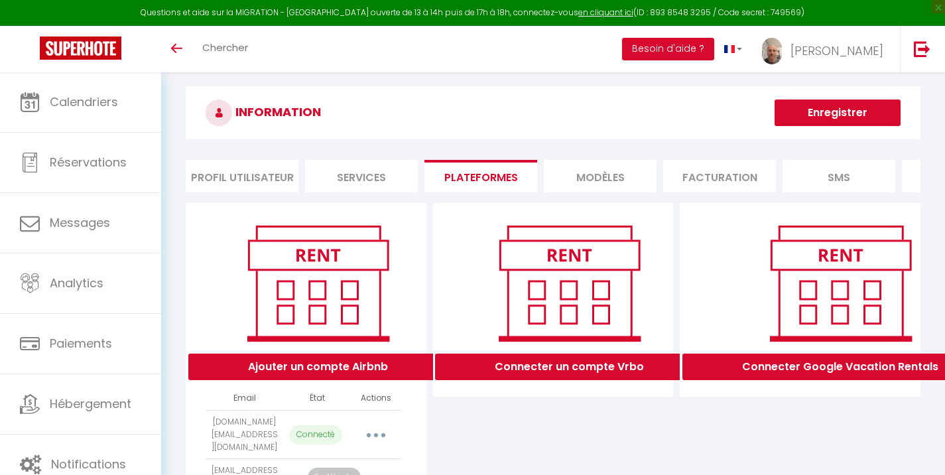
scroll to position [143, 0]
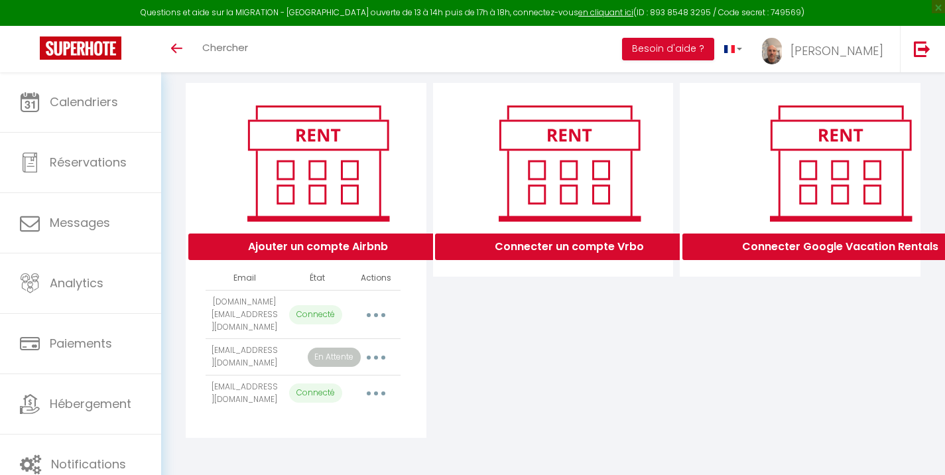
click at [375, 346] on button "button" at bounding box center [375, 356] width 37 height 21
click at [450, 343] on div "Connecter un compte Vrbo" at bounding box center [553, 260] width 247 height 355
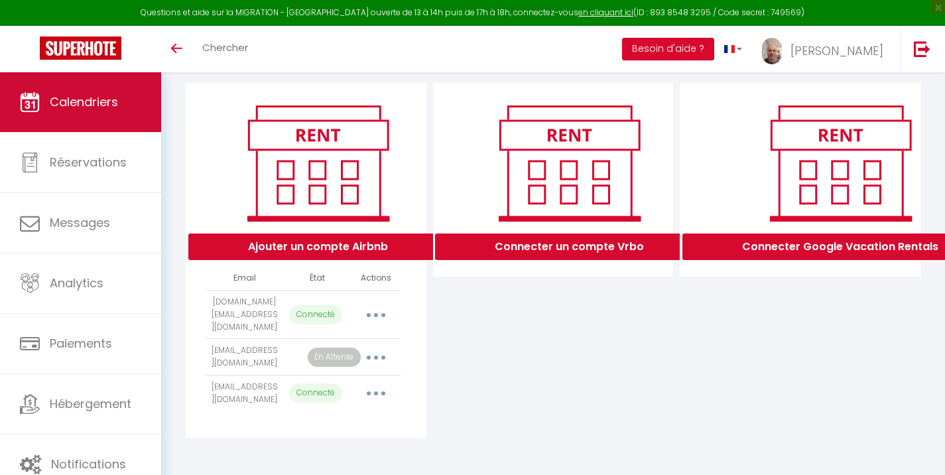
click at [65, 91] on link "Calendriers" at bounding box center [80, 102] width 161 height 60
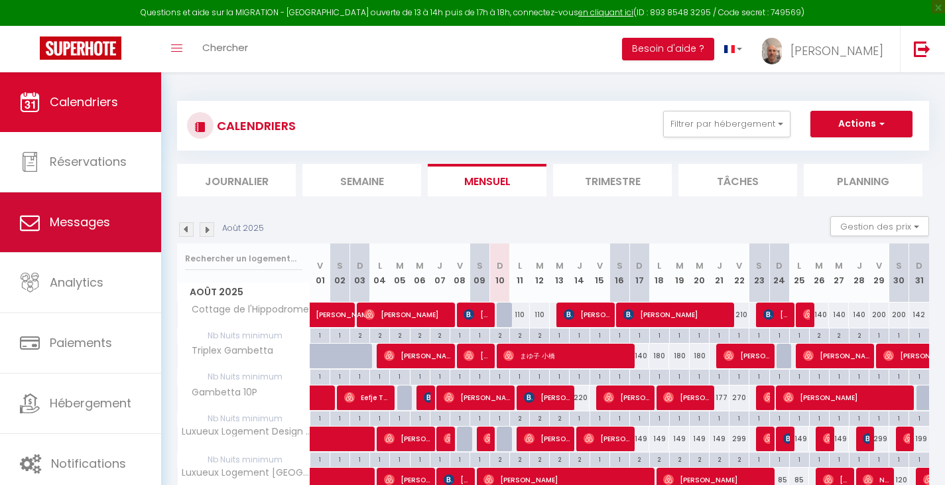
scroll to position [120, 0]
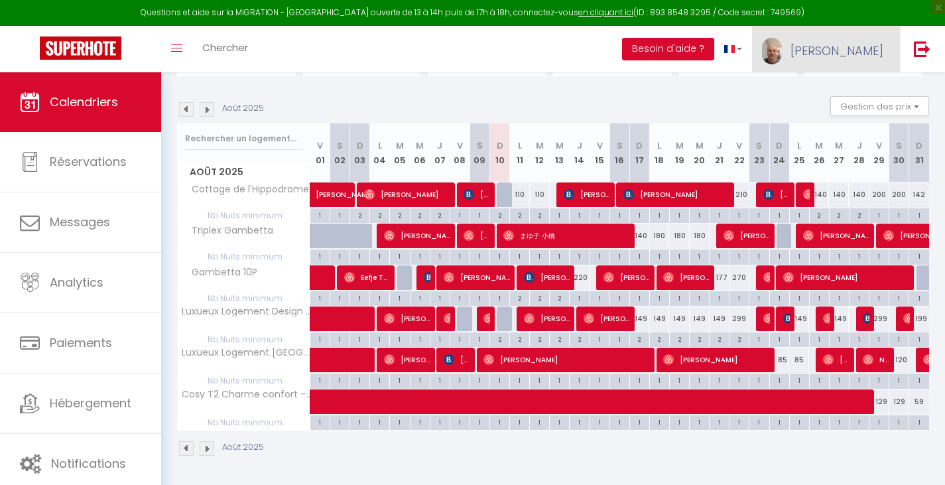
click at [846, 49] on span "[PERSON_NAME]" at bounding box center [836, 50] width 93 height 17
click at [819, 94] on link "Paramètres" at bounding box center [847, 92] width 98 height 23
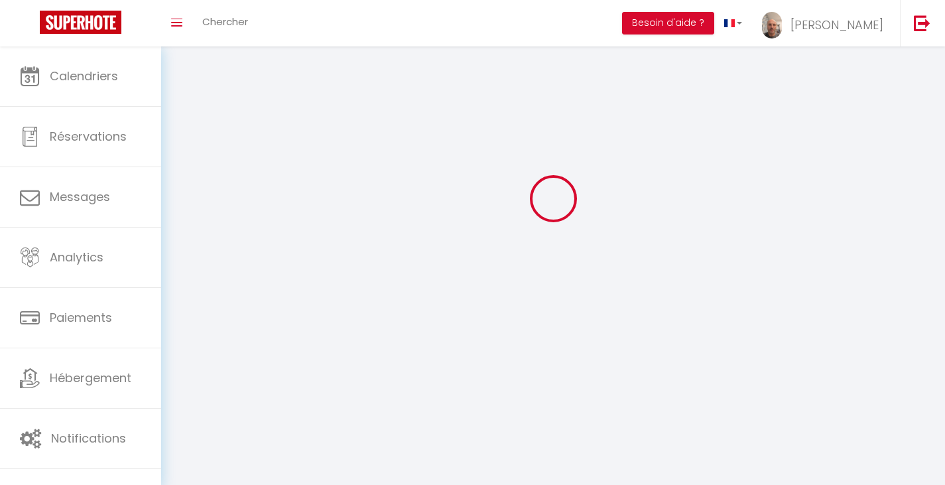
select select
type input "[PERSON_NAME]"
type input "Pelsener"
type input "[PHONE_NUMBER]"
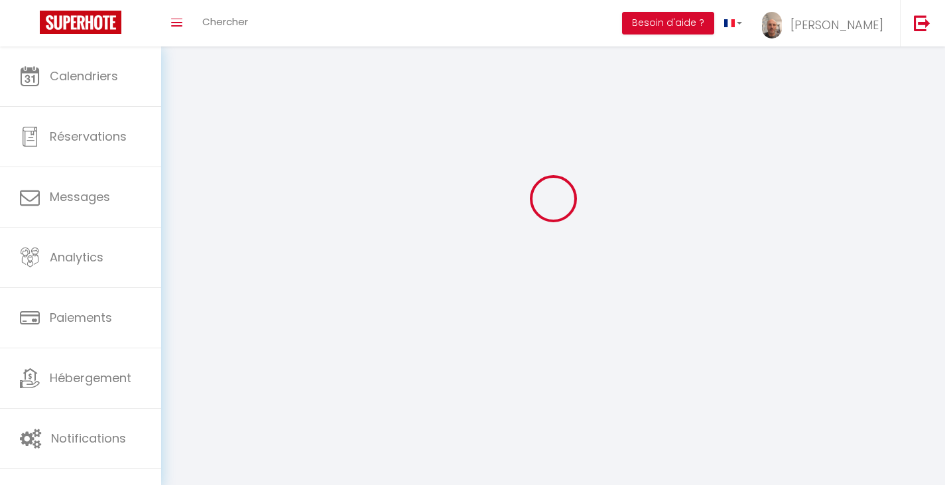
type input "[STREET_ADDRESS]"
type input "59160"
type input "Lomme"
type input "2tl8LdUGlsrp0v7SZ9geMp0Dg"
type input "qaAKz4I8fI4qD06nldsnIUbuZ"
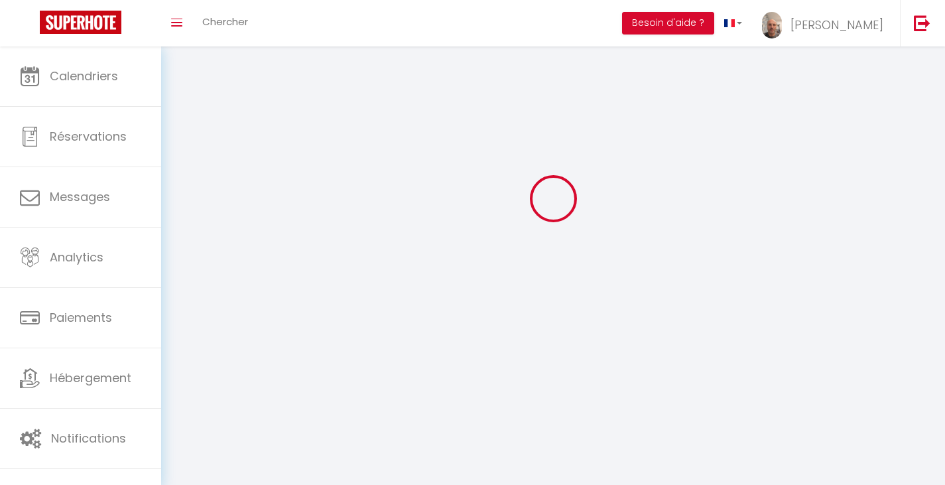
type input "[URL][DOMAIN_NAME]"
select select "28"
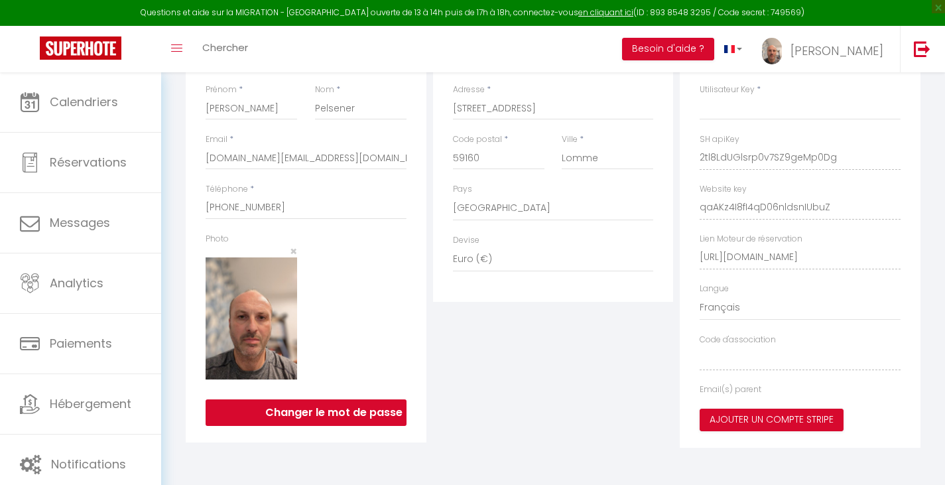
type input "2tl8LdUGlsrp0v7SZ9geMp0Dg"
type input "qaAKz4I8fI4qD06nldsnIUbuZ"
type input "[URL][DOMAIN_NAME]"
select select "fr"
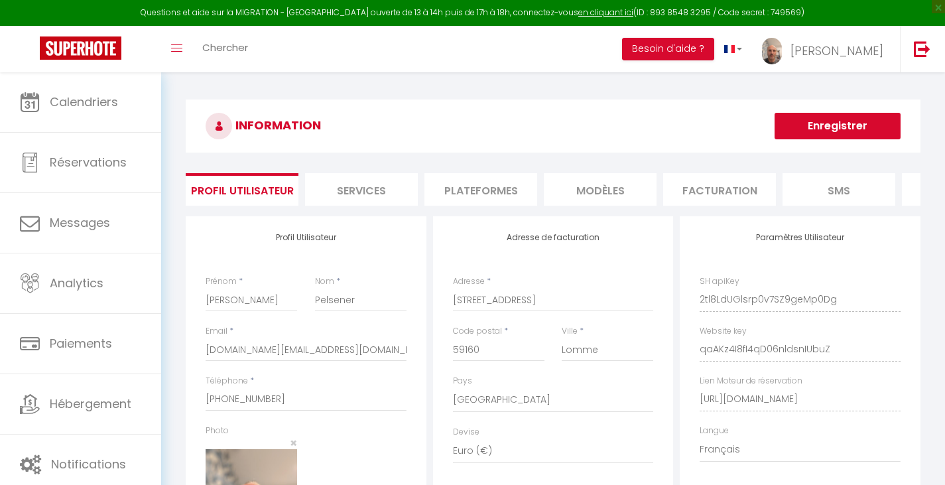
click at [458, 192] on li "Plateformes" at bounding box center [480, 189] width 113 height 32
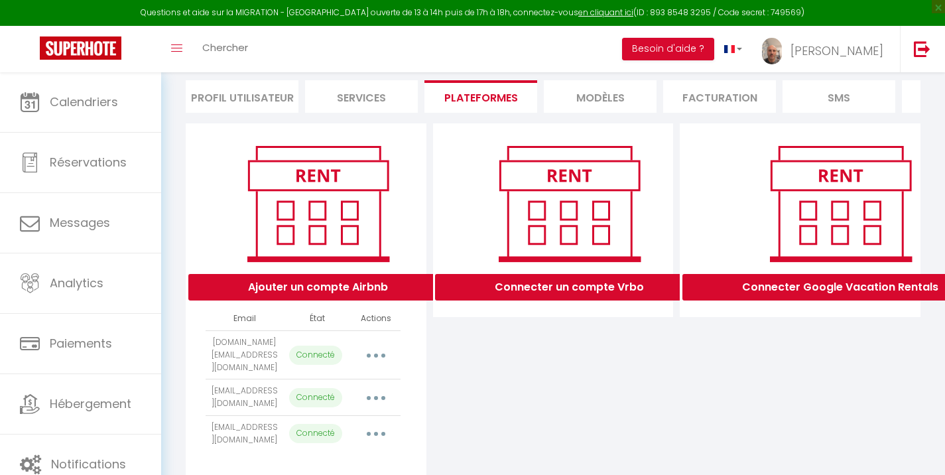
scroll to position [143, 0]
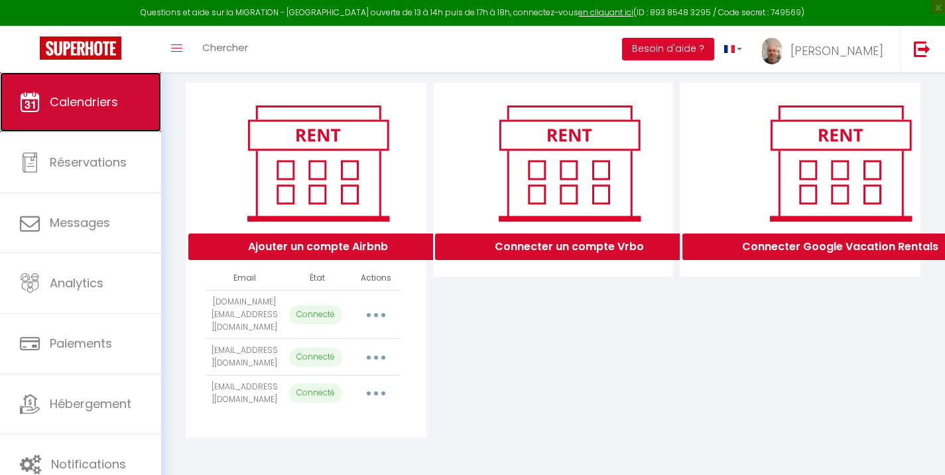
click at [67, 99] on span "Calendriers" at bounding box center [84, 101] width 68 height 17
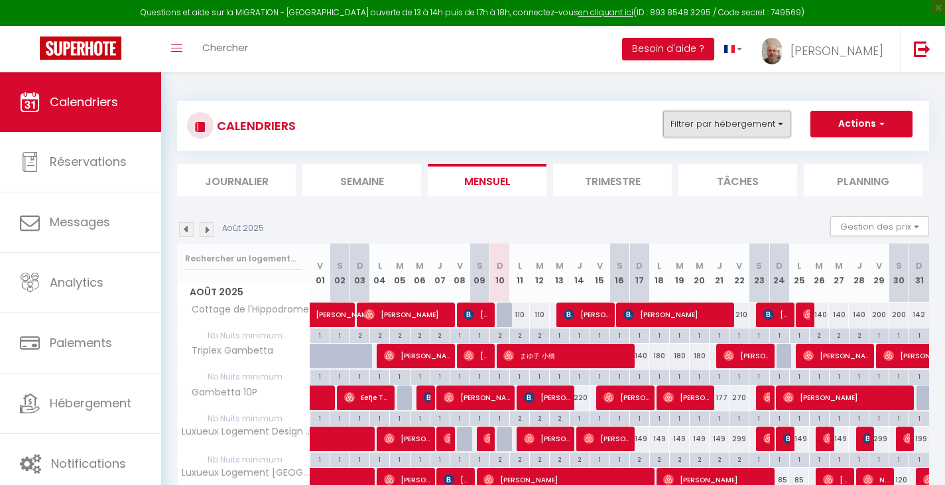
click at [705, 135] on button "Filtrer par hébergement" at bounding box center [726, 124] width 127 height 27
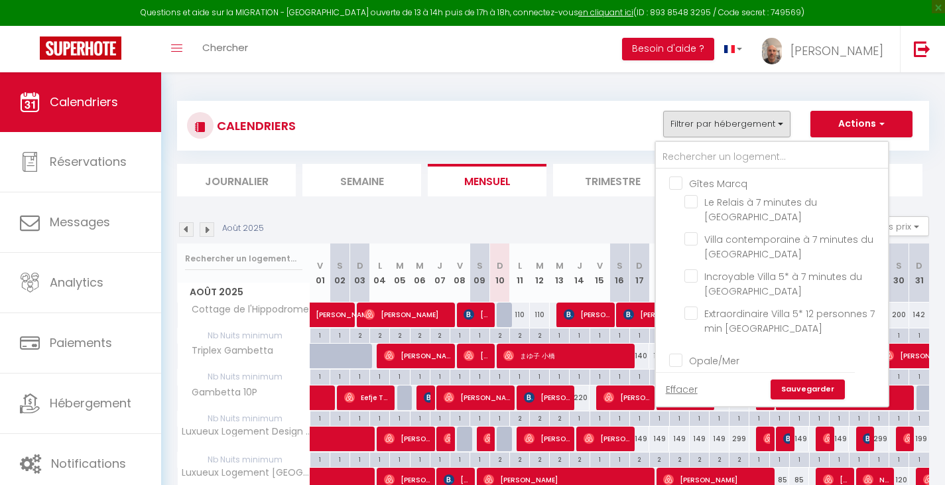
click at [678, 183] on input "Gîtes Marcq" at bounding box center [785, 182] width 232 height 13
checkbox input "true"
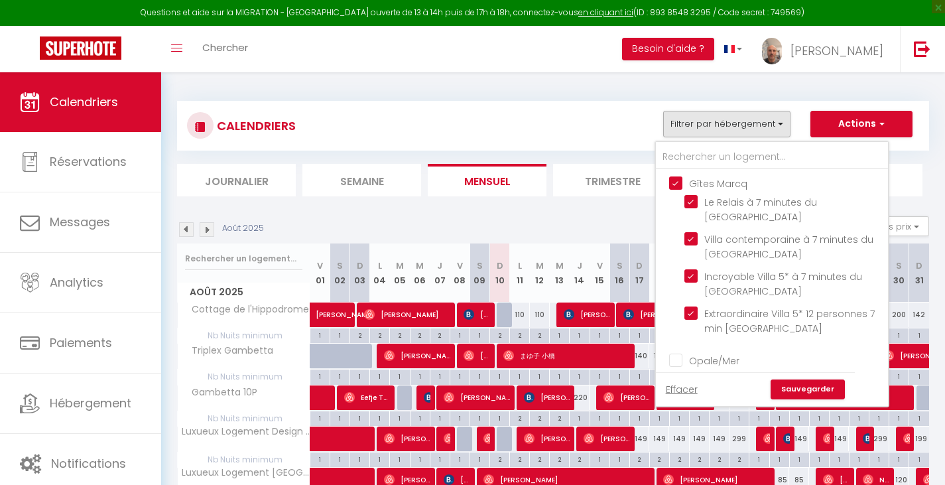
checkbox input "true"
checkbox input "false"
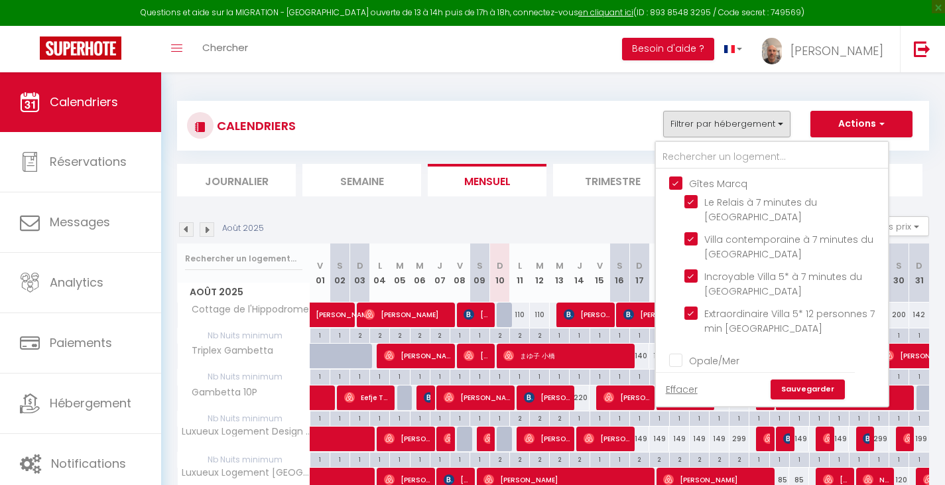
checkbox input "false"
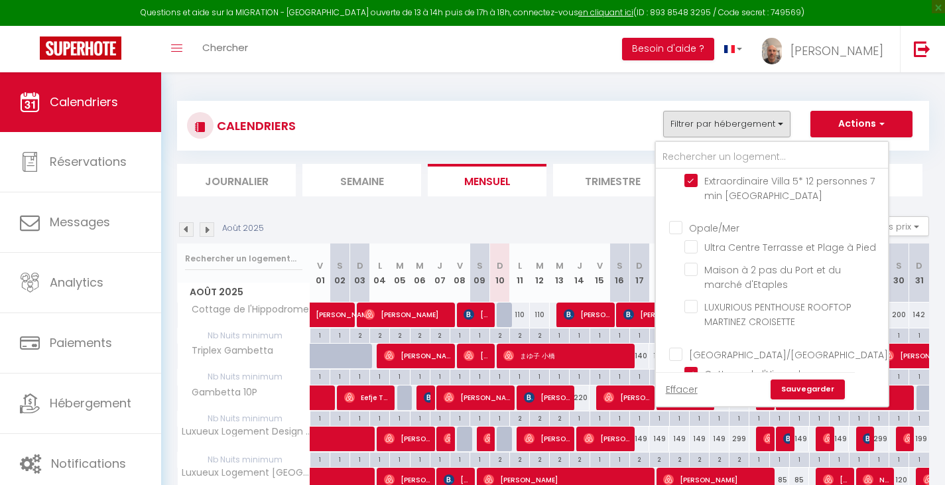
click at [681, 229] on input "Opale/Mer" at bounding box center [785, 226] width 232 height 13
checkbox input "true"
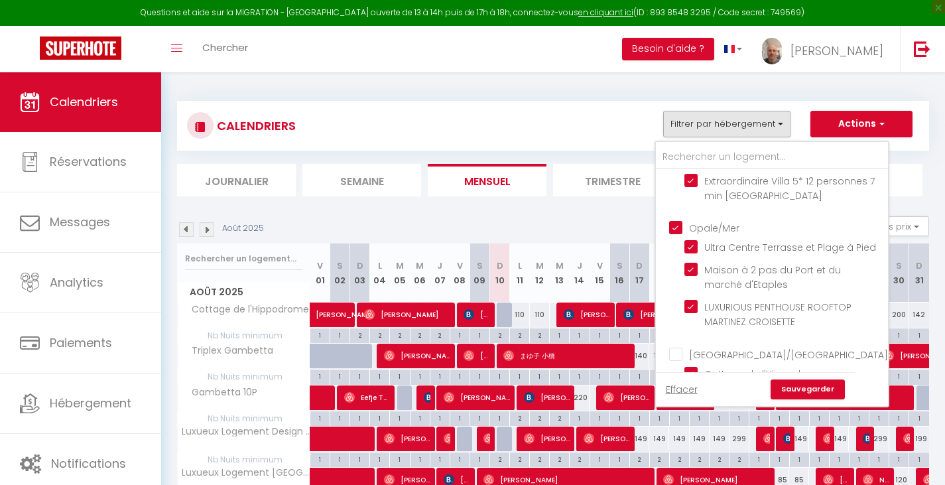
checkbox input "false"
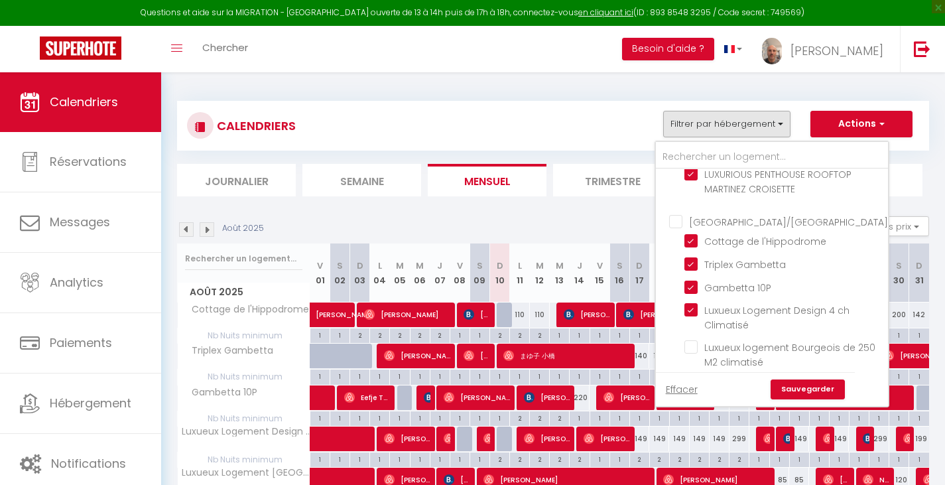
click at [678, 227] on input "Lille Centre/Métropole" at bounding box center [785, 220] width 232 height 13
checkbox input "true"
checkbox input "false"
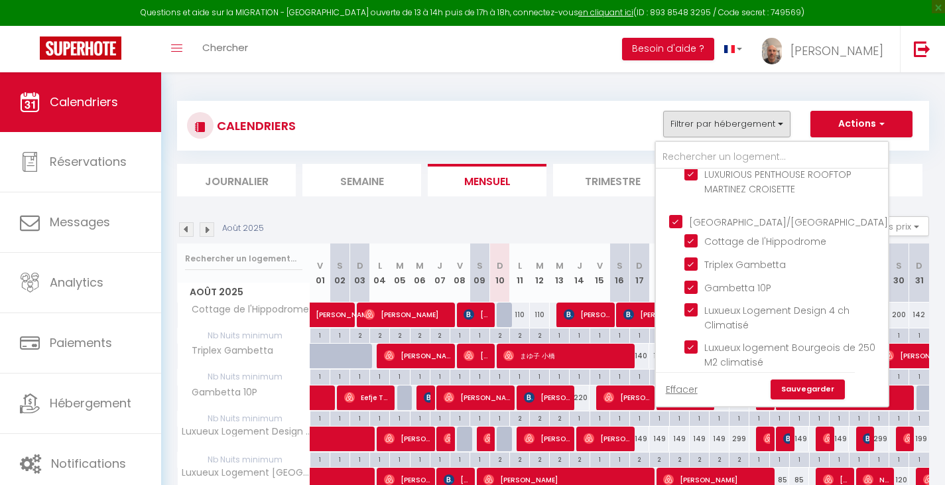
checkbox input "false"
drag, startPoint x: 691, startPoint y: 266, endPoint x: 690, endPoint y: 274, distance: 8.0
click at [691, 247] on input "Cottage de l'Hippodrome" at bounding box center [783, 239] width 199 height 13
checkbox input "false"
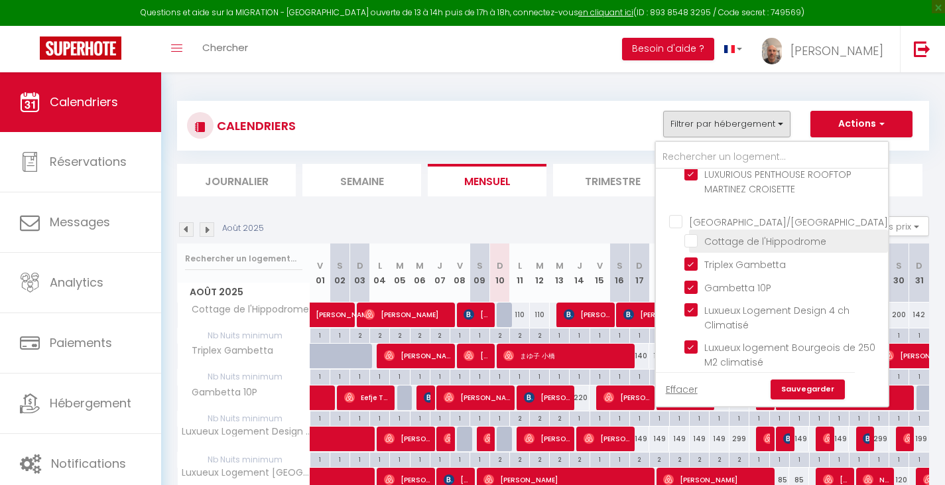
checkbox input "false"
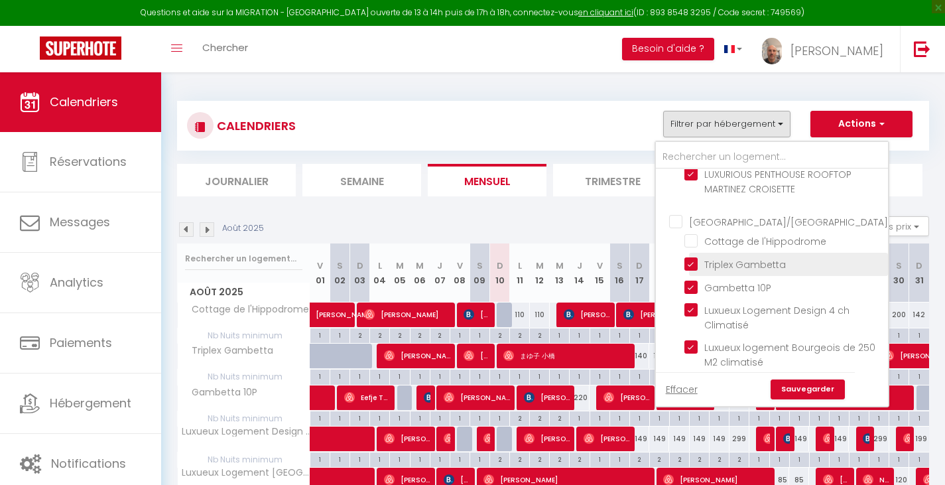
drag, startPoint x: 690, startPoint y: 286, endPoint x: 692, endPoint y: 300, distance: 14.7
click at [690, 270] on input "Triplex Gambetta" at bounding box center [783, 263] width 199 height 13
checkbox input "false"
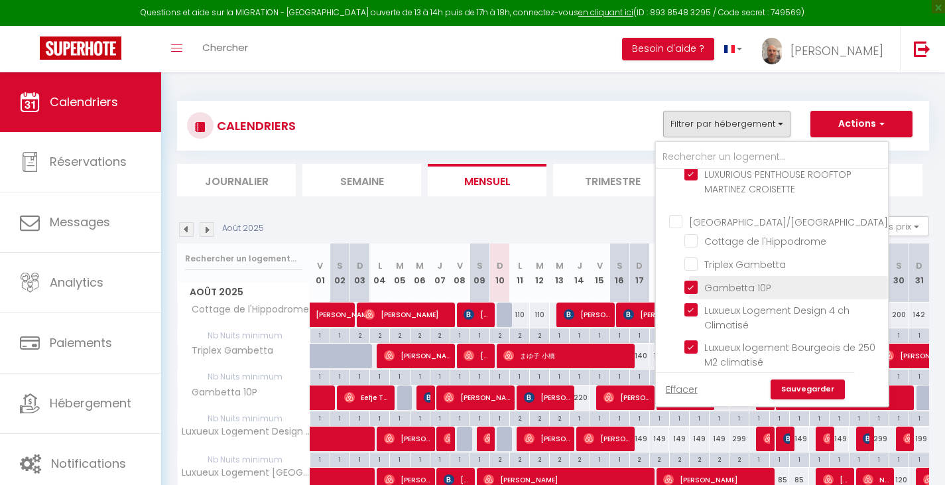
click at [691, 293] on input "Gambetta 10P" at bounding box center [783, 286] width 199 height 13
checkbox input "false"
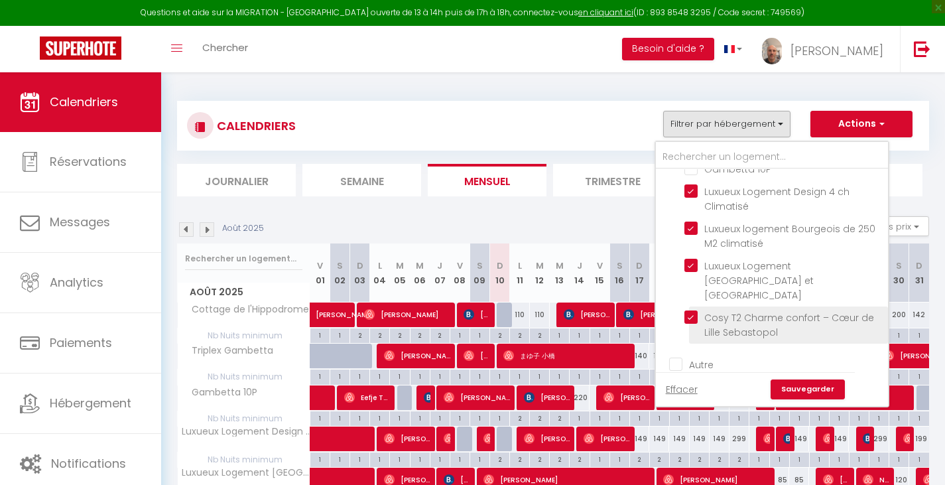
scroll to position [398, 0]
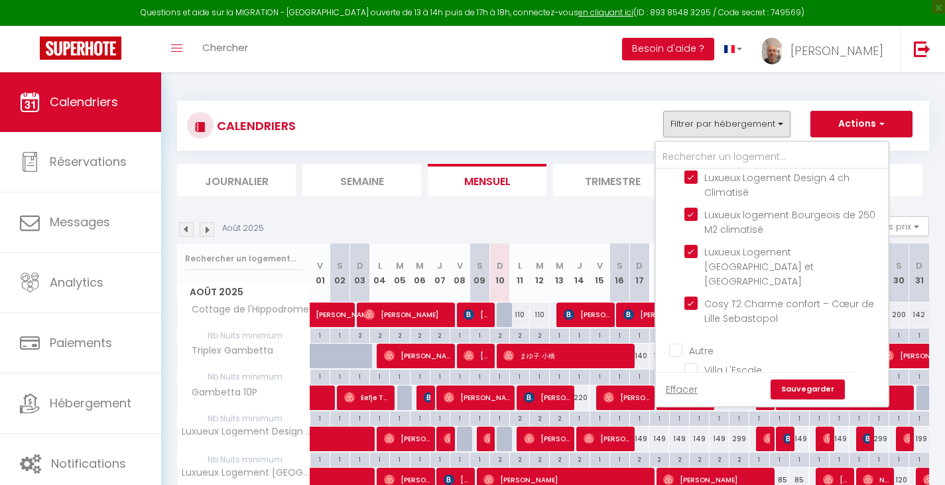
click at [806, 382] on link "Sauvegarder" at bounding box center [807, 389] width 74 height 20
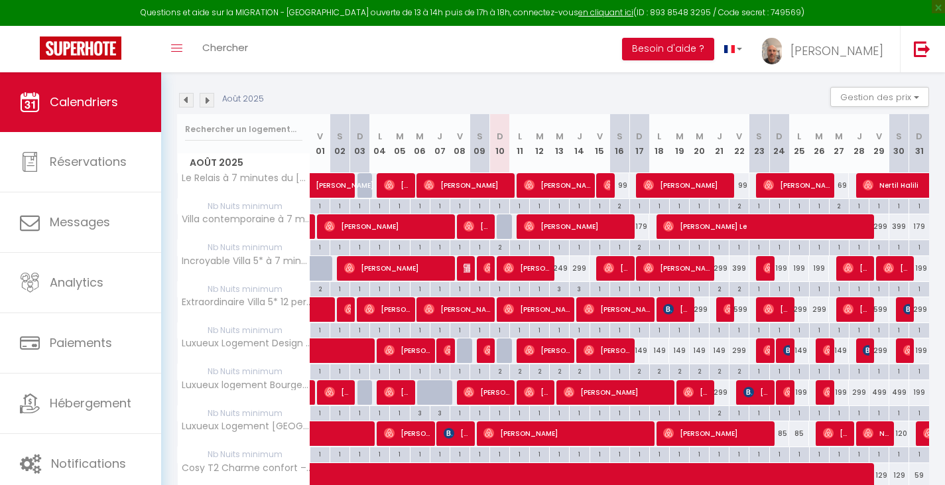
scroll to position [133, 0]
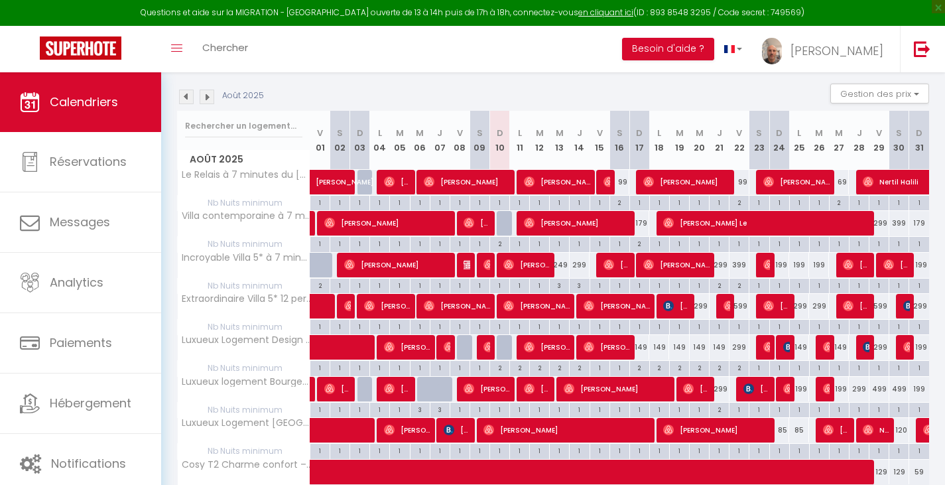
click at [558, 287] on div "3" at bounding box center [559, 284] width 19 height 13
type input "3"
type input "Mer 13 Août 2025"
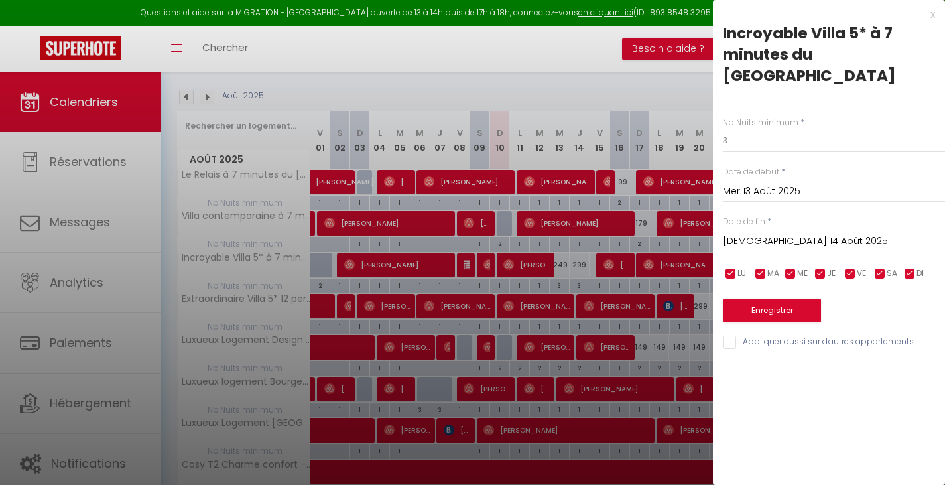
click at [765, 233] on input "Jeu 14 Août 2025" at bounding box center [834, 241] width 222 height 17
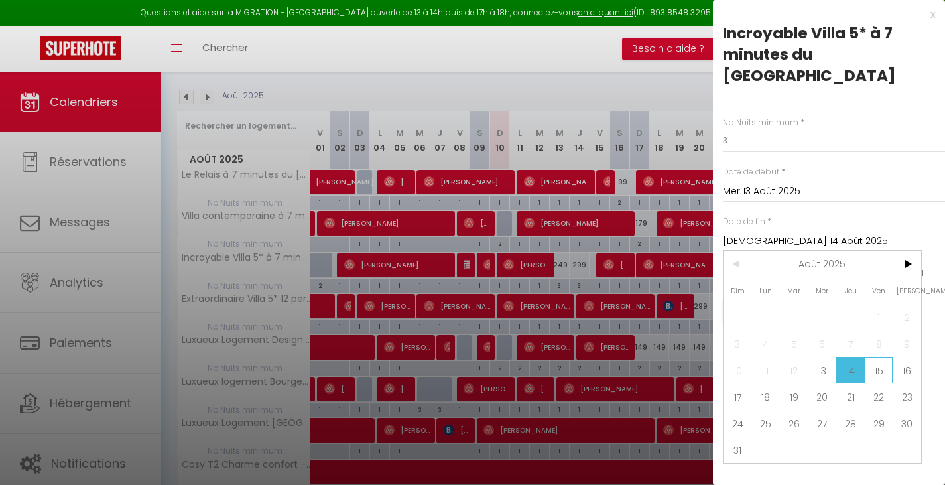
drag, startPoint x: 870, startPoint y: 349, endPoint x: 806, endPoint y: 225, distance: 140.0
click at [870, 357] on span "15" at bounding box center [879, 370] width 29 height 27
type input "Ven 15 Août 2025"
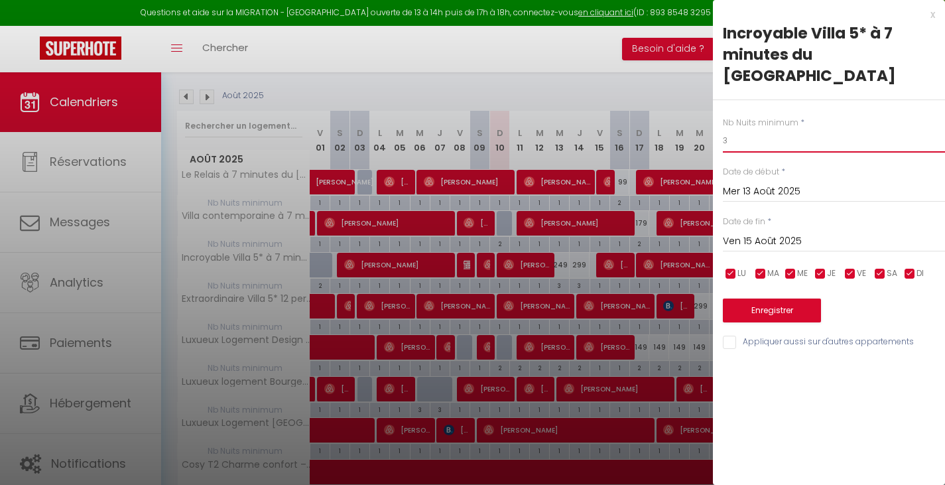
click at [785, 129] on input "3" at bounding box center [834, 141] width 222 height 24
type input "2"
click at [759, 298] on button "Enregistrer" at bounding box center [772, 310] width 98 height 24
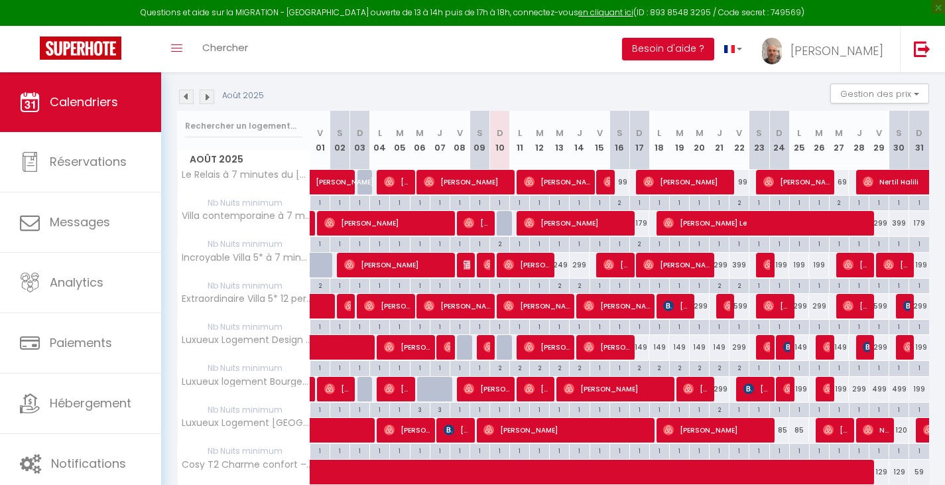
click at [640, 243] on div "2" at bounding box center [639, 243] width 19 height 13
type input "2"
type input "Dim 17 Août 2025"
type input "Lun 18 Août 2025"
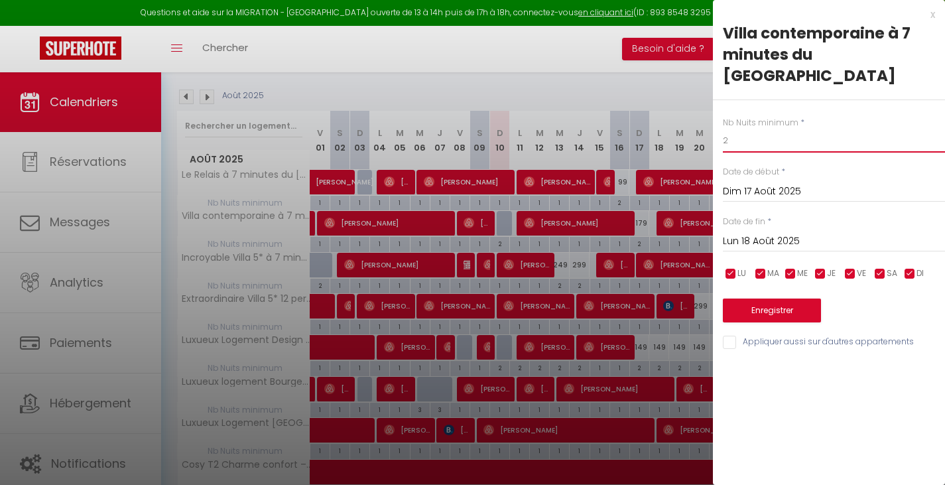
click at [739, 129] on input "2" at bounding box center [834, 141] width 222 height 24
type input "1"
click at [757, 298] on button "Enregistrer" at bounding box center [772, 310] width 98 height 24
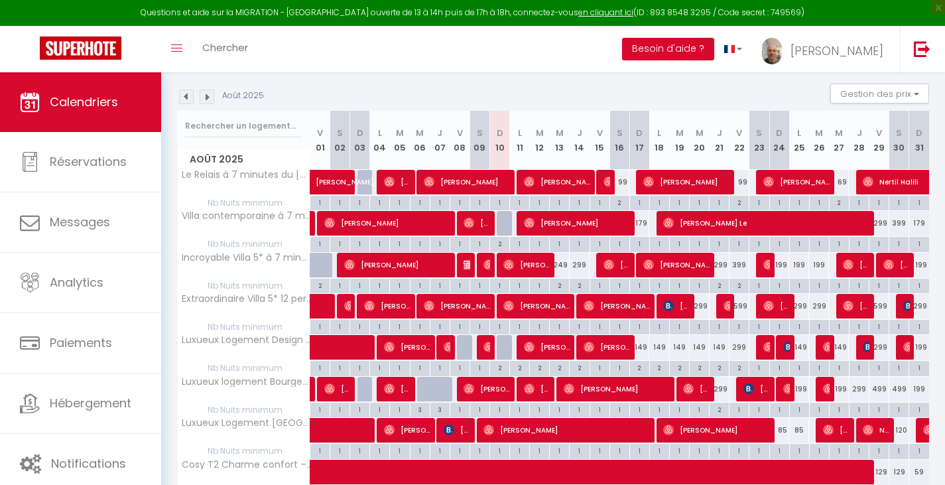
click at [718, 408] on div "2" at bounding box center [718, 408] width 19 height 13
type input "2"
type input "Jeu 21 Août 2025"
type input "Ven 22 Août 2025"
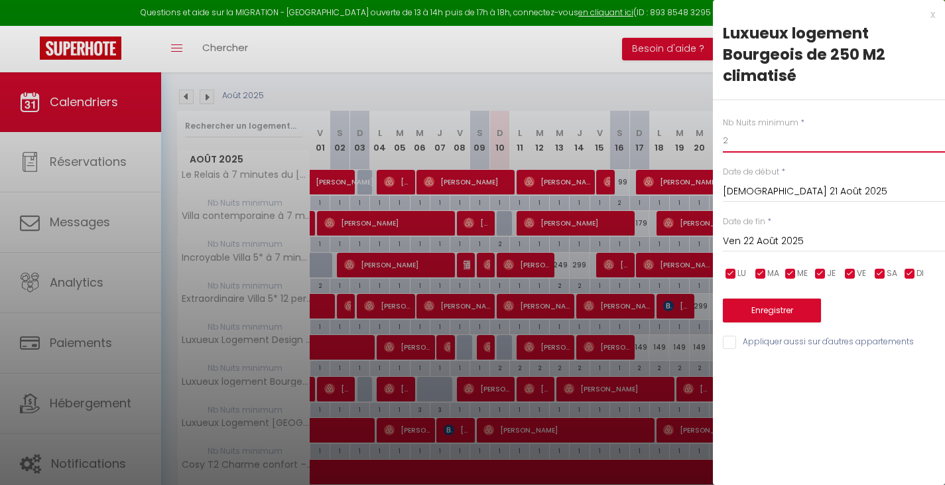
click at [730, 141] on input "2" at bounding box center [834, 141] width 222 height 24
type input "1"
click at [751, 310] on button "Enregistrer" at bounding box center [772, 310] width 98 height 24
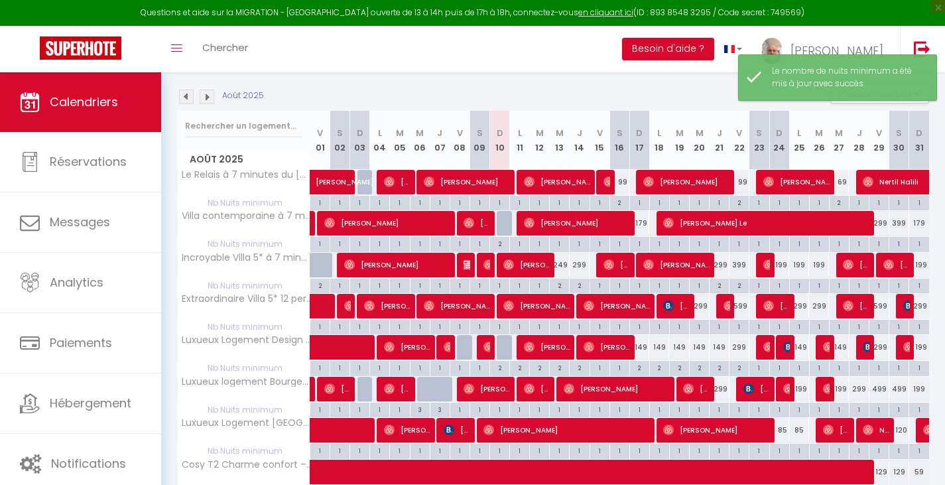
click at [739, 204] on div "2" at bounding box center [738, 202] width 19 height 13
type input "2"
type input "Ven 22 Août 2025"
type input "Sam 23 Août 2025"
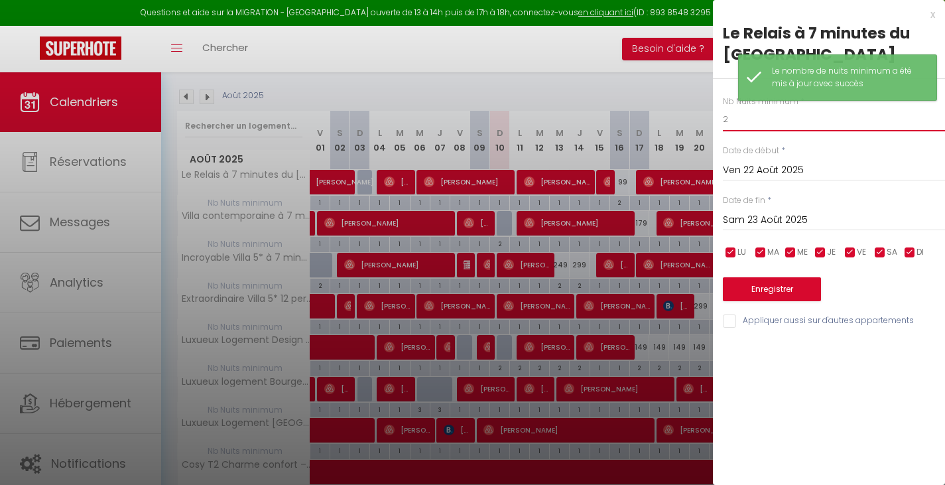
click at [735, 124] on input "2" at bounding box center [834, 119] width 222 height 24
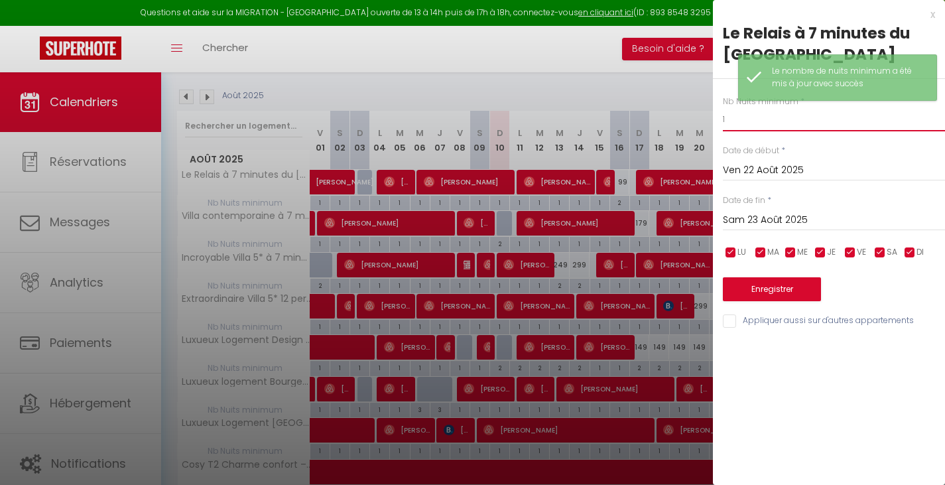
type input "1"
click at [753, 282] on button "Enregistrer" at bounding box center [772, 289] width 98 height 24
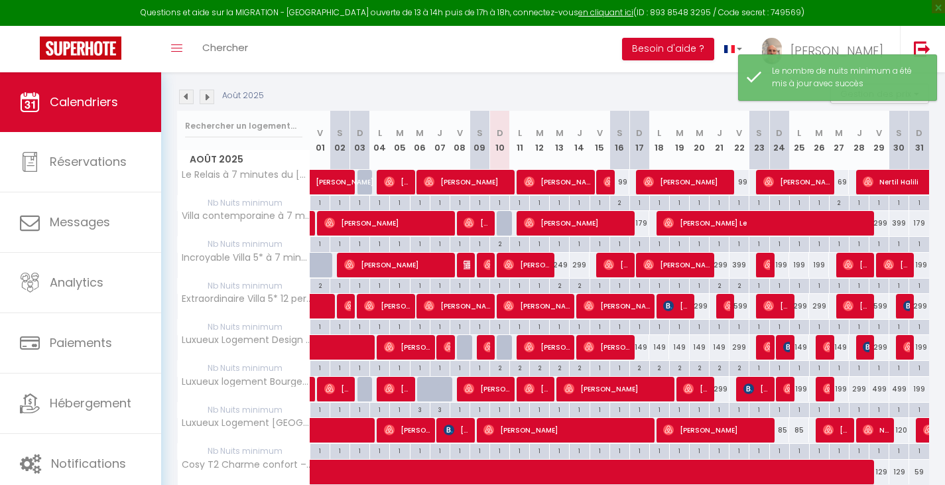
click at [660, 90] on div "Août 2025 Gestion des prix Nb Nuits minimum Règles Disponibilité" at bounding box center [553, 97] width 752 height 27
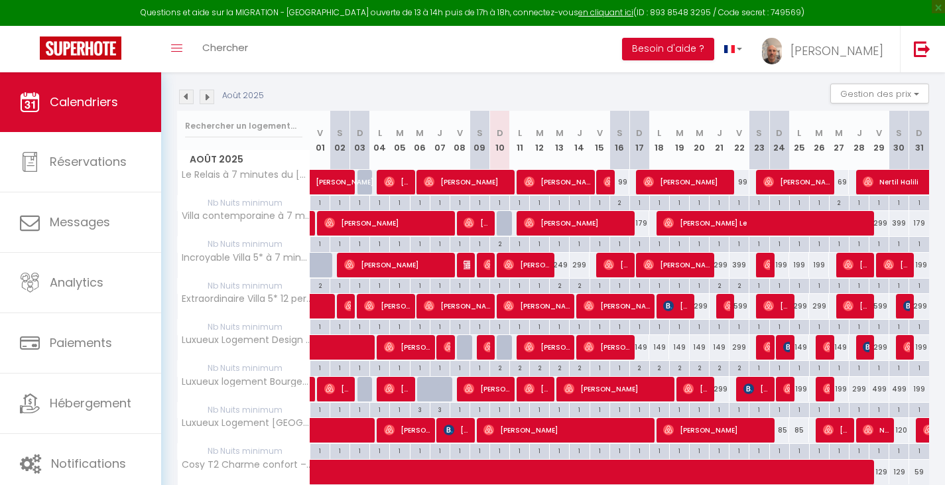
click at [839, 204] on div "2" at bounding box center [838, 202] width 19 height 13
type input "2"
type input "Mer 27 Août 2025"
type input "Jeu 28 Août 2025"
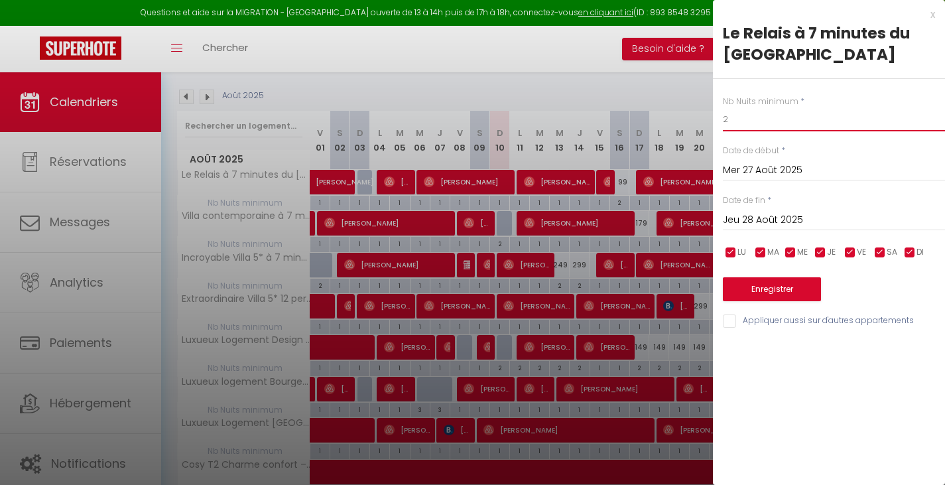
click at [727, 113] on input "2" at bounding box center [834, 119] width 222 height 24
type input "1"
click at [756, 287] on button "Enregistrer" at bounding box center [772, 289] width 98 height 24
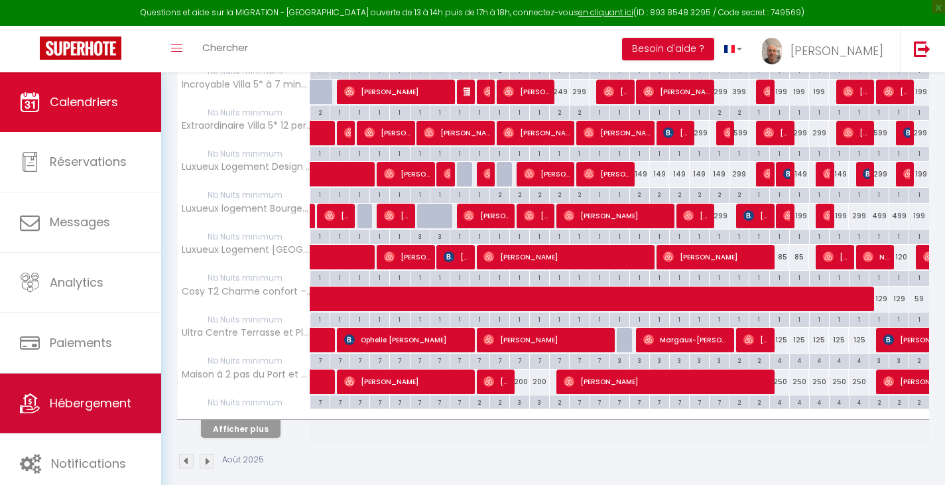
scroll to position [318, 0]
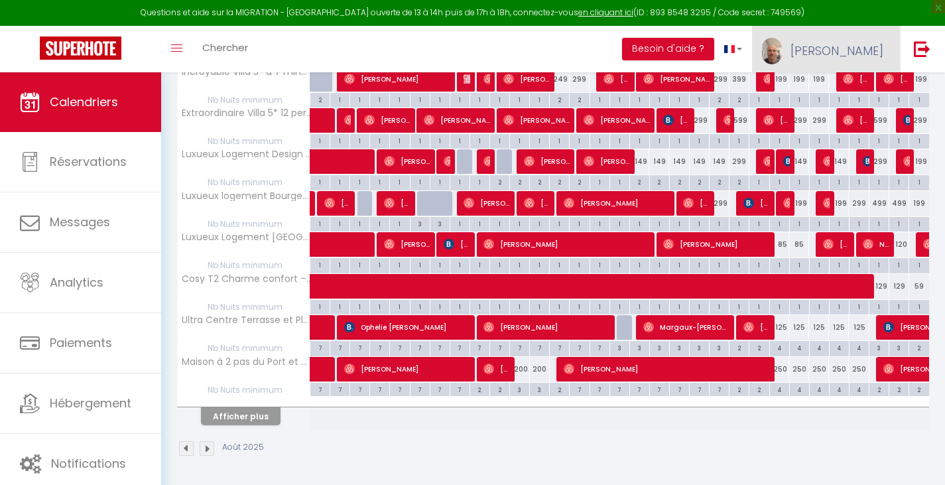
click at [847, 44] on span "[PERSON_NAME]" at bounding box center [836, 50] width 93 height 17
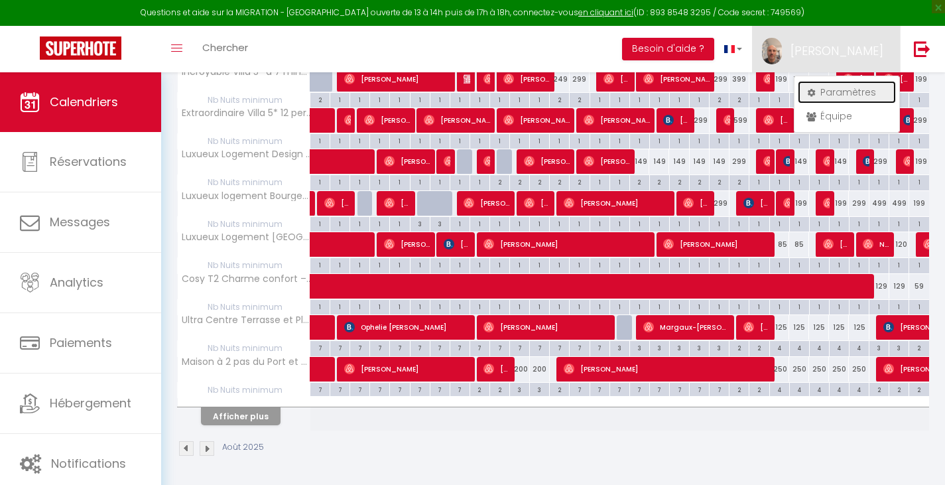
click at [830, 89] on link "Paramètres" at bounding box center [847, 92] width 98 height 23
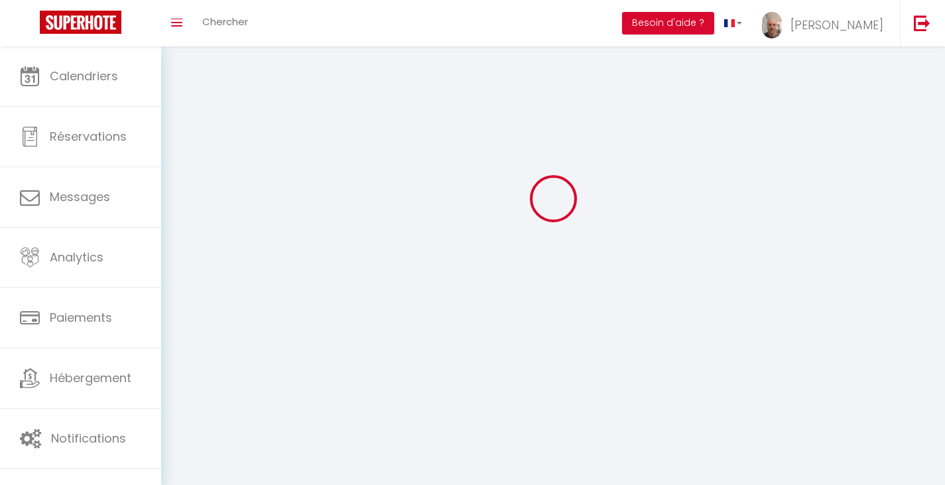
select select
type input "[PERSON_NAME]"
type input "Pelsener"
type input "[PHONE_NUMBER]"
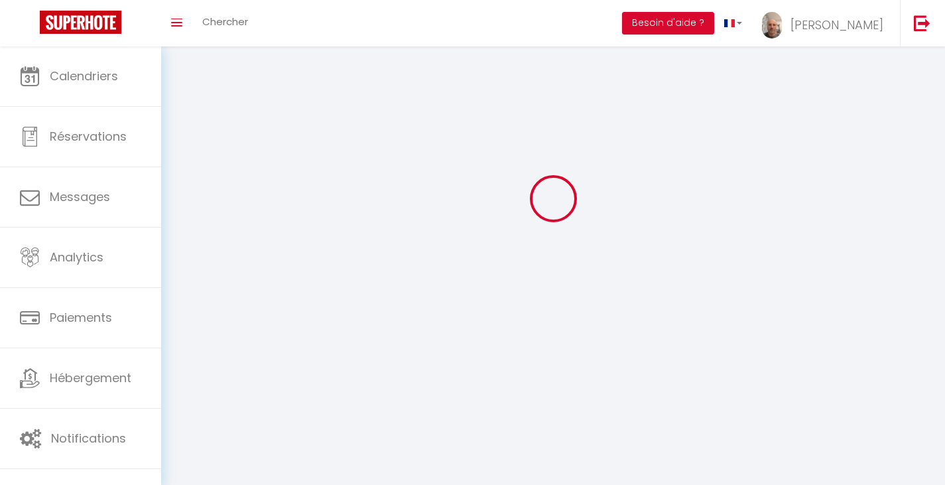
type input "[STREET_ADDRESS]"
type input "59160"
type input "Lomme"
type input "2tl8LdUGlsrp0v7SZ9geMp0Dg"
type input "qaAKz4I8fI4qD06nldsnIUbuZ"
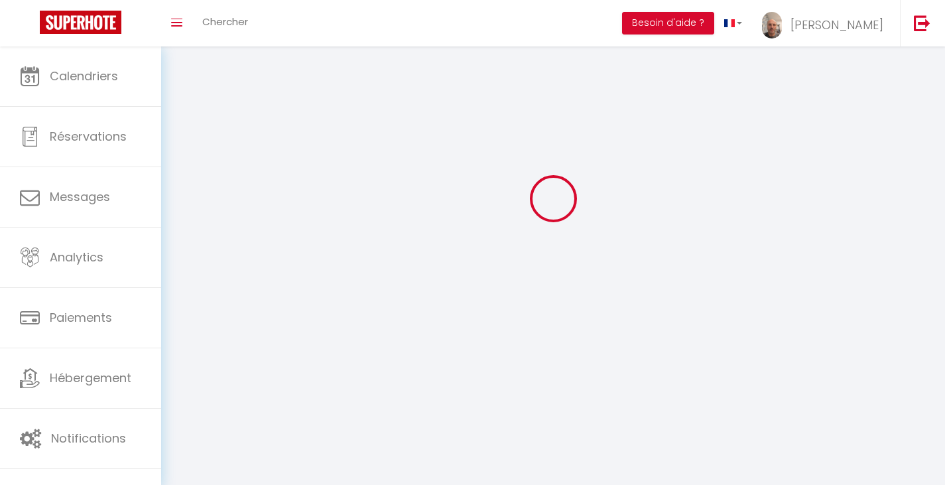
type input "[URL][DOMAIN_NAME]"
select select "28"
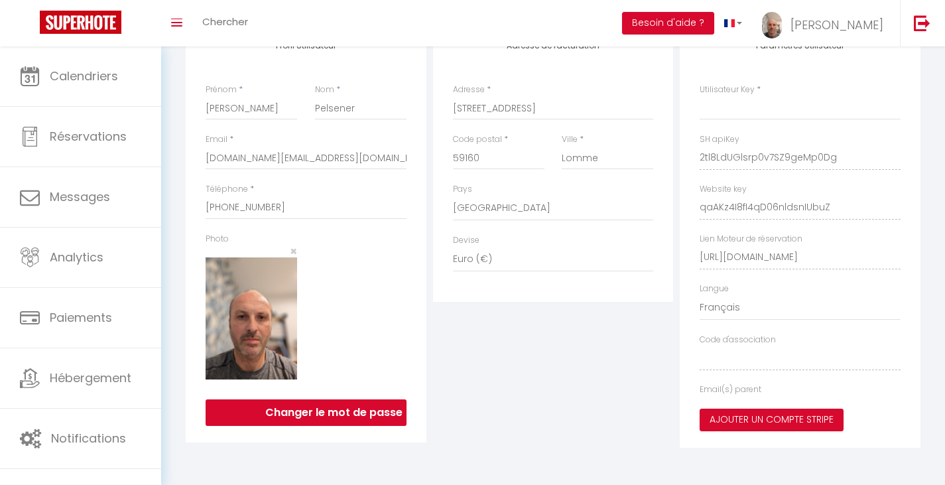
type input "2tl8LdUGlsrp0v7SZ9geMp0Dg"
type input "qaAKz4I8fI4qD06nldsnIUbuZ"
type input "[URL][DOMAIN_NAME]"
select select "fr"
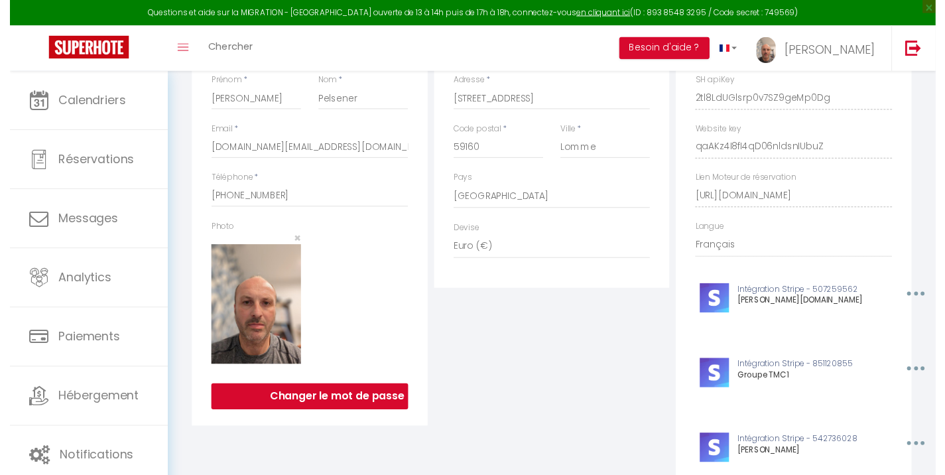
scroll to position [27, 0]
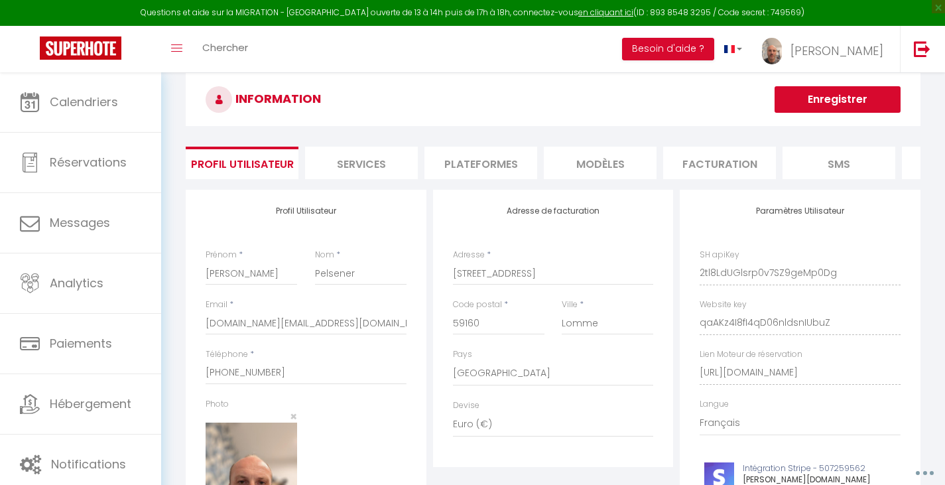
click at [475, 164] on li "Plateformes" at bounding box center [480, 163] width 113 height 32
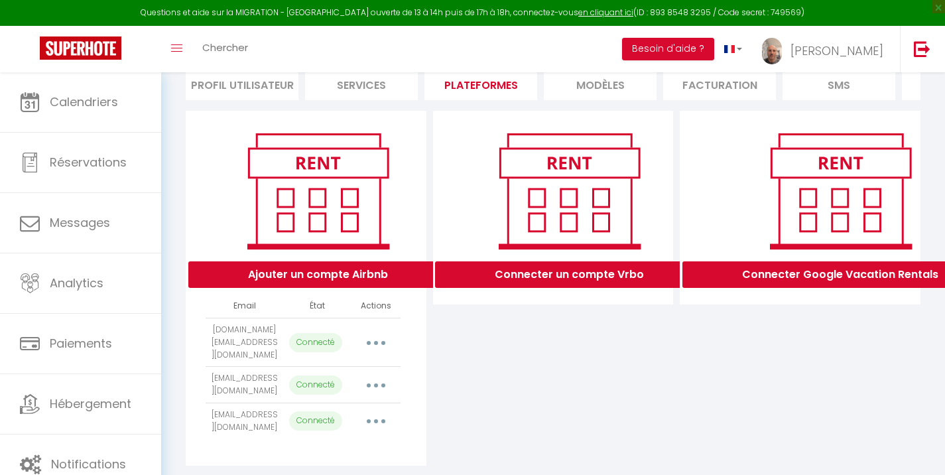
scroll to position [143, 0]
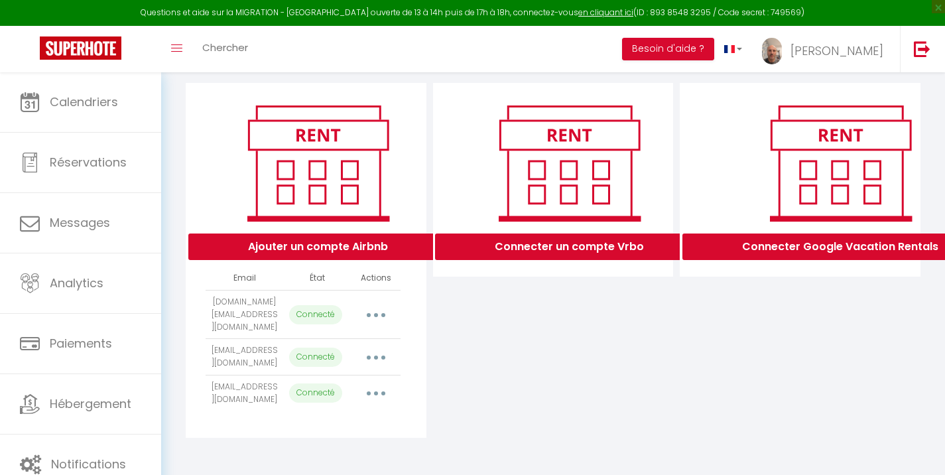
click at [379, 310] on button "button" at bounding box center [375, 314] width 37 height 21
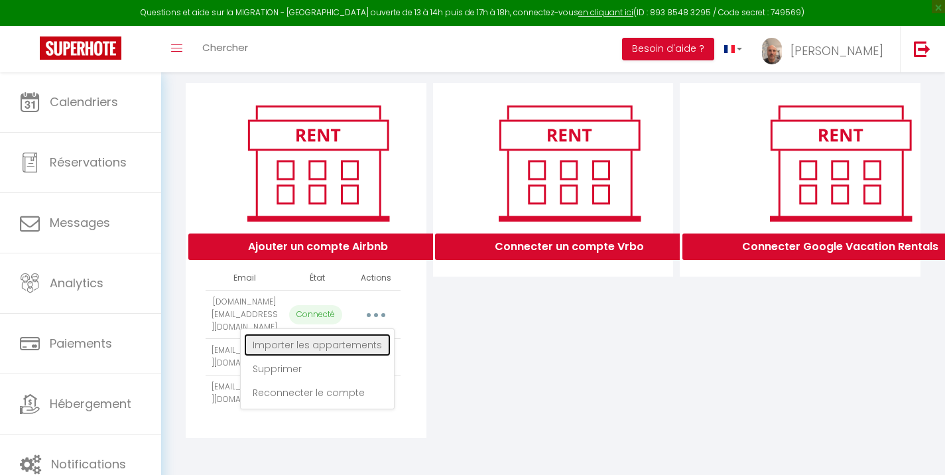
click at [351, 336] on link "Importer les appartements" at bounding box center [317, 345] width 147 height 23
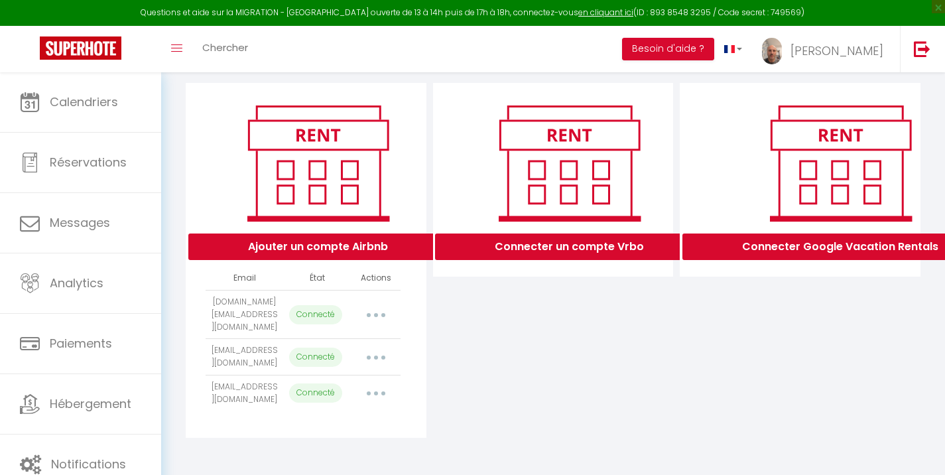
select select "24368"
select select "24367"
select select "24370"
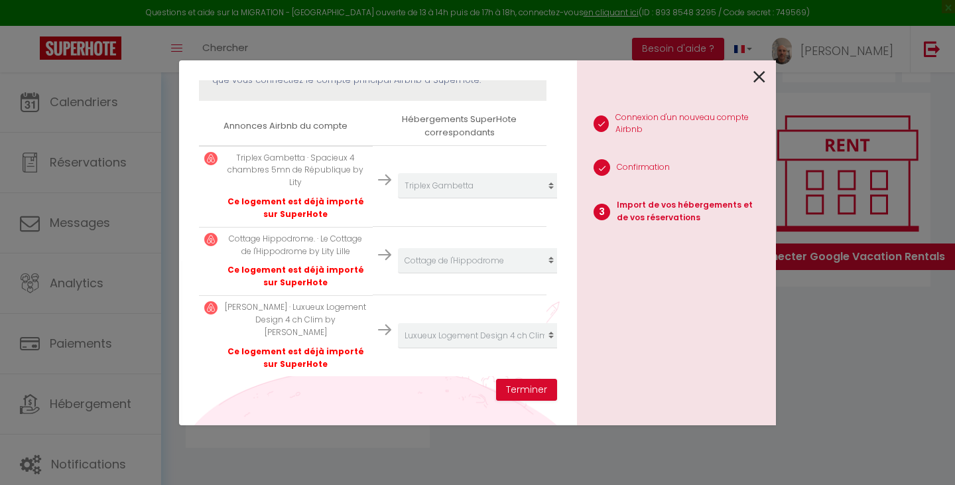
scroll to position [212, 0]
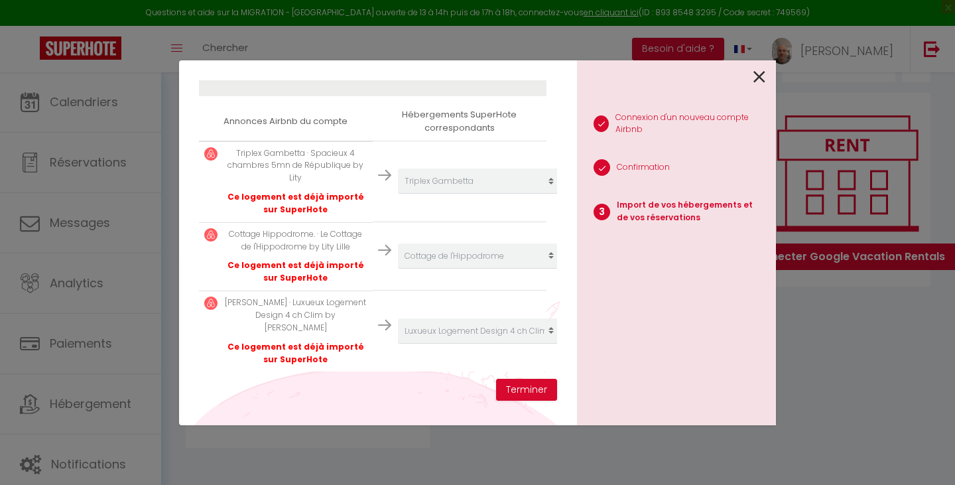
click at [757, 72] on icon at bounding box center [759, 77] width 12 height 20
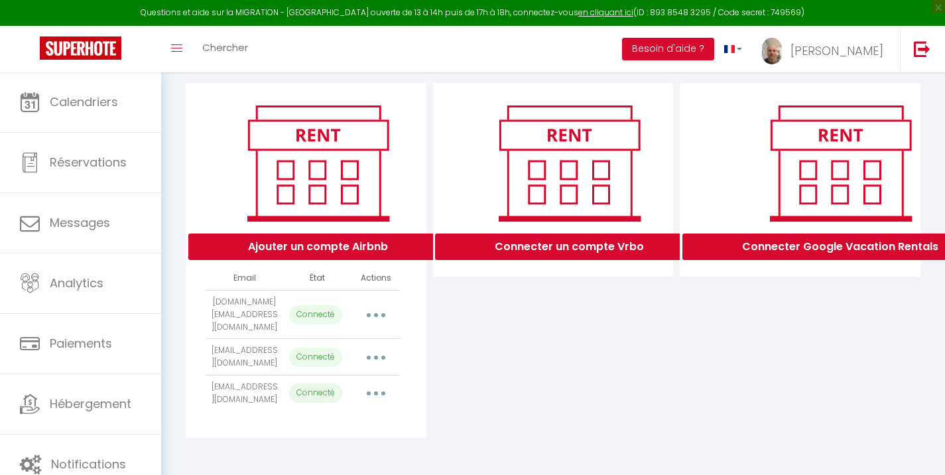
click at [364, 397] on button "button" at bounding box center [375, 393] width 37 height 21
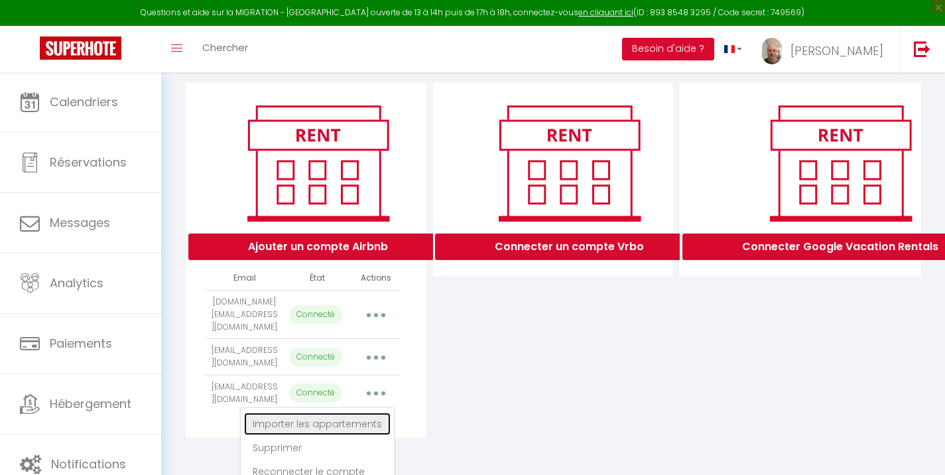
click at [365, 421] on link "Importer les appartements" at bounding box center [317, 423] width 147 height 23
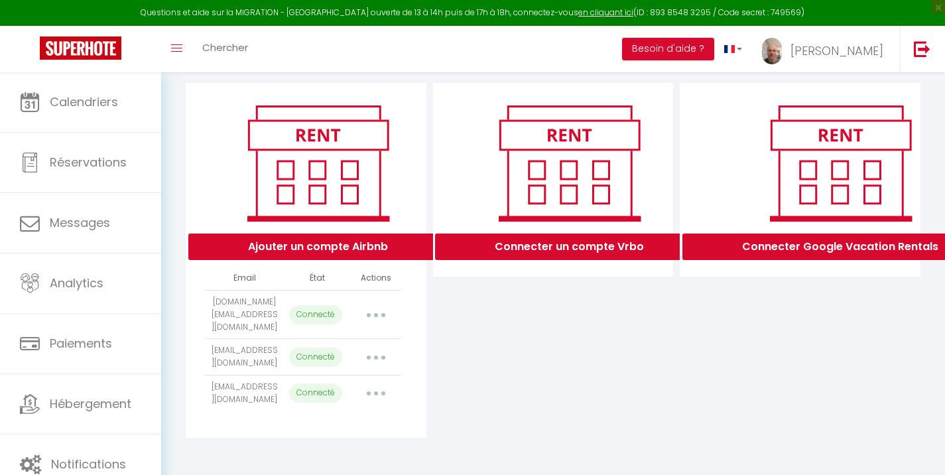
select select "52374"
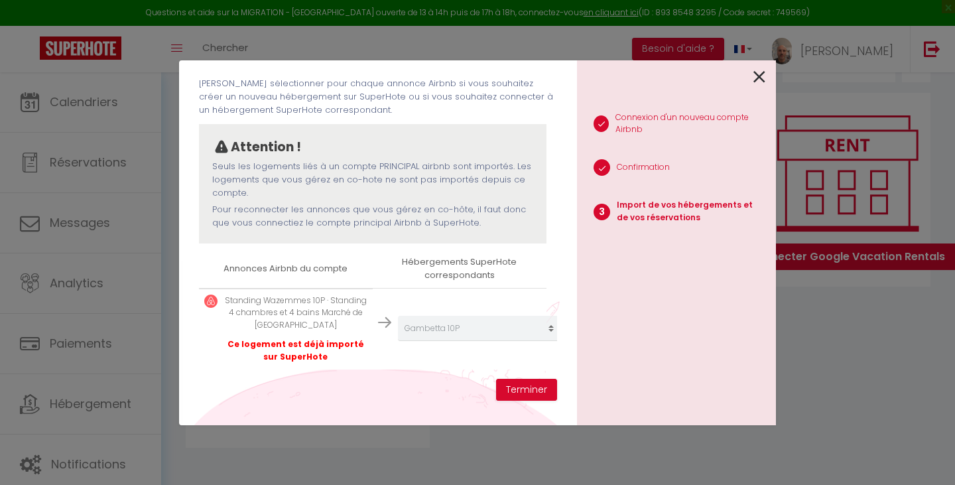
scroll to position [74, 0]
click at [759, 80] on icon at bounding box center [759, 77] width 12 height 20
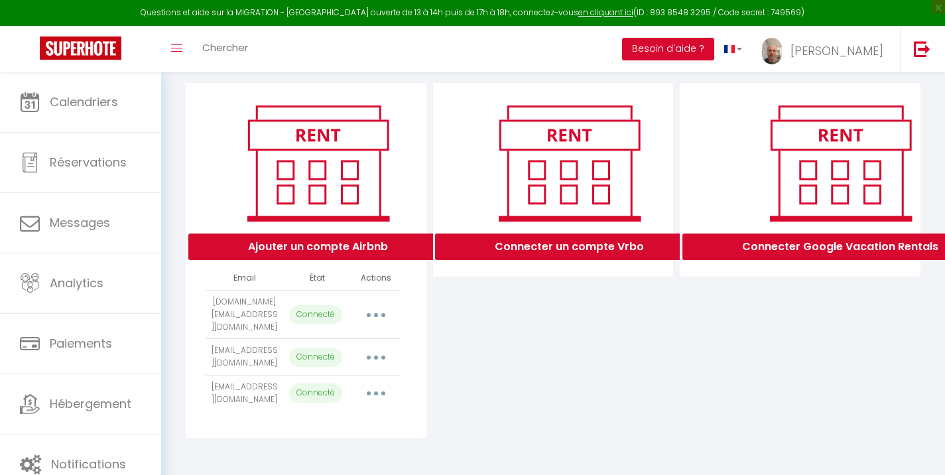
click at [369, 356] on button "button" at bounding box center [375, 356] width 37 height 21
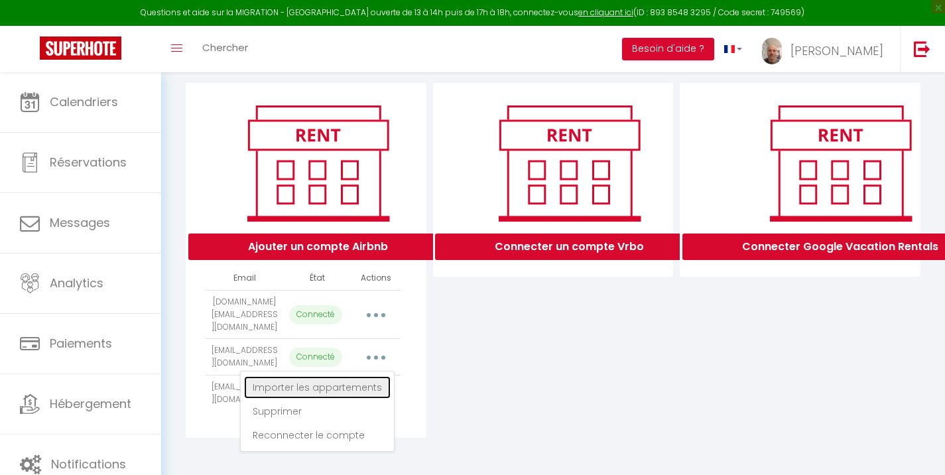
click at [363, 378] on link "Importer les appartements" at bounding box center [317, 387] width 147 height 23
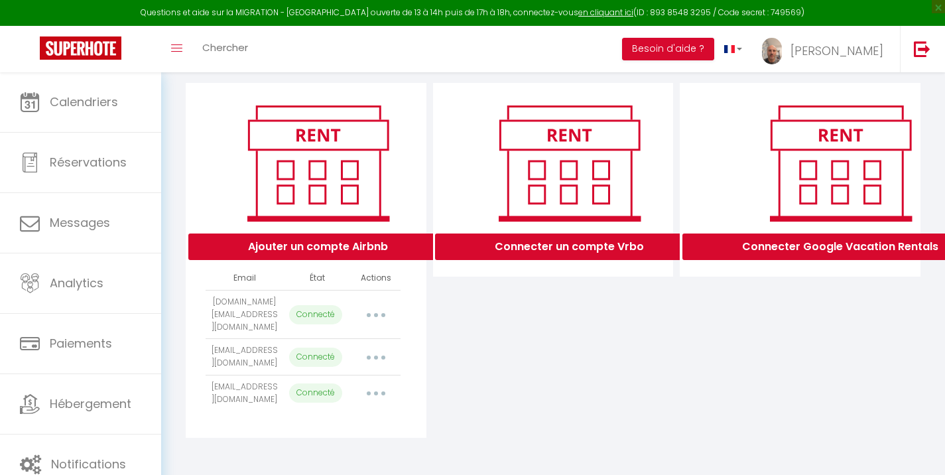
select select "24393"
select select
select select "32163"
select select "32706"
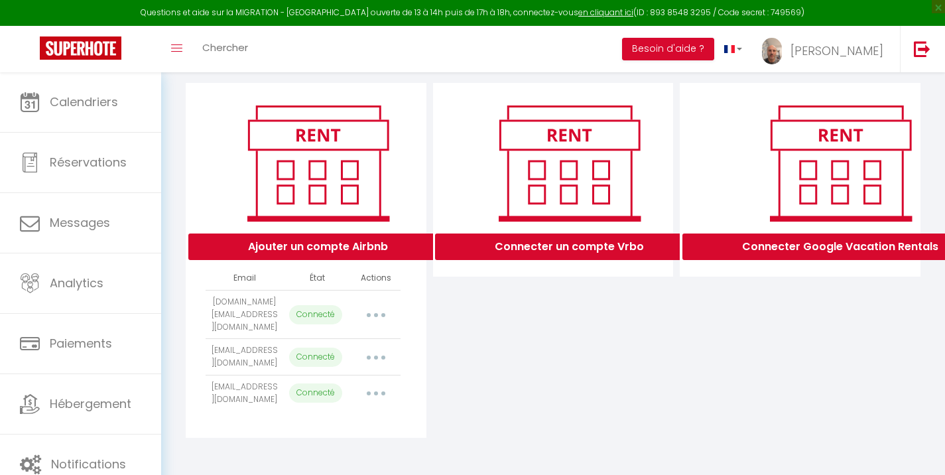
select select "34876"
select select
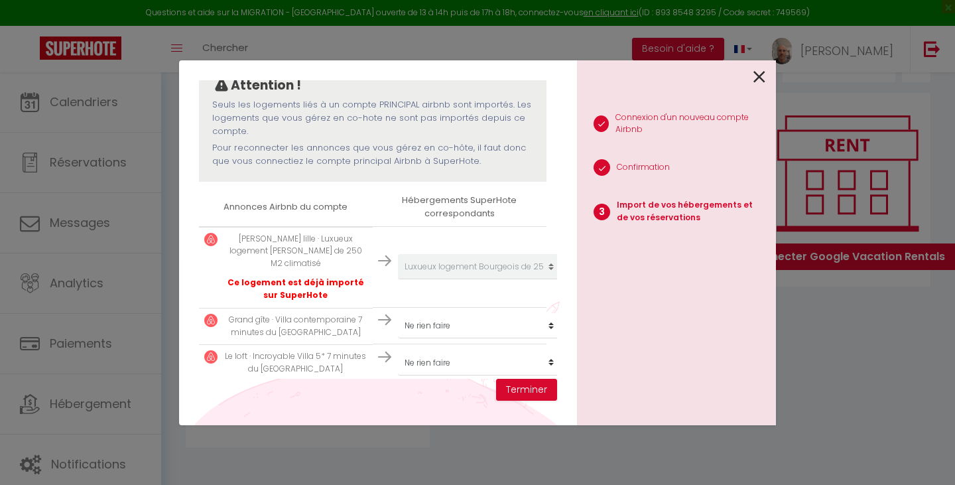
scroll to position [141, 0]
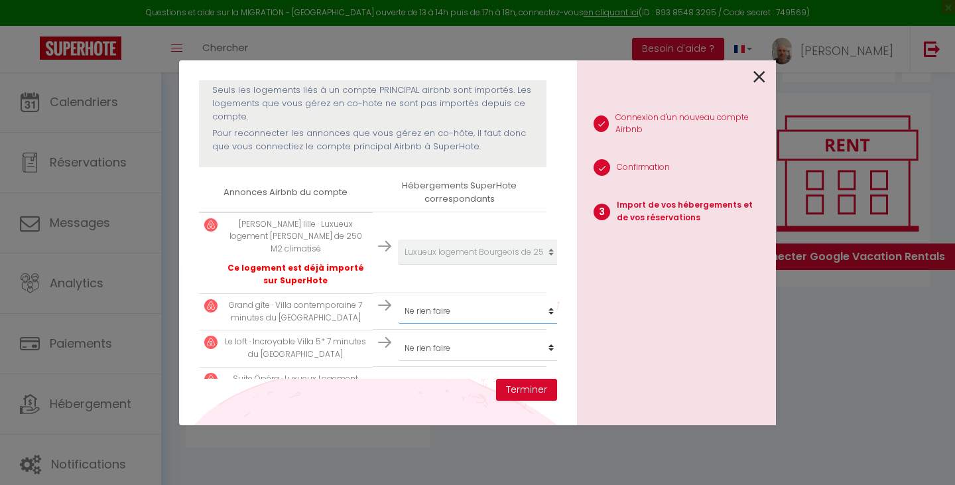
click at [486, 265] on select "Créer un nouveau hébergement Ne rien faire Cottage de l'Hippodrome Triplex Gamb…" at bounding box center [479, 251] width 163 height 25
click at [317, 263] on p "Ce logement est déjà importé sur SuperHote" at bounding box center [295, 274] width 143 height 25
click at [427, 265] on select "Créer un nouveau hébergement Ne rien faire Cottage de l'Hippodrome Triplex Gamb…" at bounding box center [479, 251] width 163 height 25
click at [333, 262] on p "Ce logement est déjà importé sur SuperHote" at bounding box center [295, 274] width 143 height 25
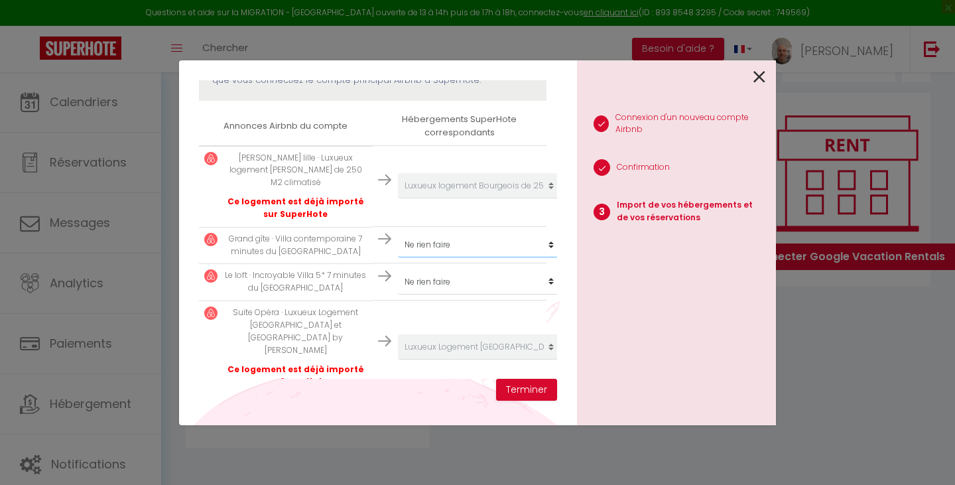
click at [440, 198] on select "Créer un nouveau hébergement Ne rien faire Cottage de l'Hippodrome Triplex Gamb…" at bounding box center [479, 185] width 163 height 25
select select "24395"
click at [398, 198] on select "Créer un nouveau hébergement Ne rien faire Cottage de l'Hippodrome Triplex Gamb…" at bounding box center [479, 185] width 163 height 25
click at [522, 381] on button "Terminer" at bounding box center [526, 390] width 61 height 23
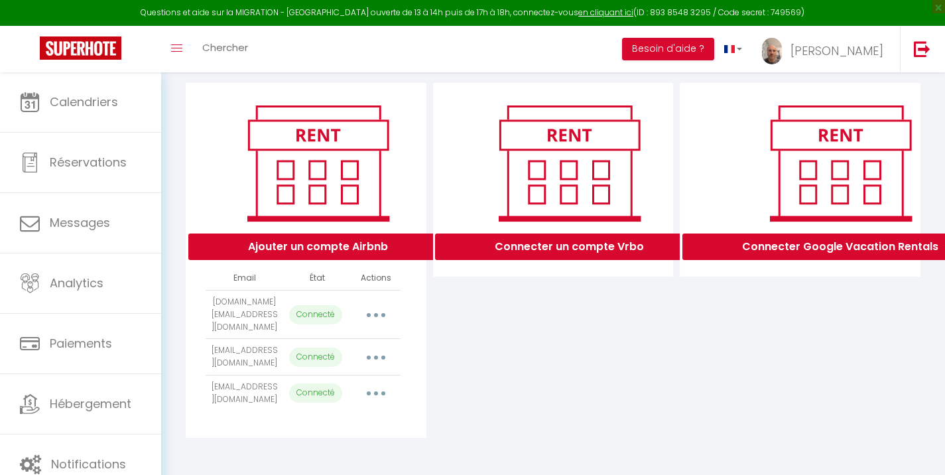
click at [372, 354] on button "button" at bounding box center [375, 356] width 37 height 21
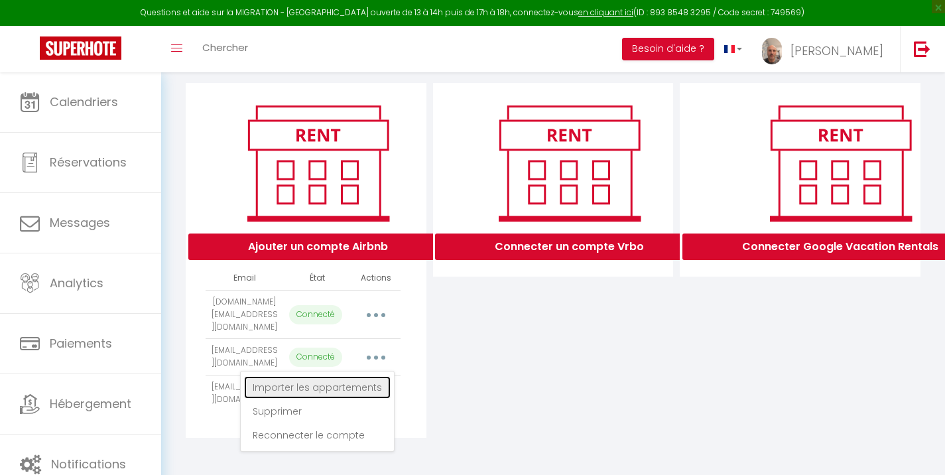
click at [365, 381] on link "Importer les appartements" at bounding box center [317, 387] width 147 height 23
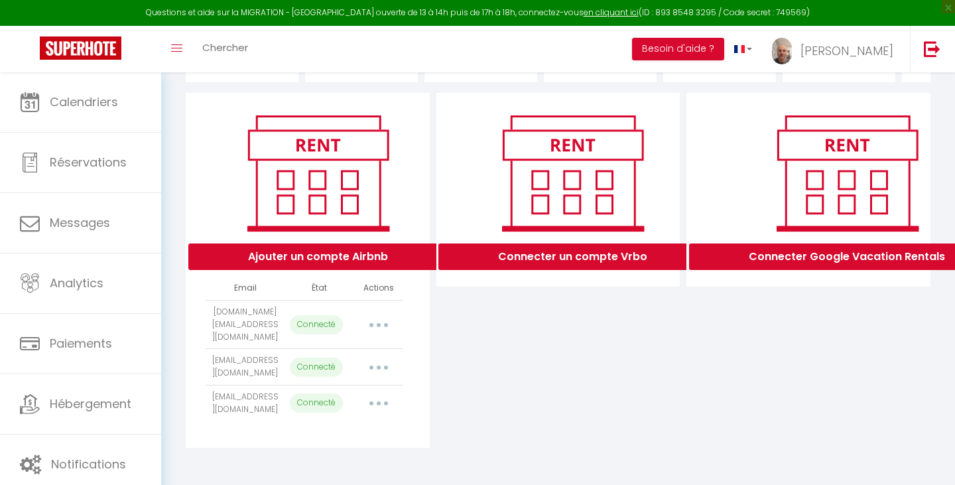
select select "24393"
select select "24395"
select select
select select "32163"
select select "32706"
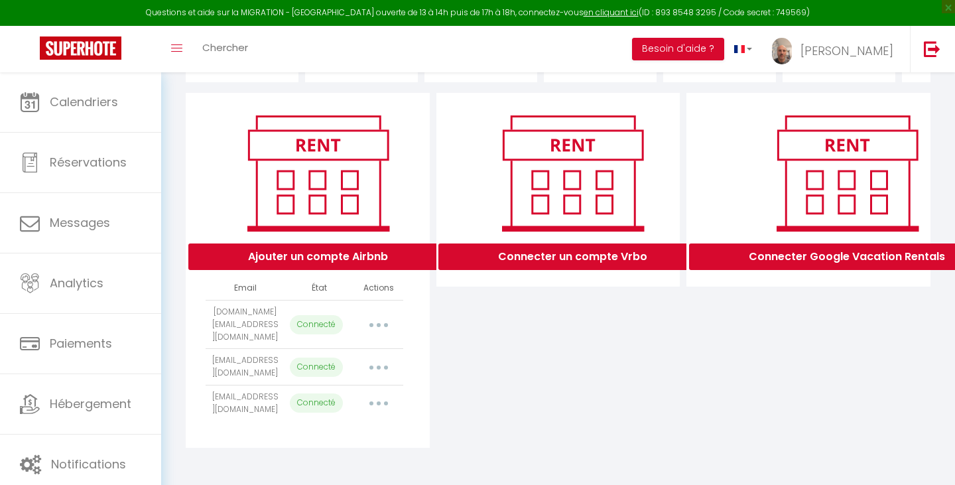
select select "34876"
select select
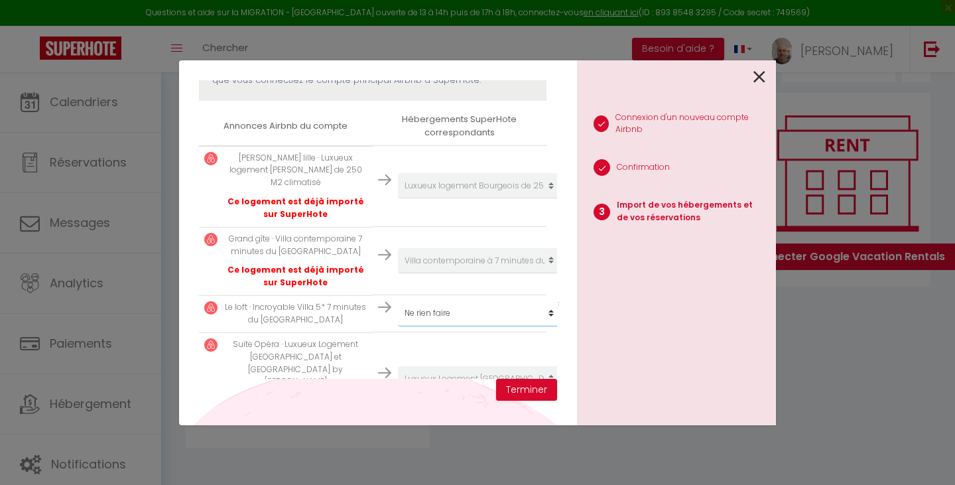
click at [443, 198] on select "Créer un nouveau hébergement Ne rien faire Cottage de l'Hippodrome Triplex Gamb…" at bounding box center [479, 185] width 163 height 25
select select "28319"
click at [398, 198] on select "Créer un nouveau hébergement Ne rien faire Cottage de l'Hippodrome Triplex Gamb…" at bounding box center [479, 185] width 163 height 25
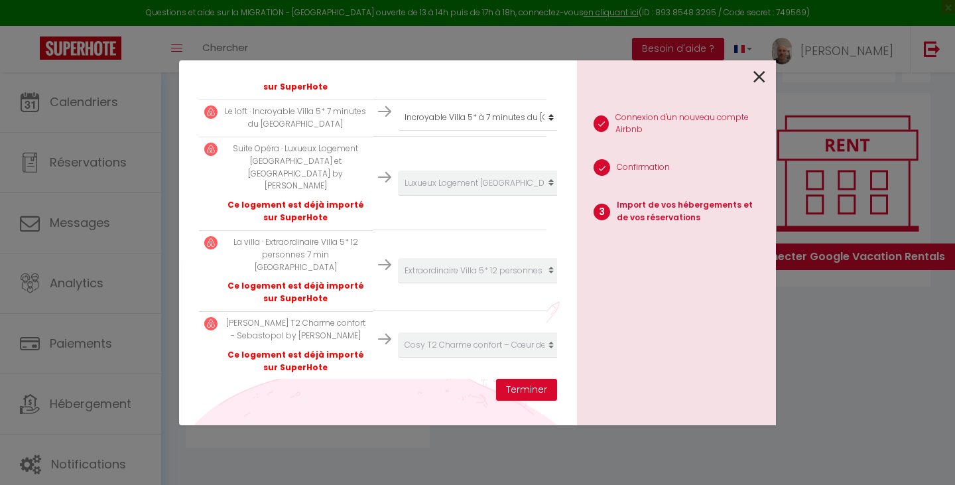
scroll to position [410, 0]
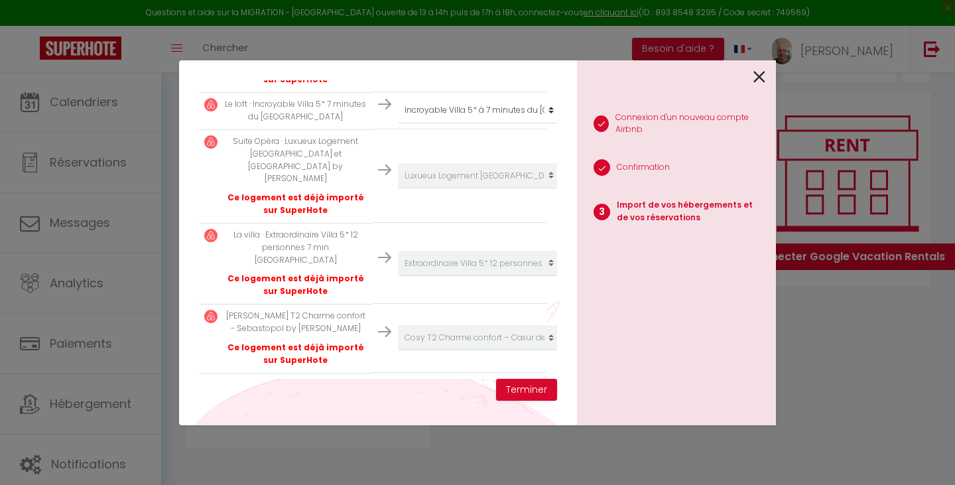
select select "24394"
click at [508, 383] on button "Terminer" at bounding box center [526, 390] width 61 height 23
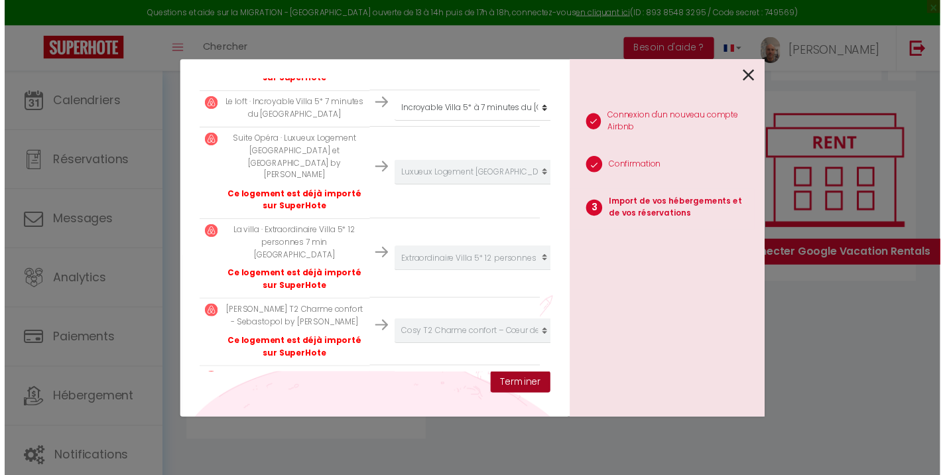
scroll to position [443, 0]
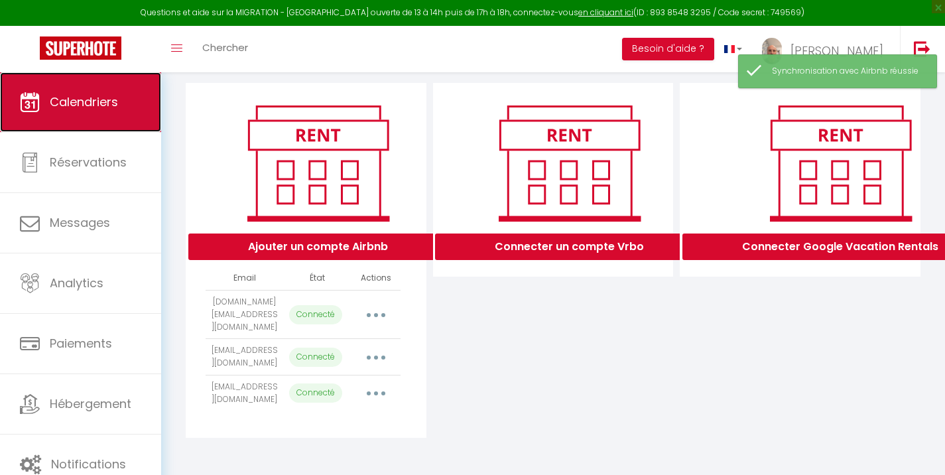
click at [100, 90] on link "Calendriers" at bounding box center [80, 102] width 161 height 60
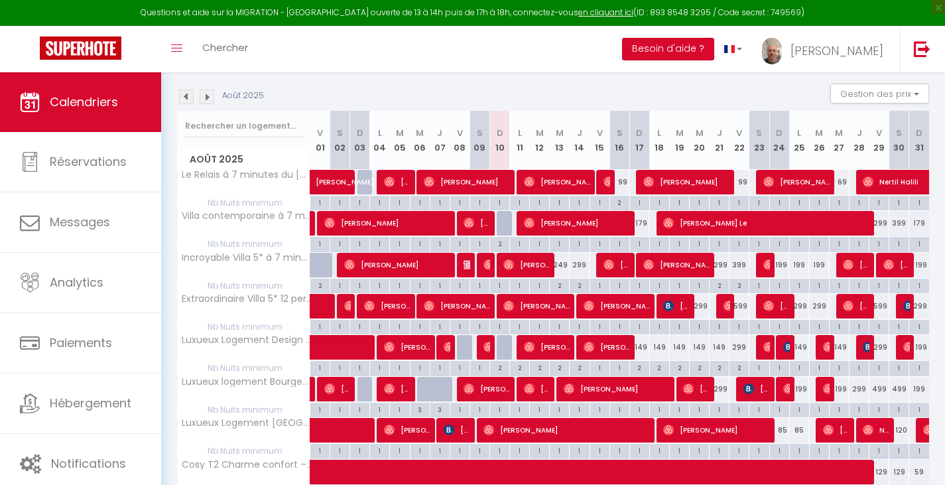
scroll to position [66, 0]
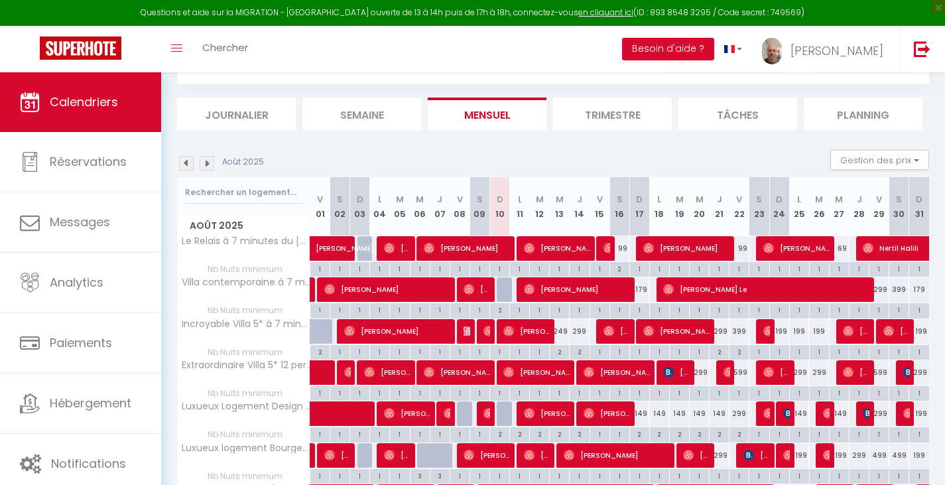
click at [621, 268] on div "2" at bounding box center [619, 268] width 19 height 13
type input "2"
type input "Sam 16 Août 2025"
type input "Dim 17 Août 2025"
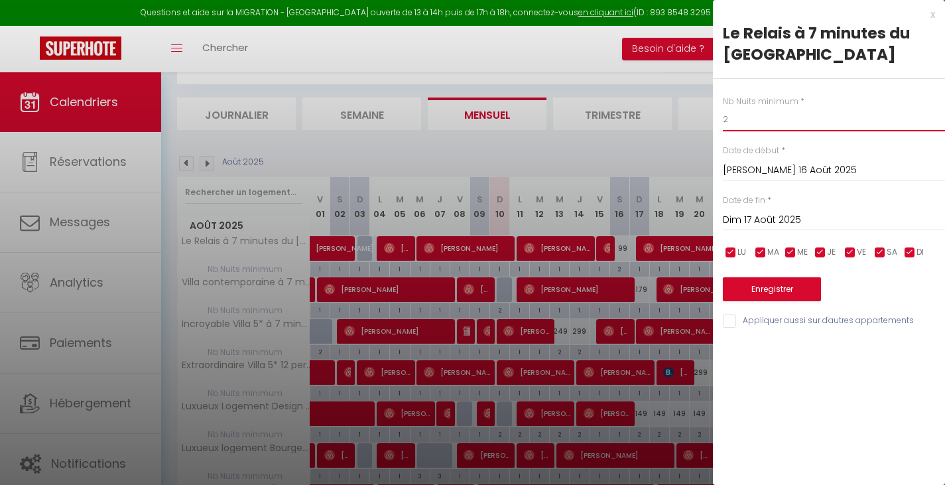
click at [753, 123] on input "2" at bounding box center [834, 119] width 222 height 24
type input "1"
click at [753, 291] on button "Enregistrer" at bounding box center [772, 289] width 98 height 24
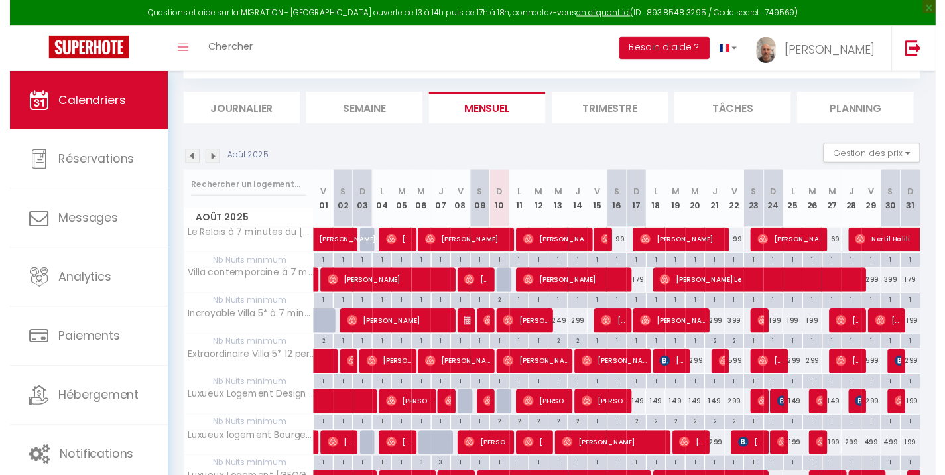
scroll to position [0, 0]
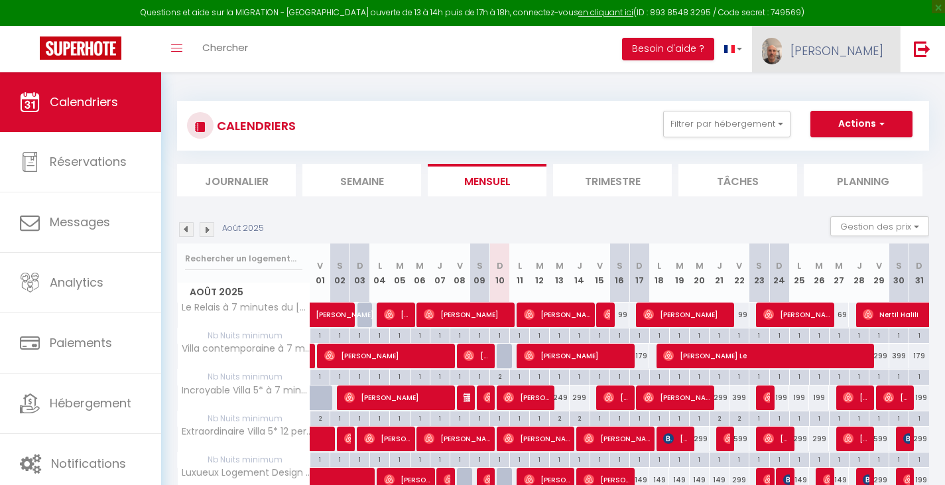
click at [849, 53] on span "[PERSON_NAME]" at bounding box center [836, 50] width 93 height 17
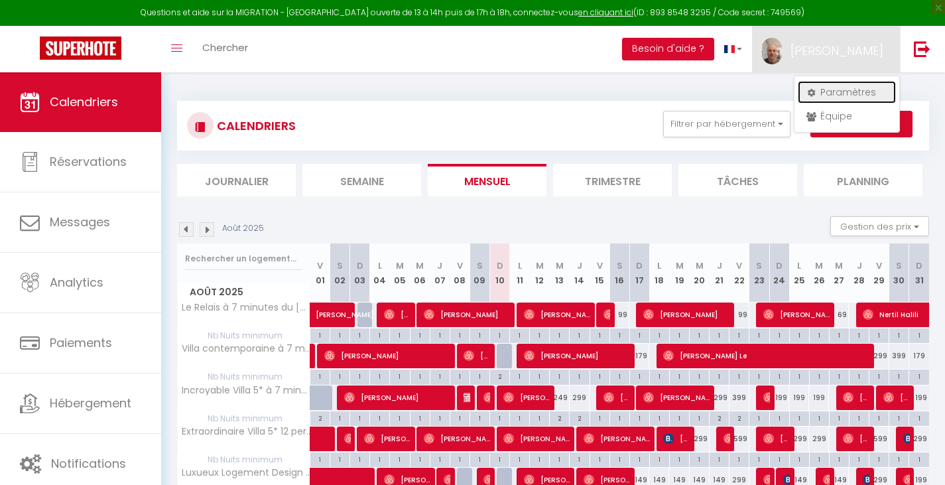
click at [823, 93] on link "Paramètres" at bounding box center [847, 92] width 98 height 23
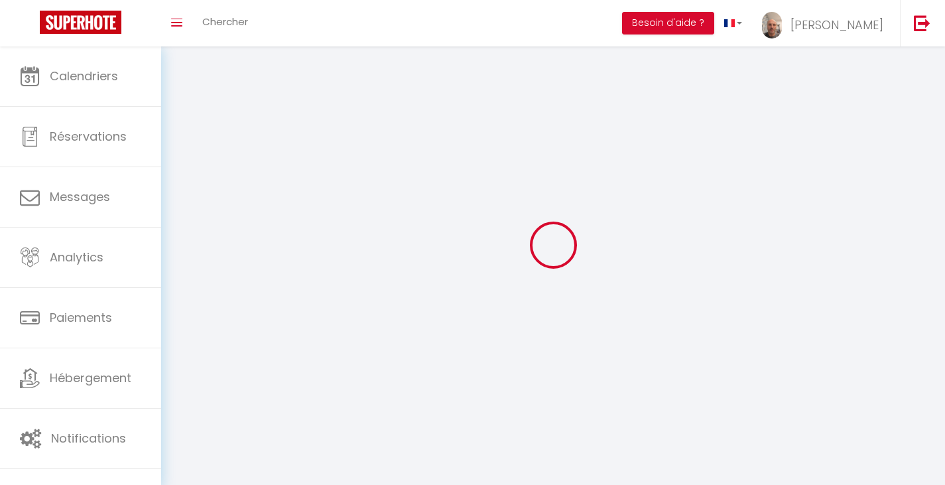
type input "[PERSON_NAME]"
type input "Pelsener"
type input "[PHONE_NUMBER]"
type input "[STREET_ADDRESS]"
type input "59160"
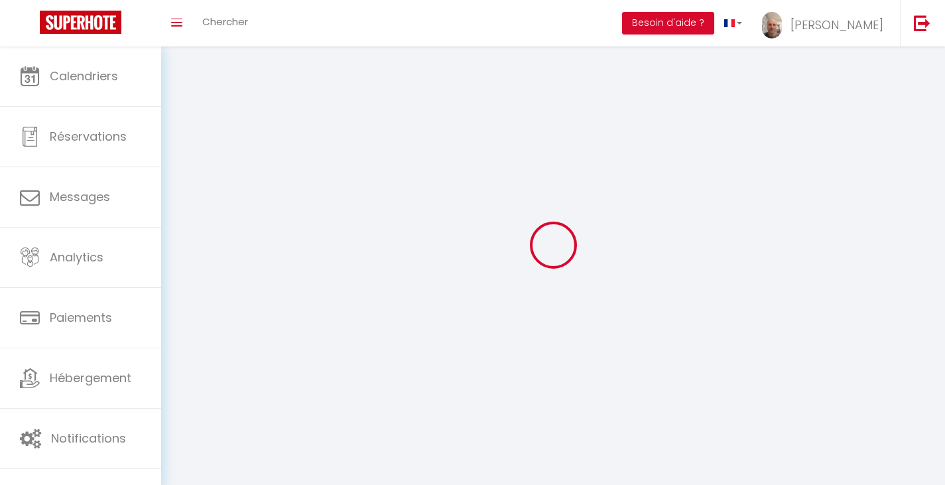
type input "Lomme"
type input "2tl8LdUGlsrp0v7SZ9geMp0Dg"
type input "qaAKz4I8fI4qD06nldsnIUbuZ"
type input "[URL][DOMAIN_NAME]"
select select "28"
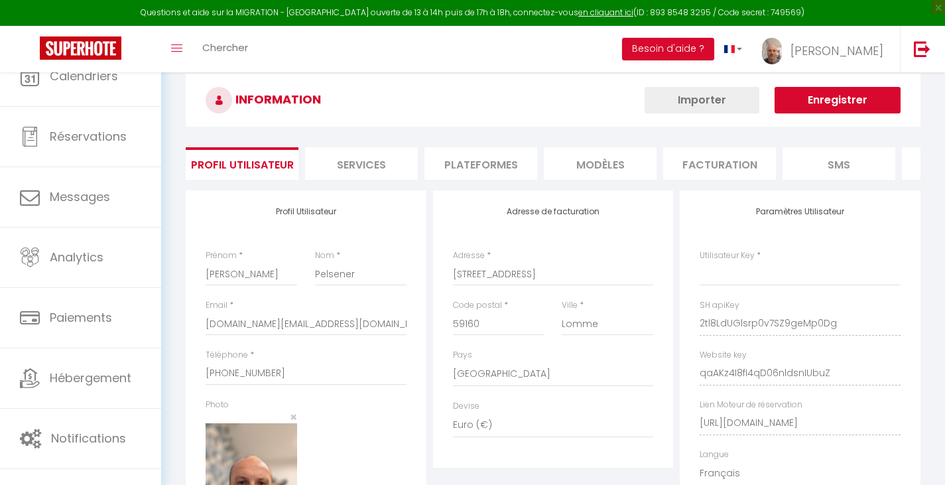
type input "2tl8LdUGlsrp0v7SZ9geMp0Dg"
type input "qaAKz4I8fI4qD06nldsnIUbuZ"
type input "[URL][DOMAIN_NAME]"
select select "fr"
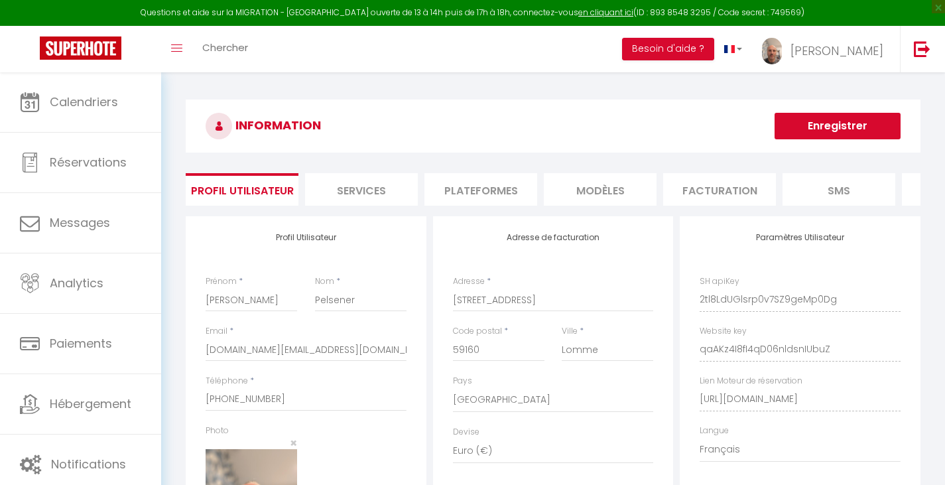
click at [454, 189] on li "Plateformes" at bounding box center [480, 189] width 113 height 32
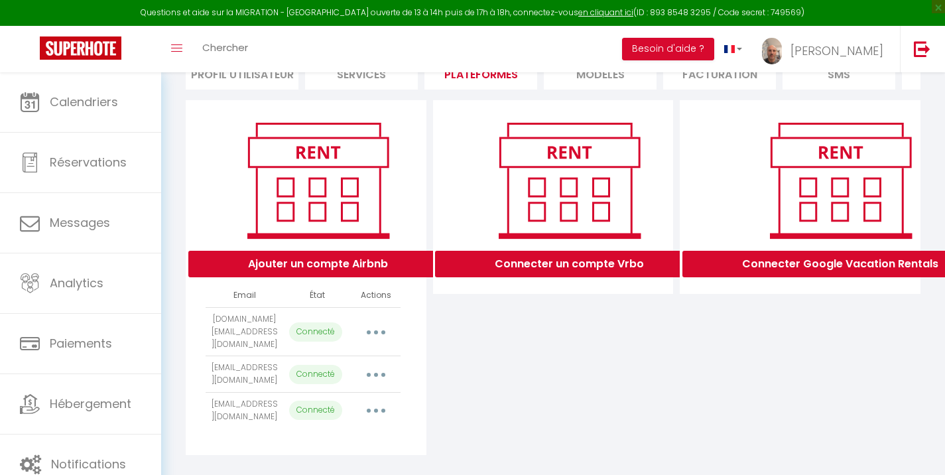
scroll to position [143, 0]
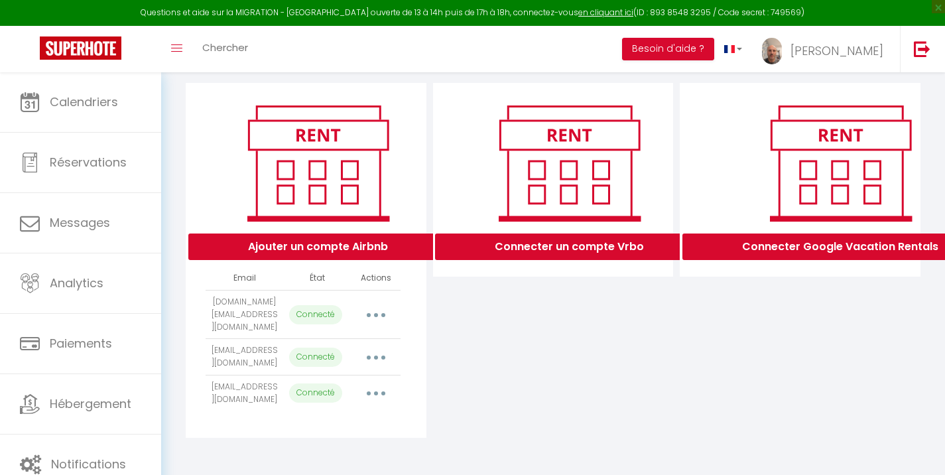
click at [380, 310] on button "button" at bounding box center [375, 314] width 37 height 21
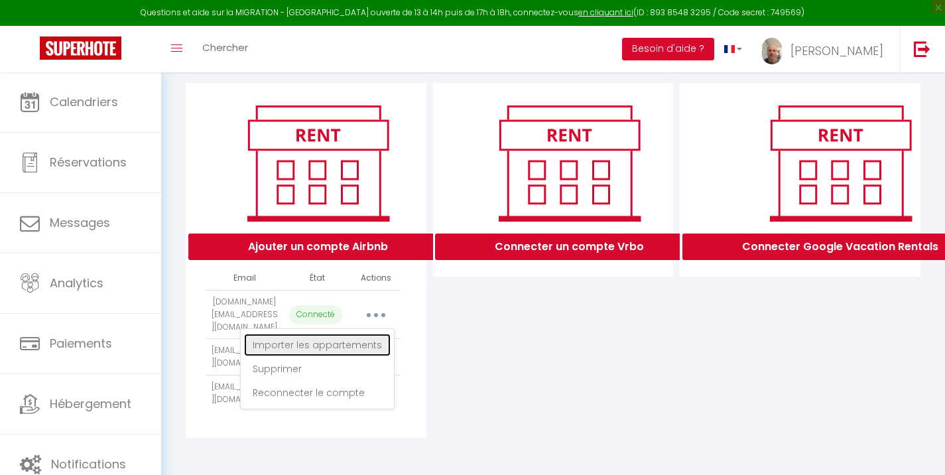
click at [373, 334] on link "Importer les appartements" at bounding box center [317, 345] width 147 height 23
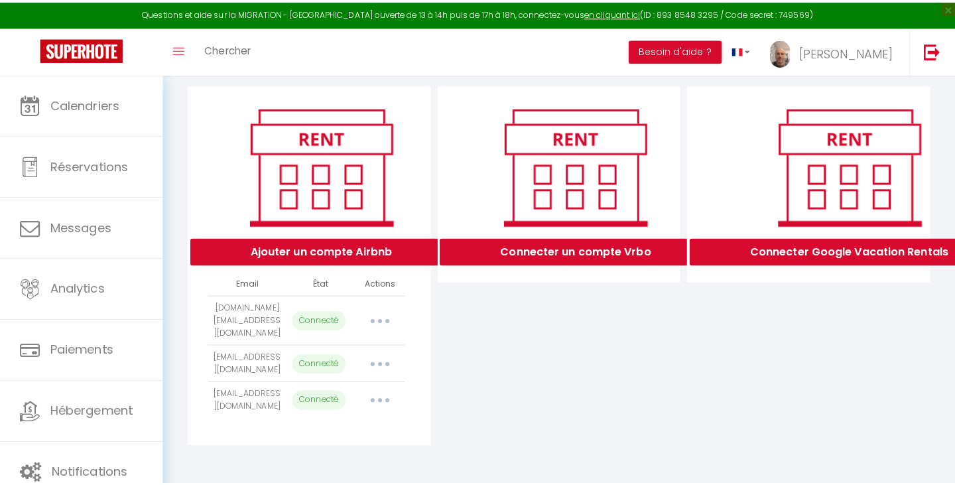
scroll to position [133, 0]
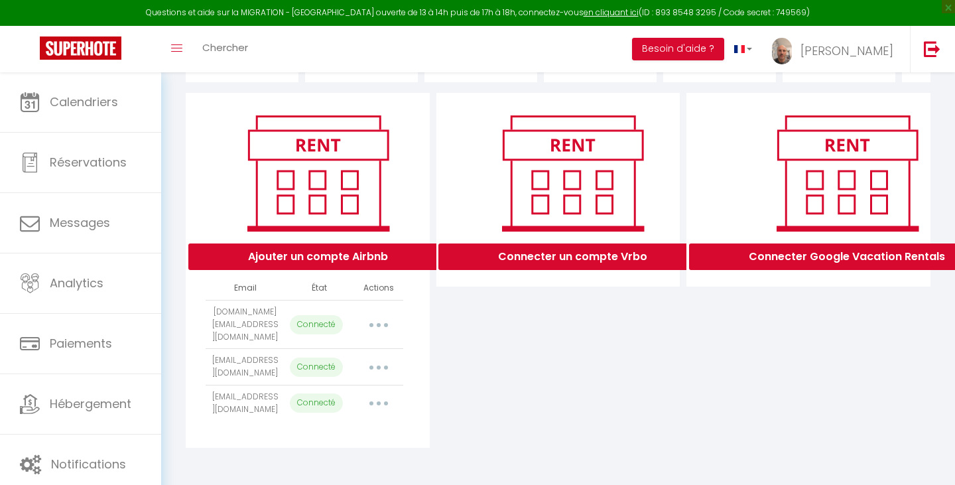
select select "24368"
select select "24367"
select select "24370"
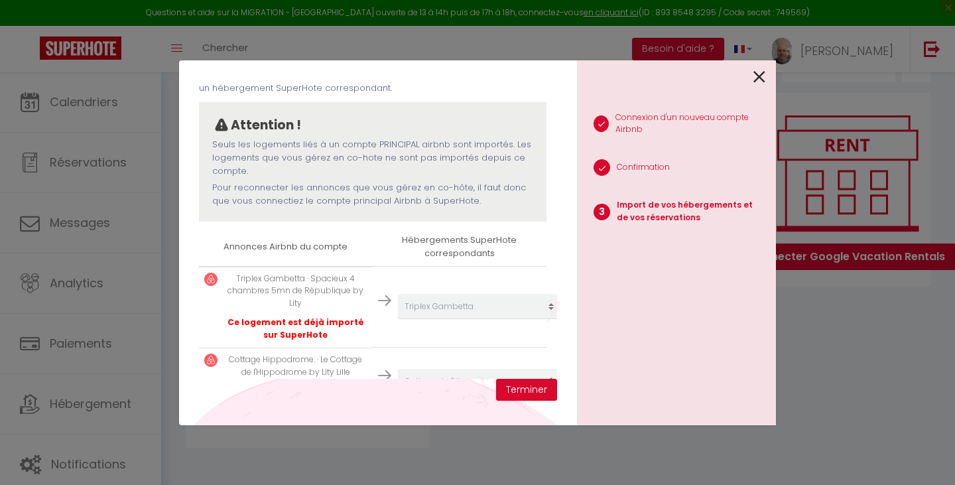
scroll to position [212, 0]
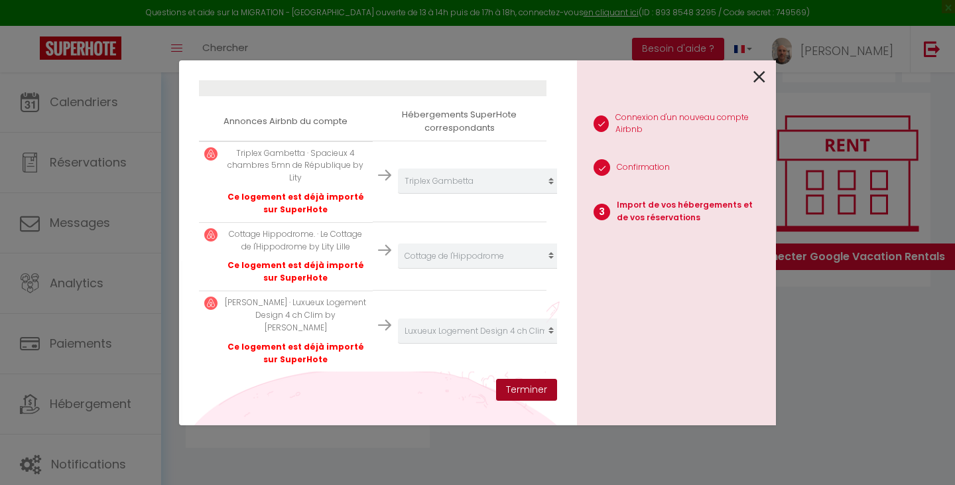
click at [528, 391] on button "Terminer" at bounding box center [526, 390] width 61 height 23
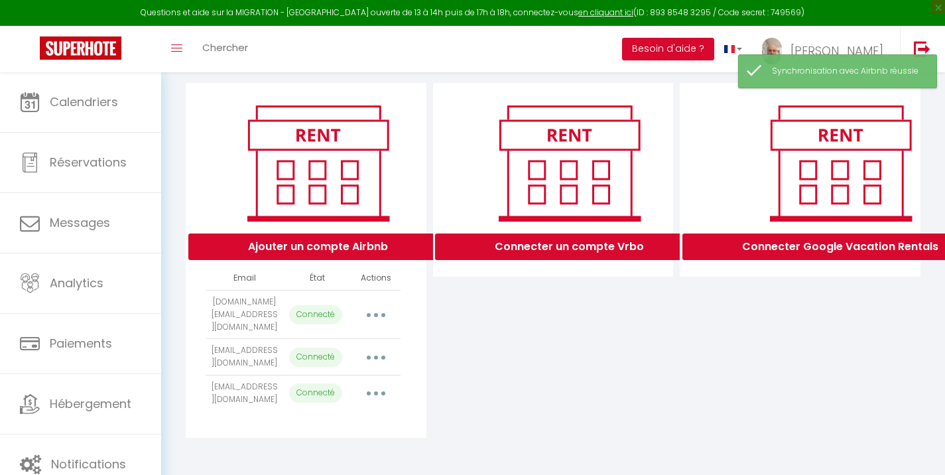
click at [375, 351] on button "button" at bounding box center [375, 356] width 37 height 21
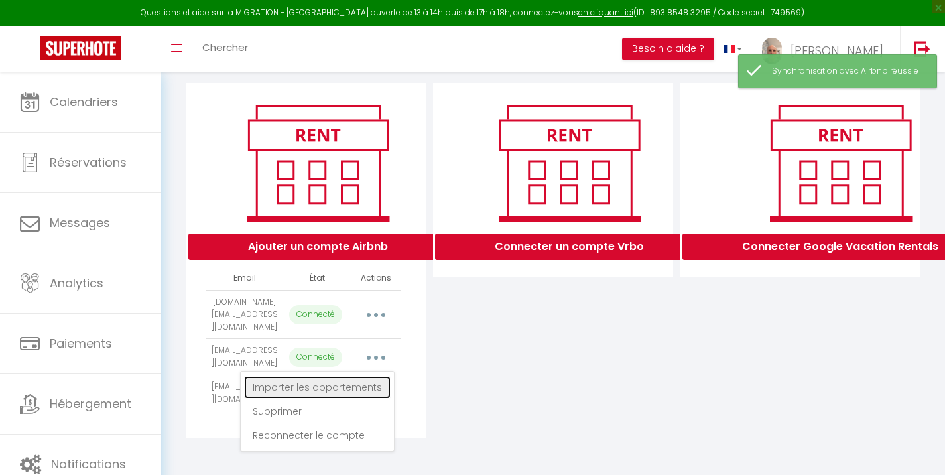
click at [367, 380] on link "Importer les appartements" at bounding box center [317, 387] width 147 height 23
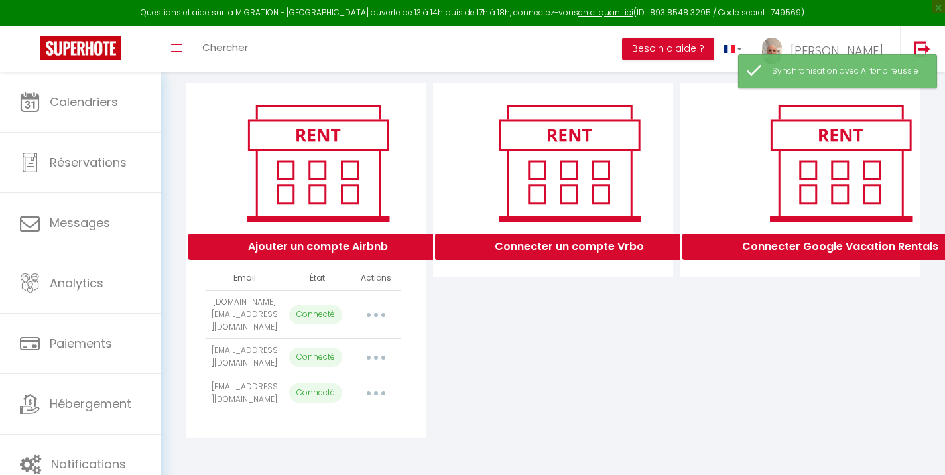
select select "24393"
select select "24395"
select select "28319"
select select "32163"
select select "32706"
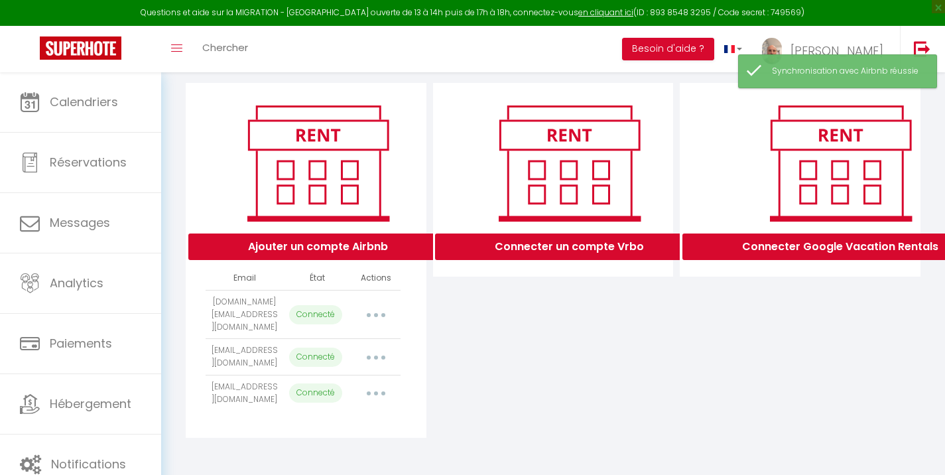
select select "34876"
select select "24394"
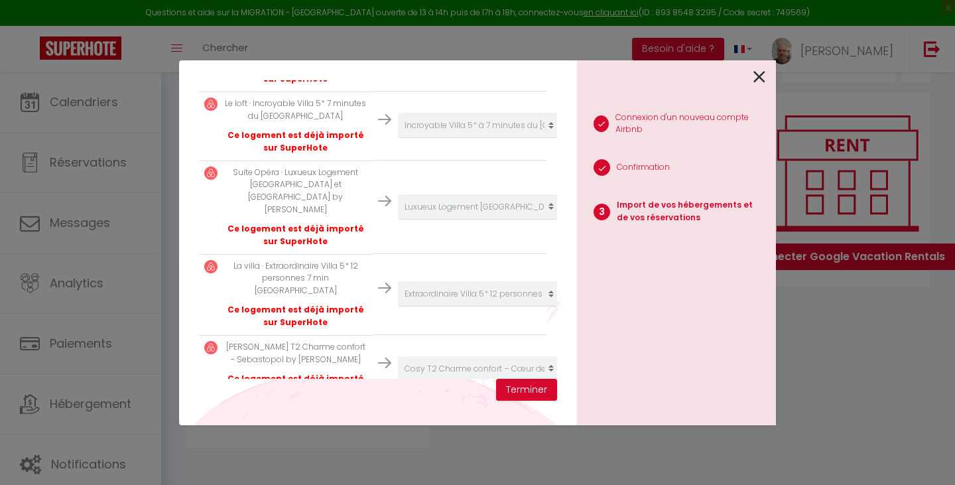
scroll to position [473, 0]
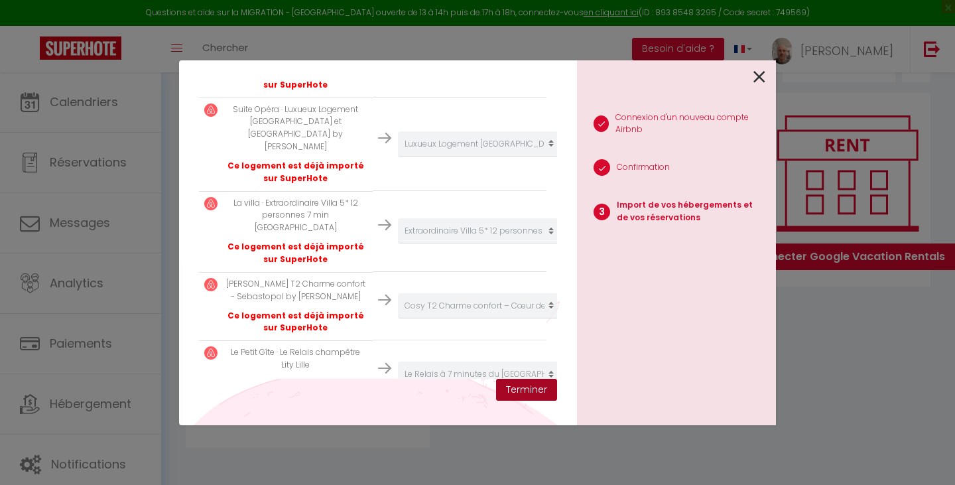
click at [519, 393] on button "Terminer" at bounding box center [526, 390] width 61 height 23
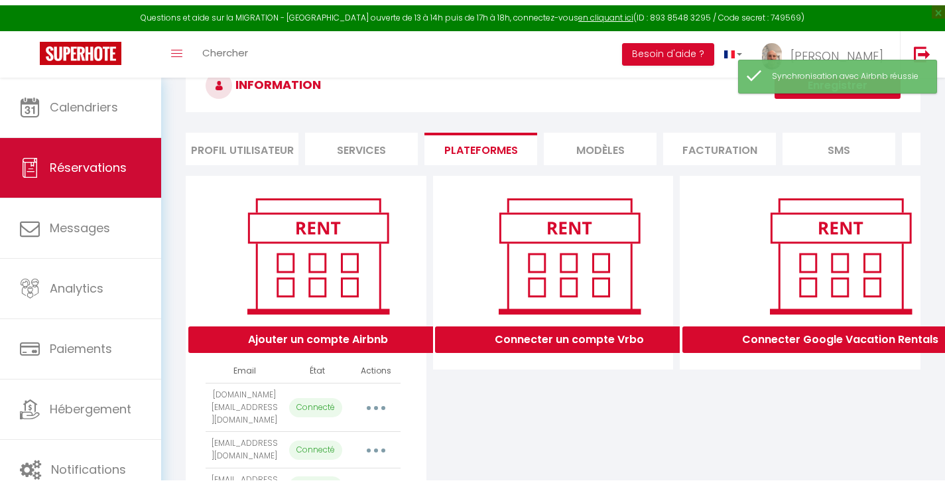
scroll to position [0, 0]
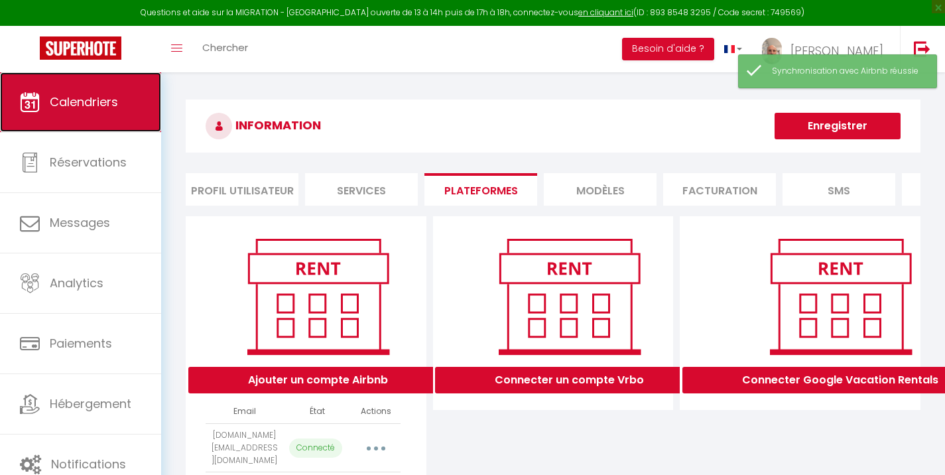
click at [58, 123] on link "Calendriers" at bounding box center [80, 102] width 161 height 60
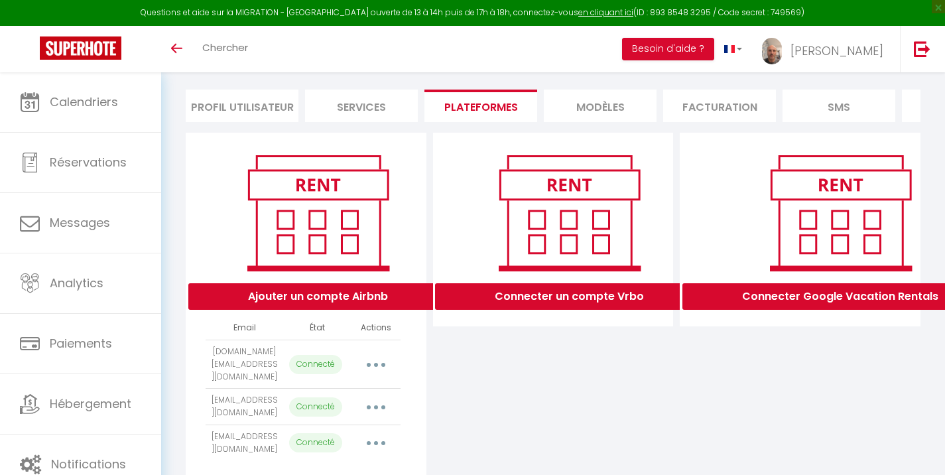
scroll to position [143, 0]
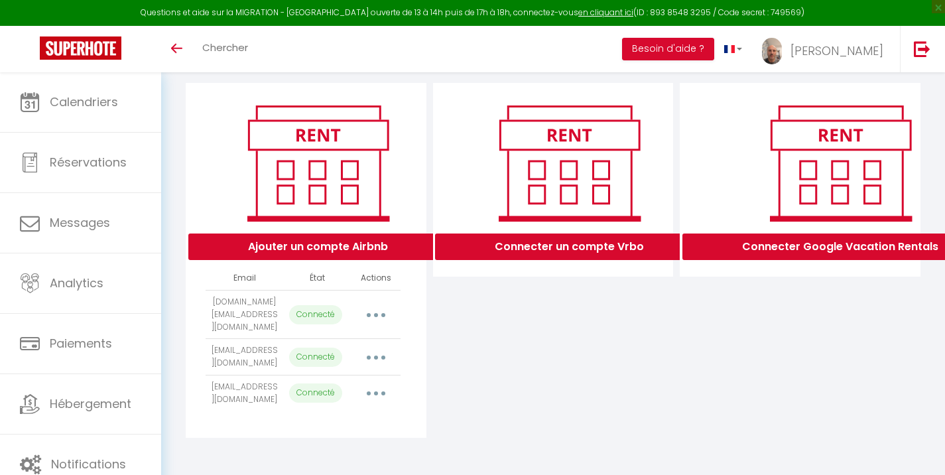
click at [369, 307] on button "button" at bounding box center [375, 314] width 37 height 21
click at [499, 323] on div "Connecter un compte Vrbo" at bounding box center [553, 260] width 247 height 355
click at [376, 355] on icon "button" at bounding box center [376, 357] width 4 height 4
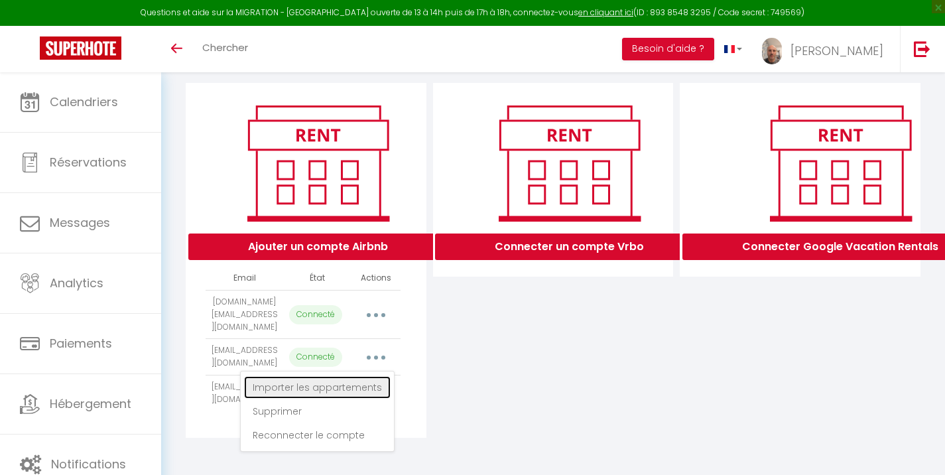
click at [364, 376] on link "Importer les appartements" at bounding box center [317, 387] width 147 height 23
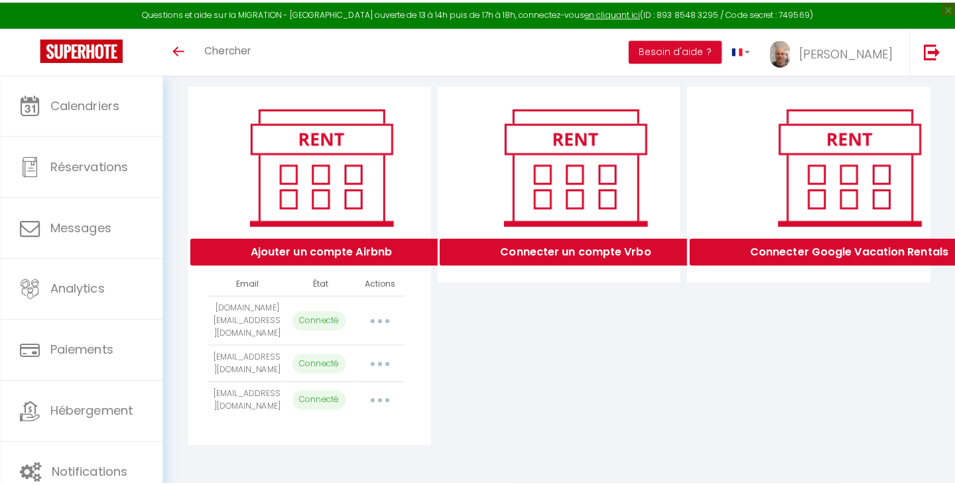
scroll to position [133, 0]
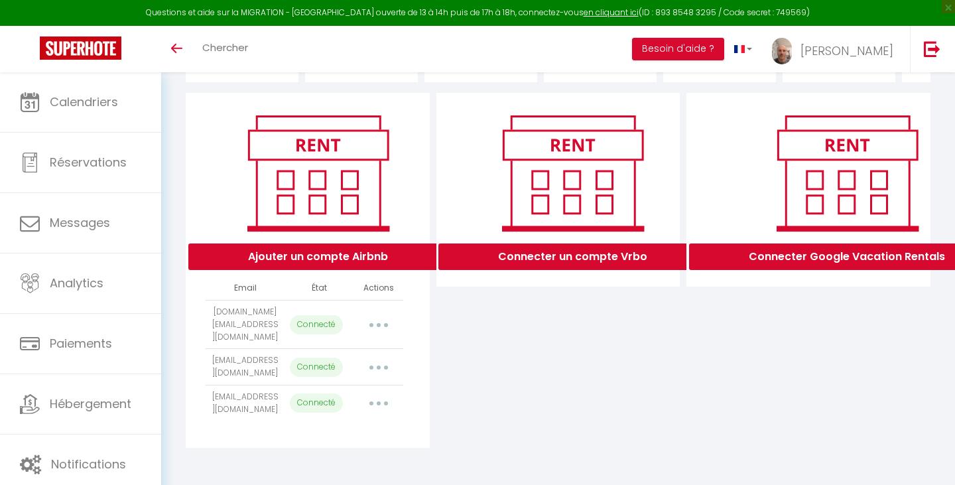
select select "24393"
select select
select select "32163"
select select "32706"
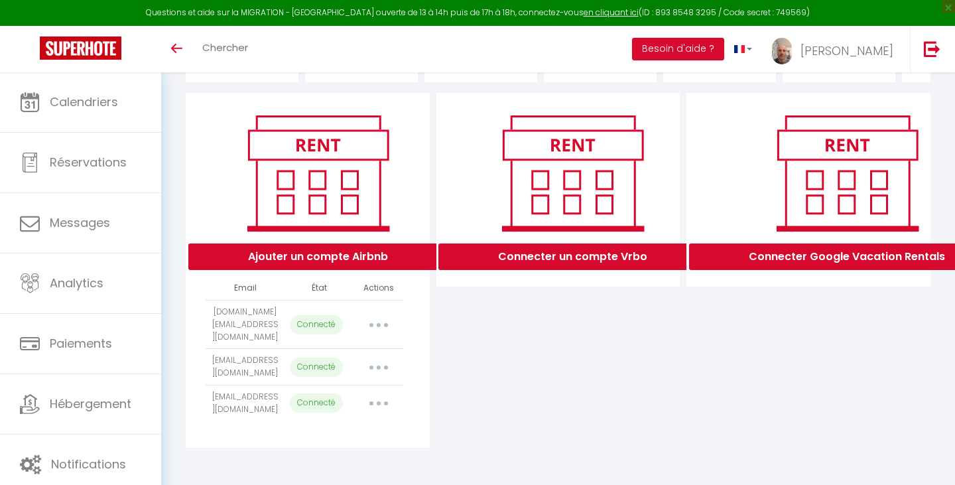
select select "34876"
select select
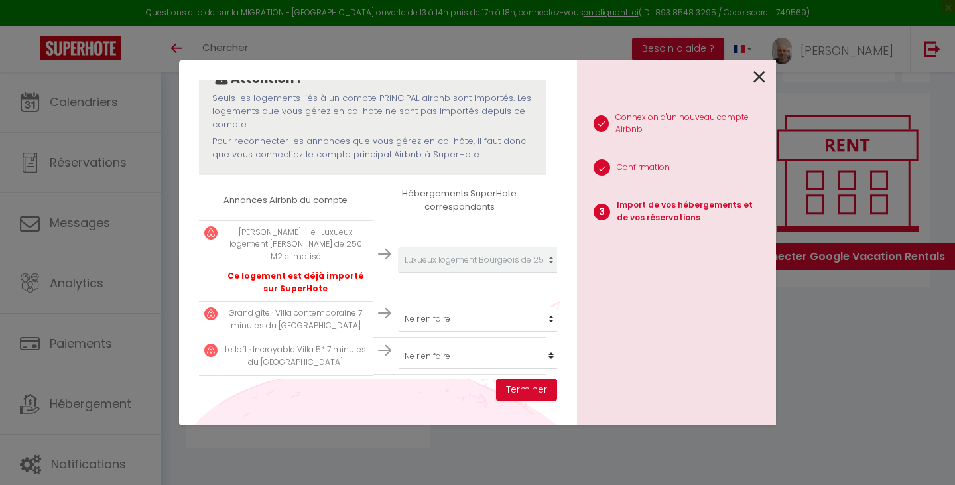
scroll to position [199, 0]
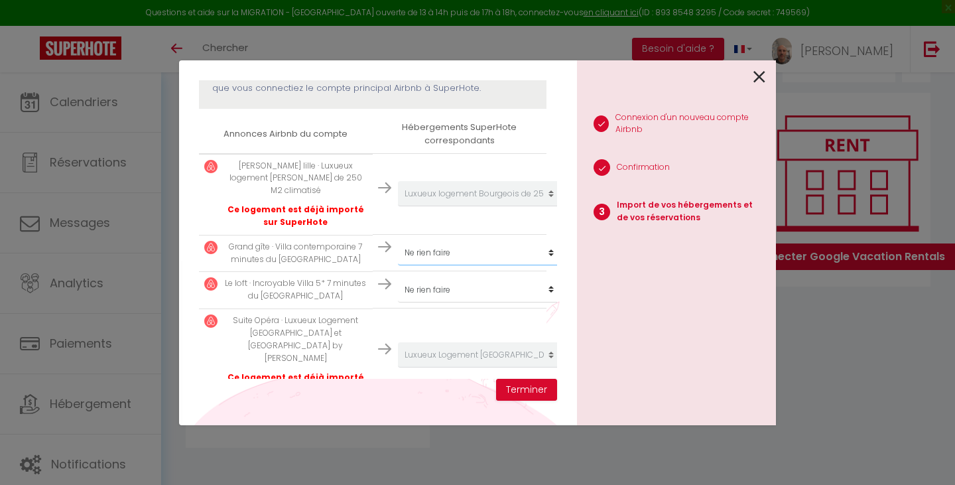
click at [450, 206] on select "Créer un nouveau hébergement Ne rien faire Cottage de l'Hippodrome Triplex Gamb…" at bounding box center [479, 193] width 163 height 25
click at [336, 102] on div "Attention ! Seuls les logements liés à un compte PRINCIPAL airbnb sont importés…" at bounding box center [372, 48] width 347 height 119
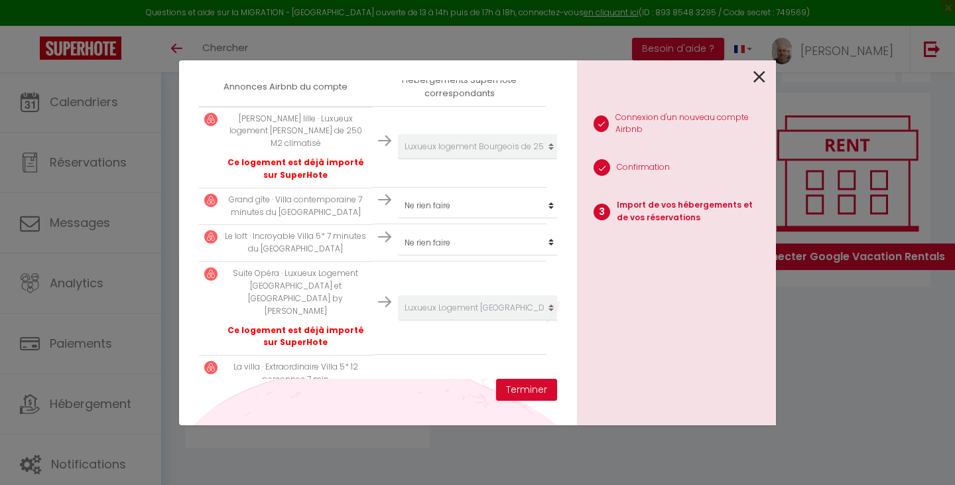
scroll to position [0, 0]
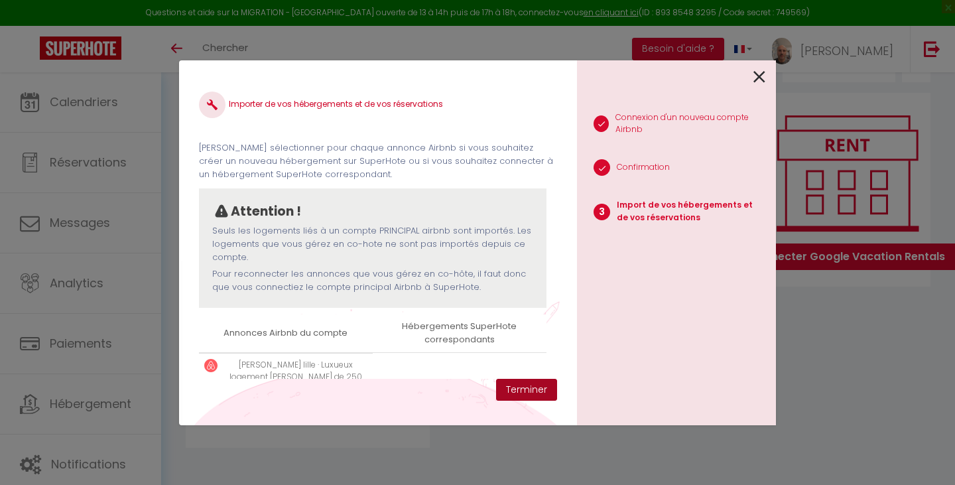
click at [520, 392] on button "Terminer" at bounding box center [526, 390] width 61 height 23
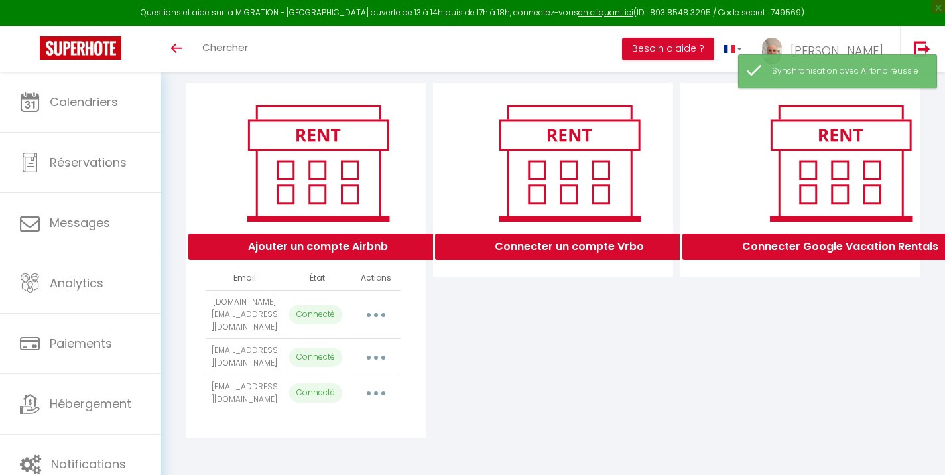
click at [387, 391] on button "button" at bounding box center [375, 393] width 37 height 21
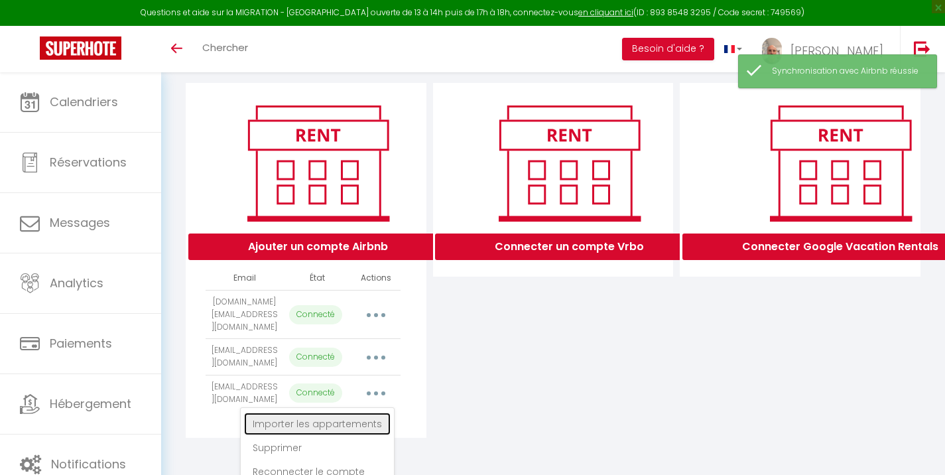
click at [355, 428] on link "Importer les appartements" at bounding box center [317, 423] width 147 height 23
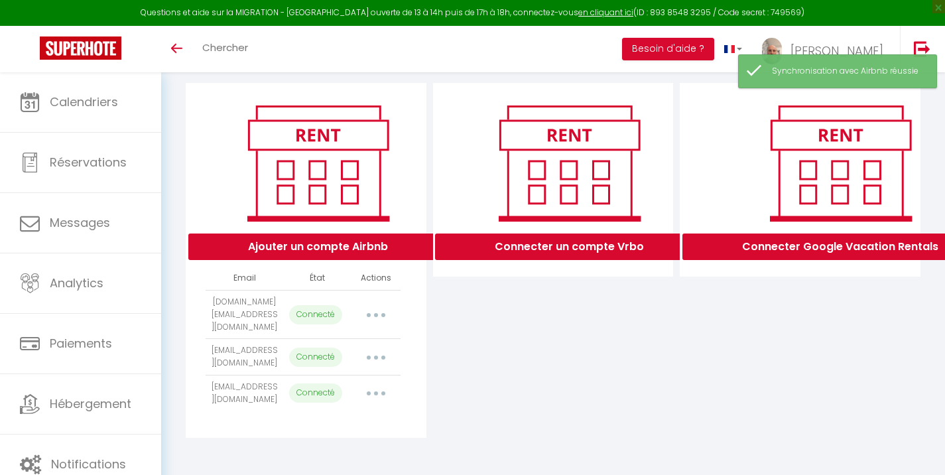
select select "52374"
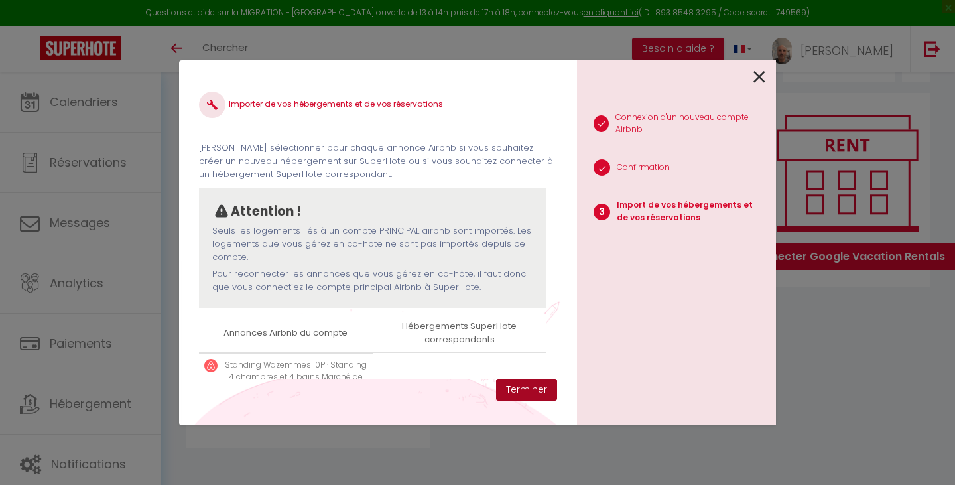
click at [507, 387] on button "Terminer" at bounding box center [526, 390] width 61 height 23
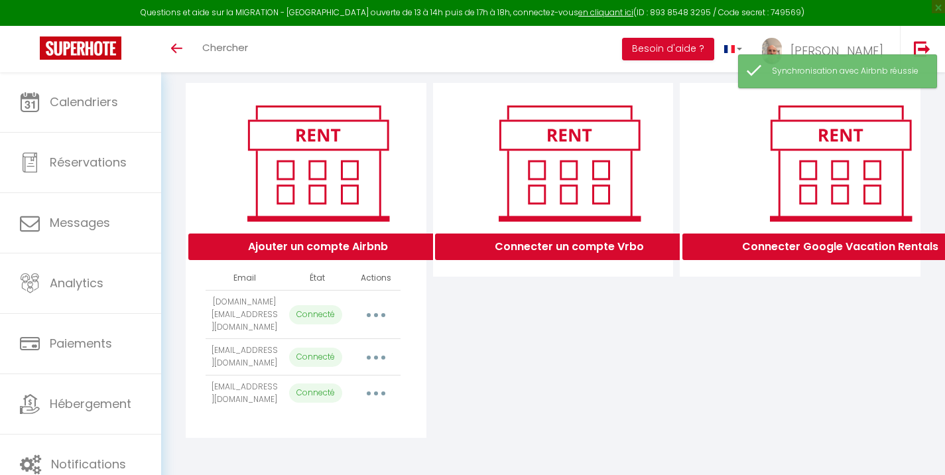
click at [381, 315] on button "button" at bounding box center [375, 314] width 37 height 21
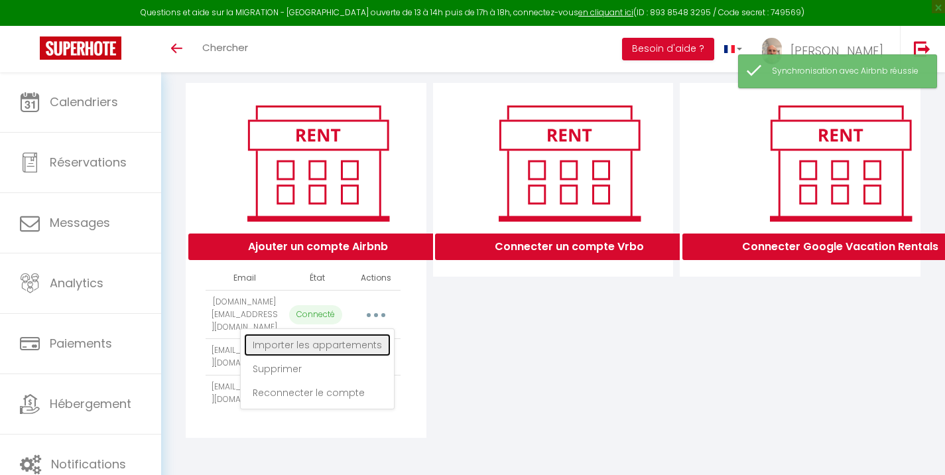
click at [360, 348] on link "Importer les appartements" at bounding box center [317, 345] width 147 height 23
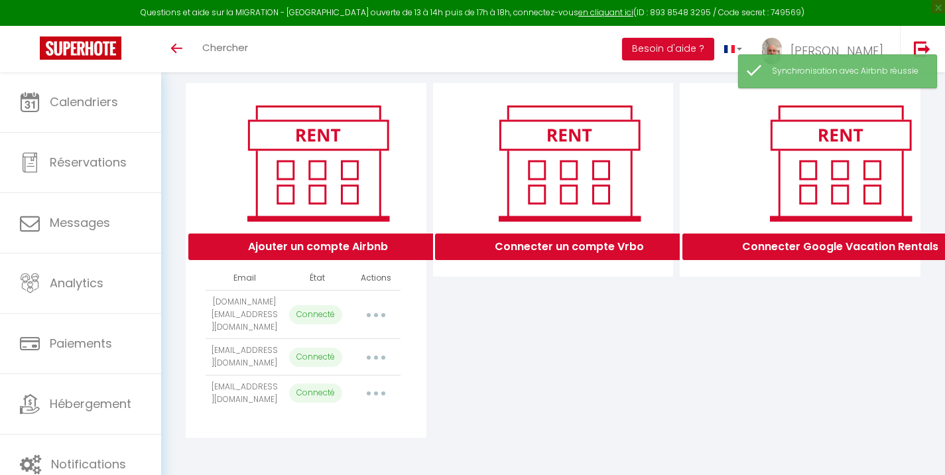
select select "24368"
select select "24367"
select select "24370"
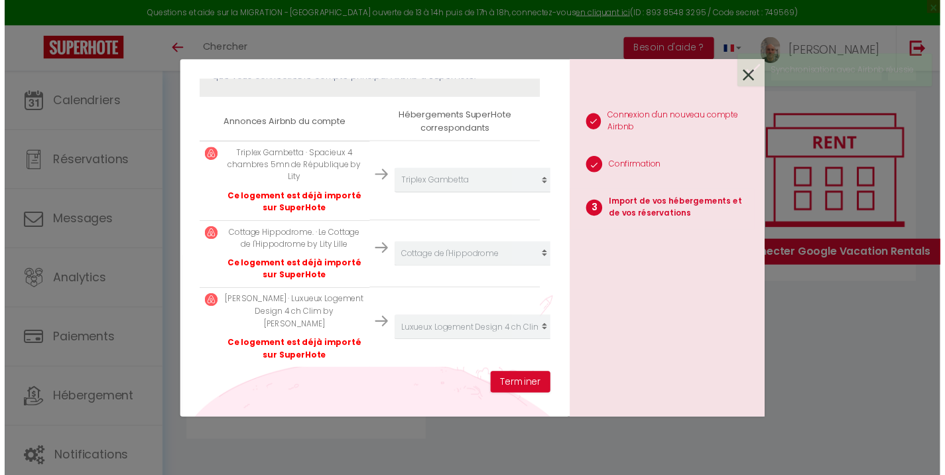
scroll to position [212, 0]
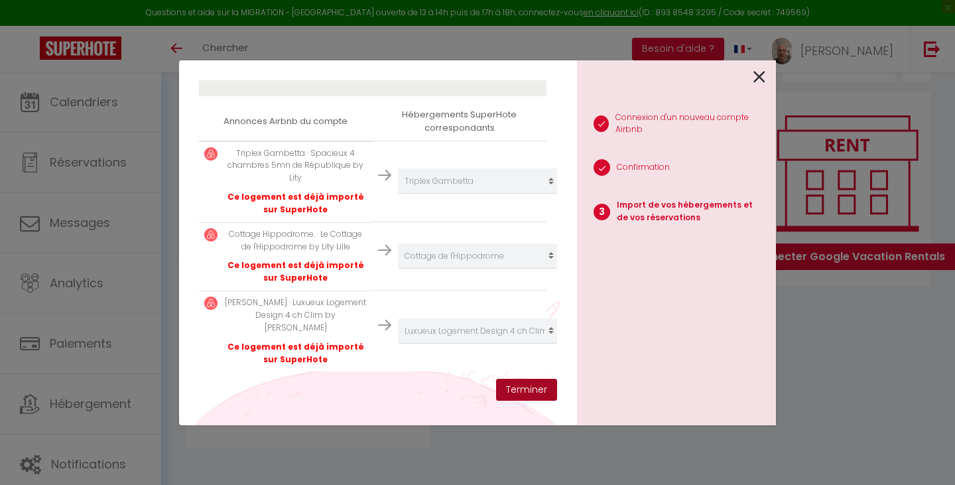
click at [519, 388] on button "Terminer" at bounding box center [526, 390] width 61 height 23
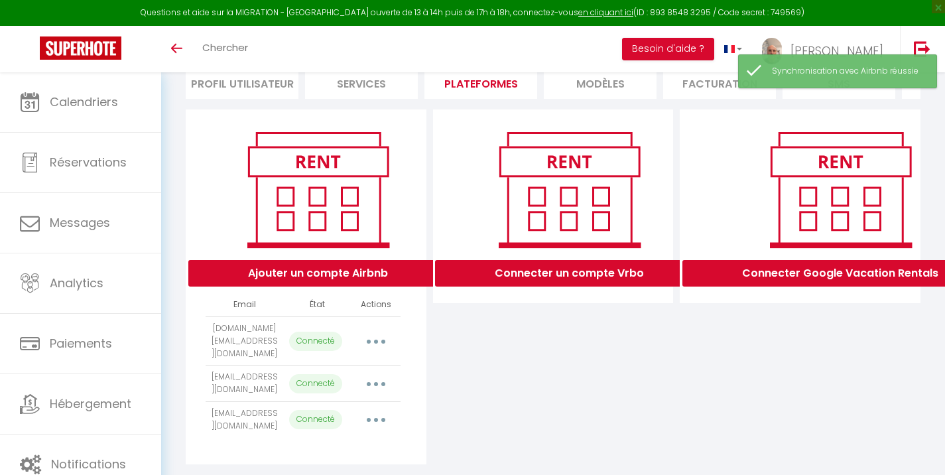
scroll to position [0, 0]
